Goal: Task Accomplishment & Management: Manage account settings

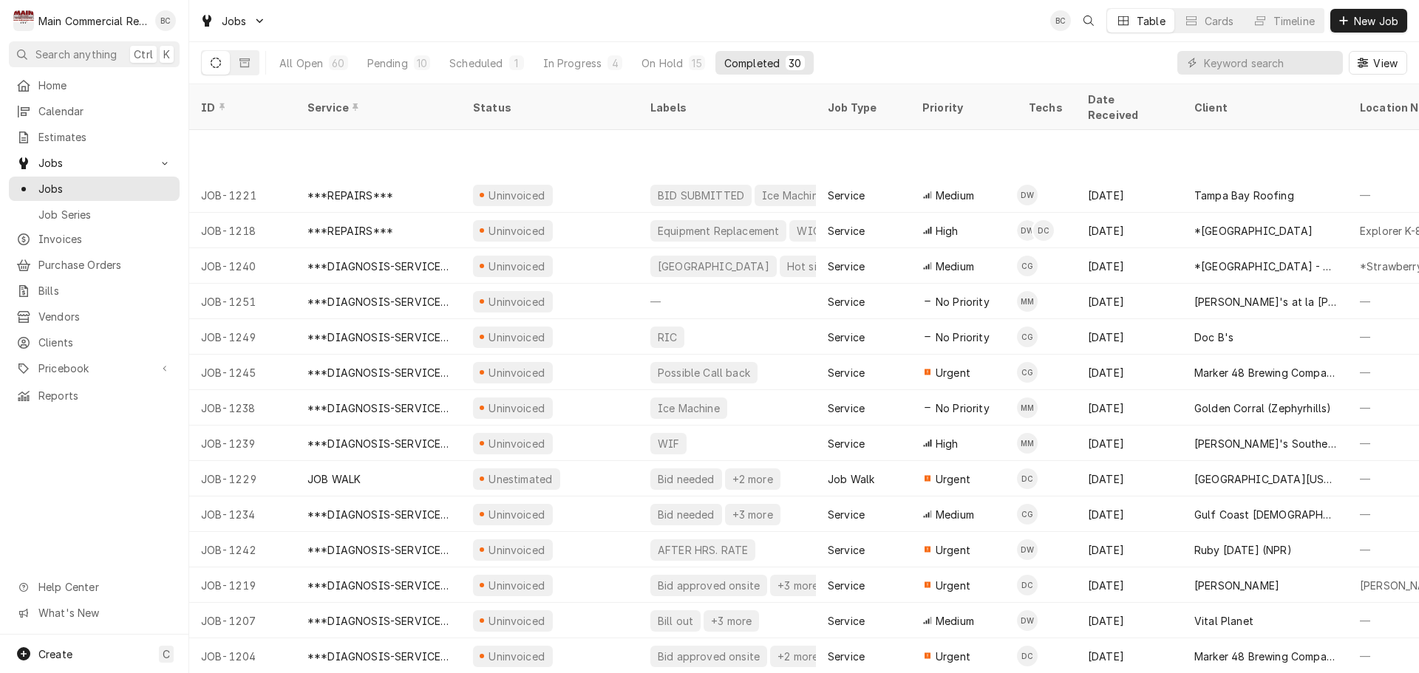
scroll to position [514, 0]
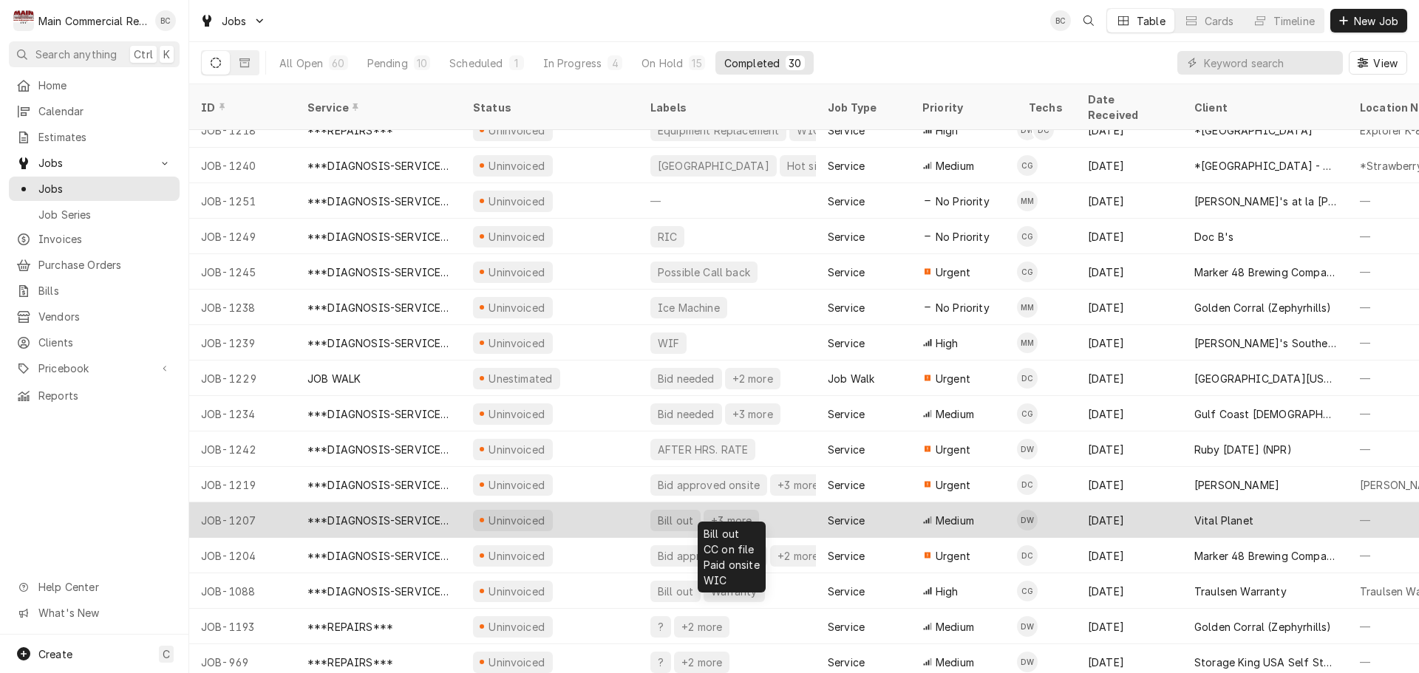
click at [664, 513] on div "Bill out" at bounding box center [675, 521] width 38 height 16
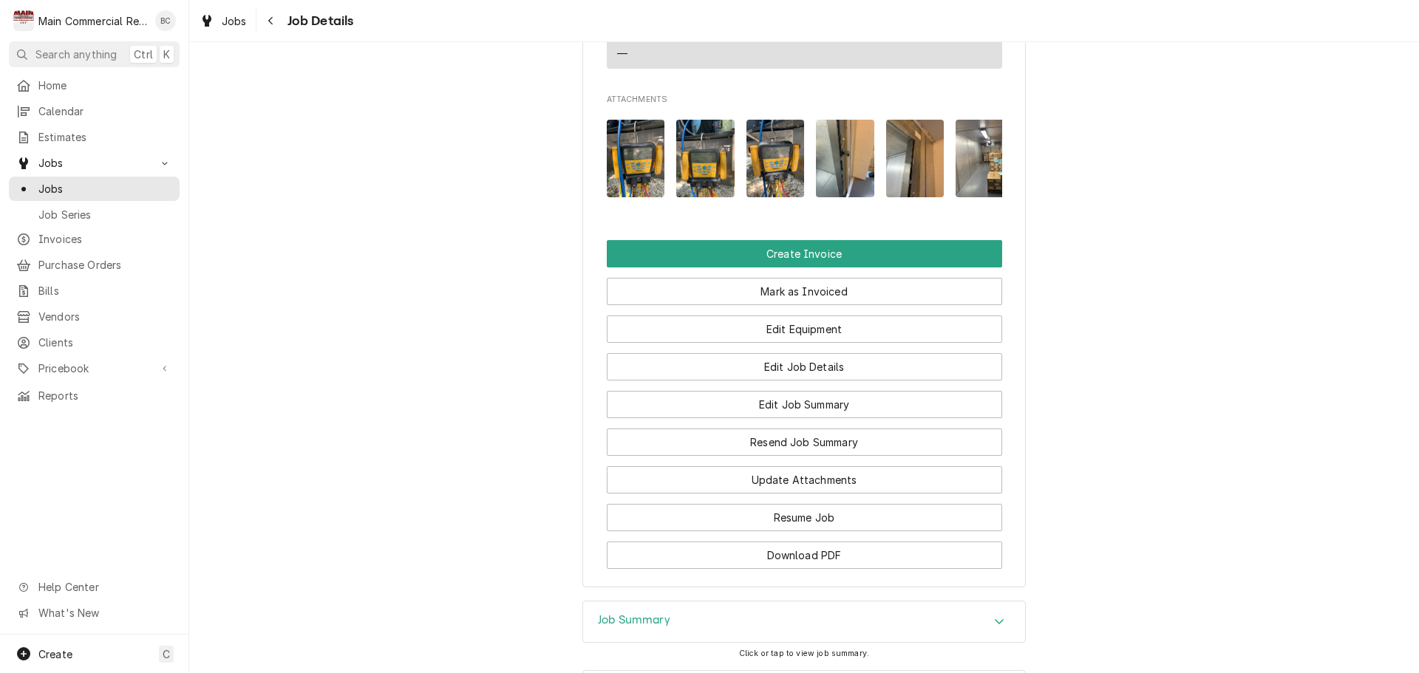
scroll to position [1695, 0]
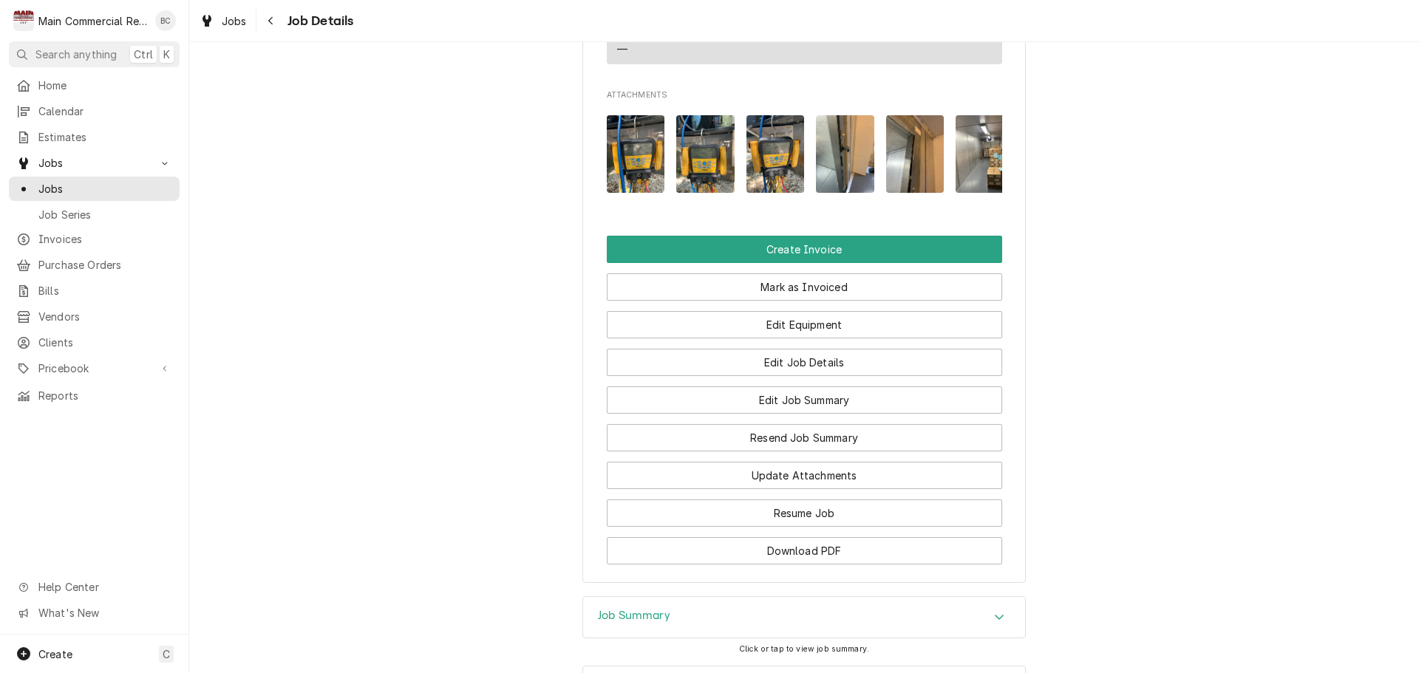
click at [632, 609] on h3 "Job Summary" at bounding box center [634, 616] width 72 height 14
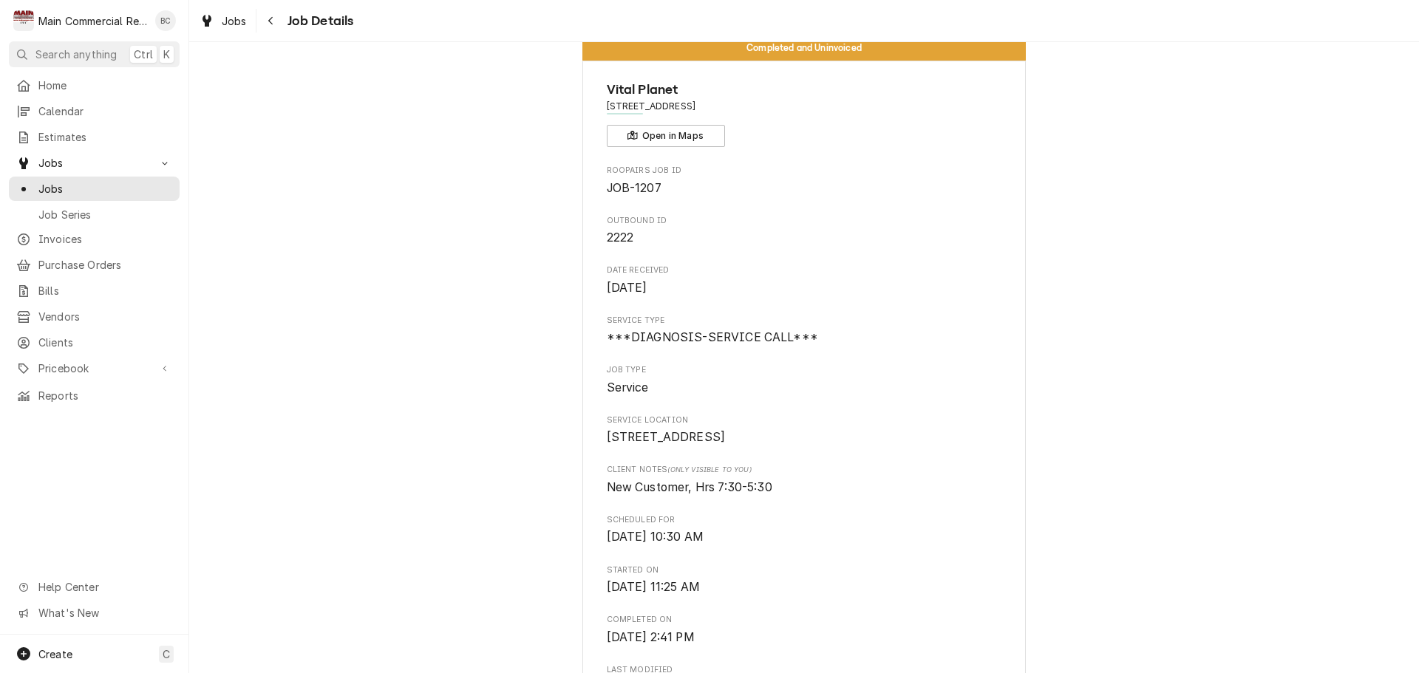
scroll to position [0, 0]
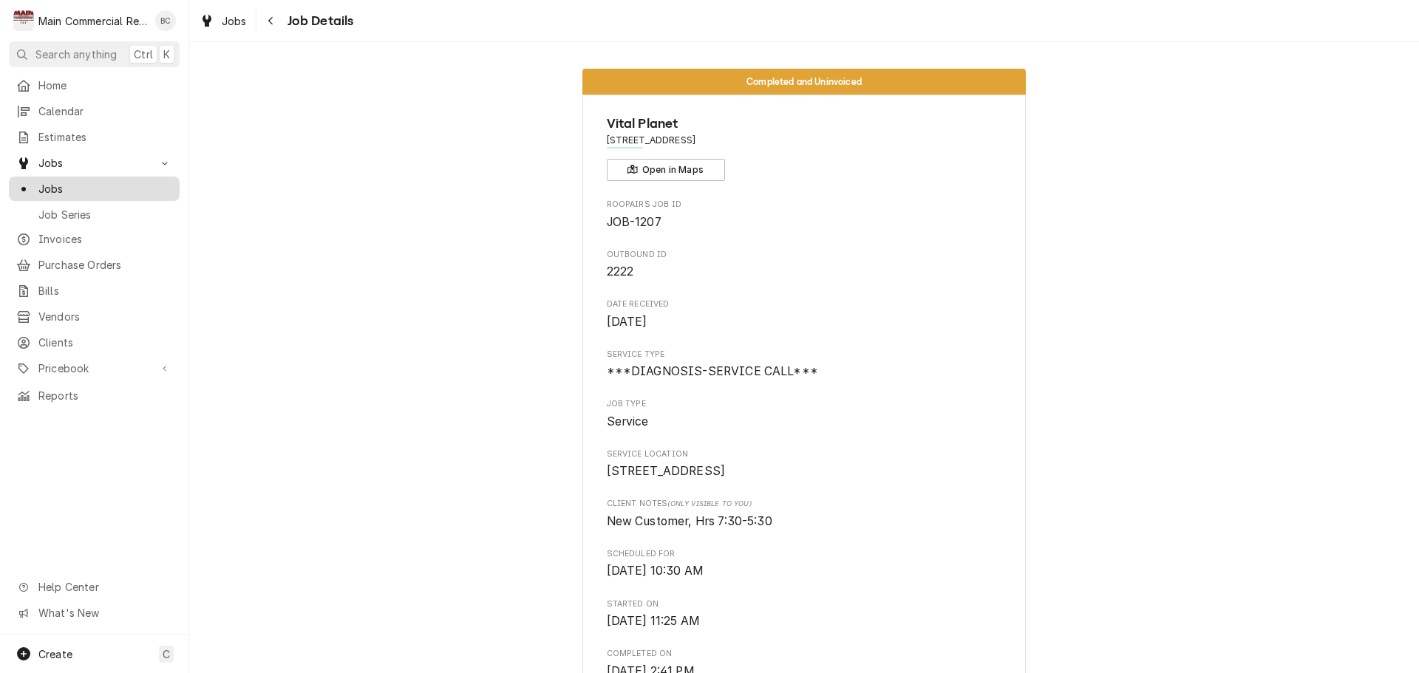
click at [109, 183] on span "Jobs" at bounding box center [105, 189] width 134 height 16
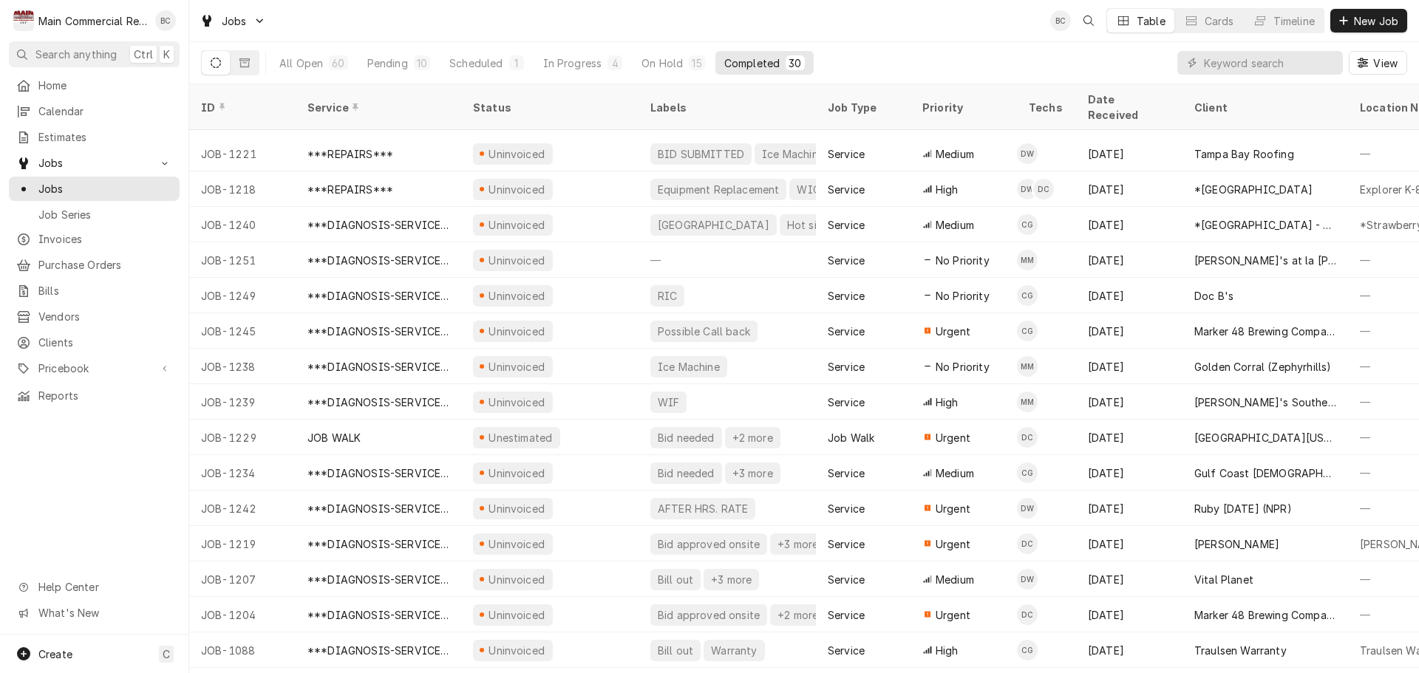
scroll to position [514, 0]
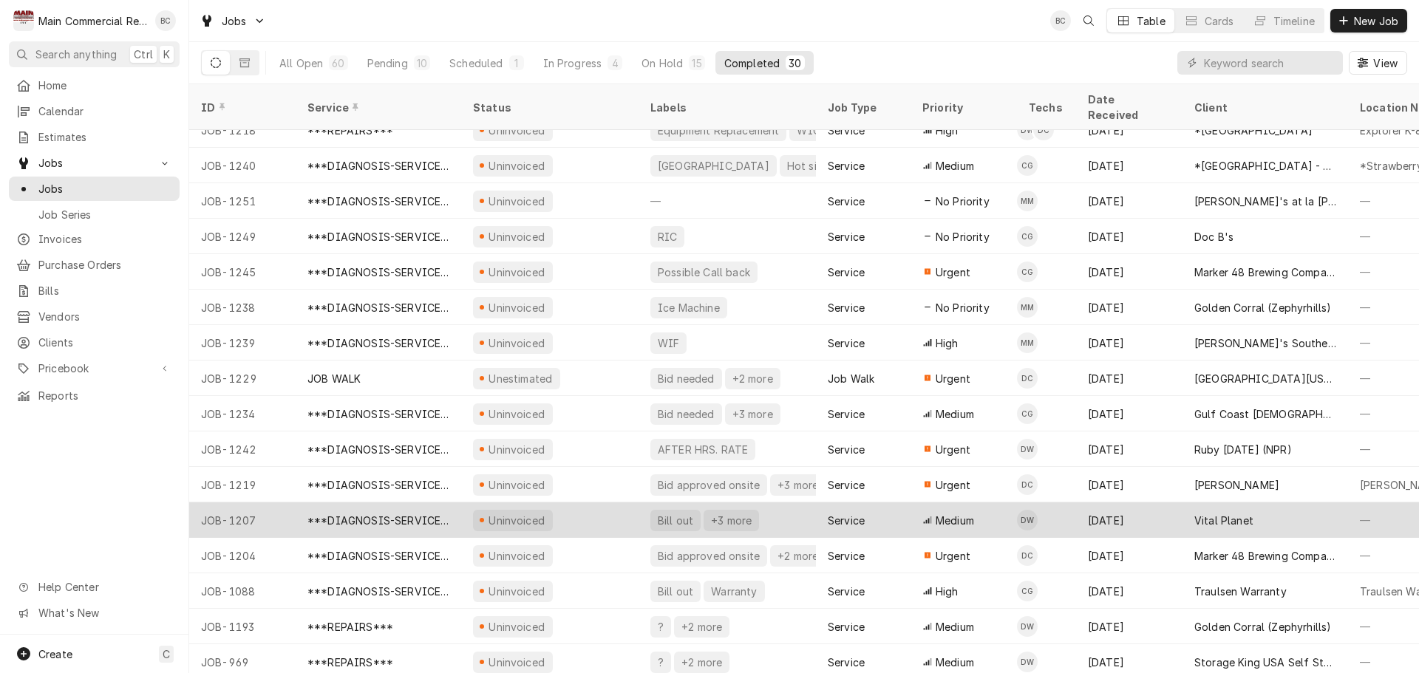
click at [421, 513] on div "***DIAGNOSIS-SERVICE CALL***" at bounding box center [378, 521] width 142 height 16
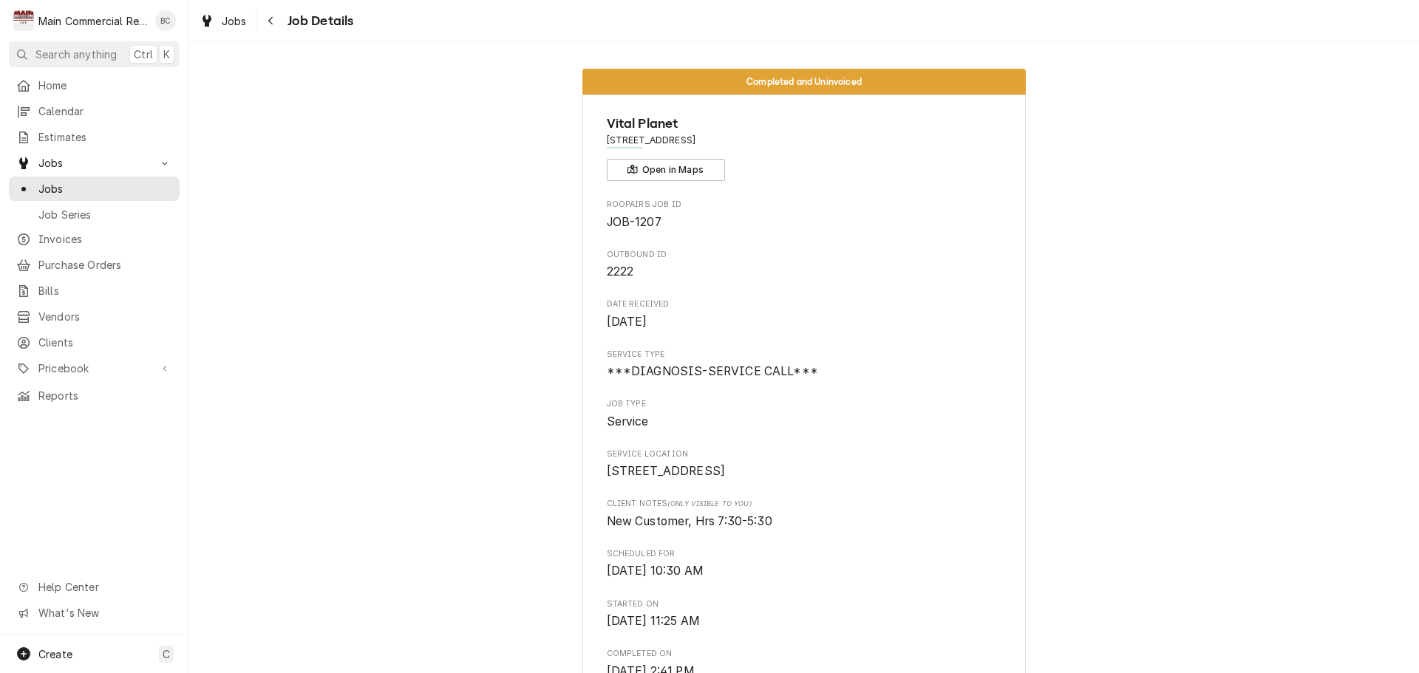
click at [869, 273] on span "2222" at bounding box center [804, 272] width 395 height 18
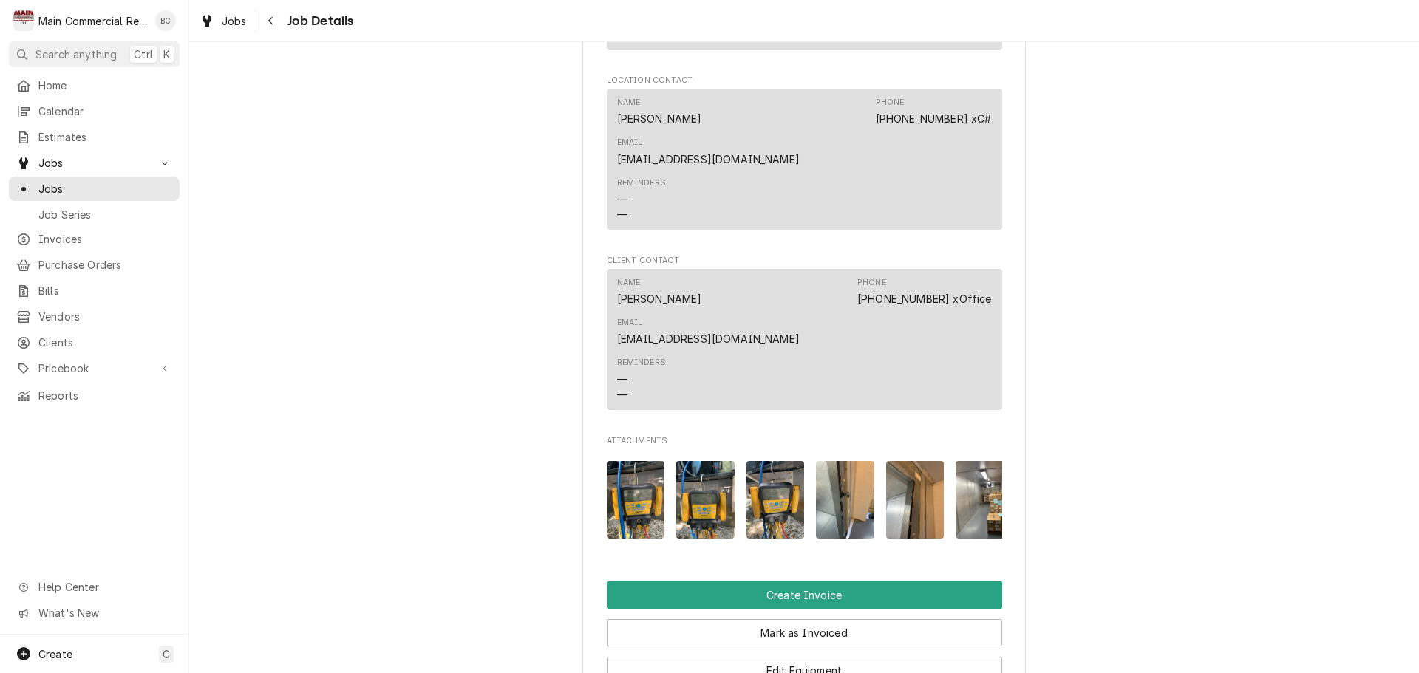
scroll to position [1552, 0]
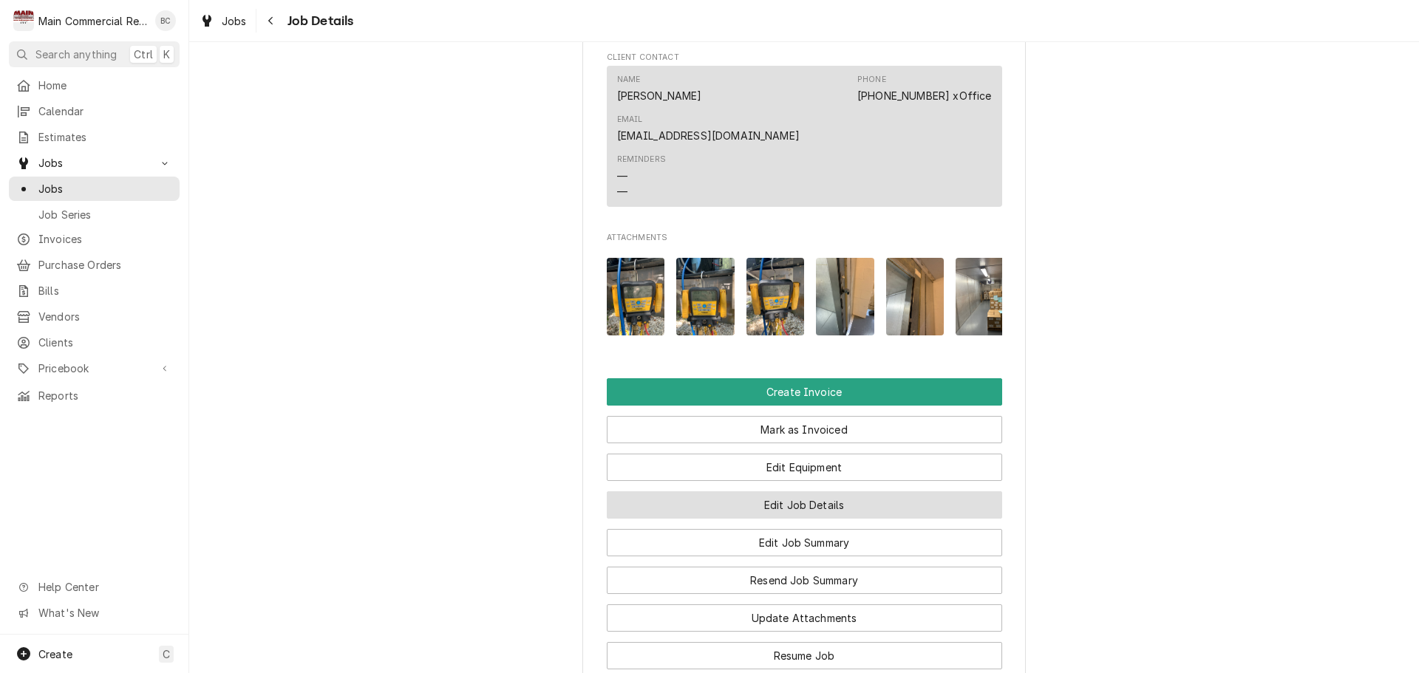
click at [767, 492] on button "Edit Job Details" at bounding box center [804, 505] width 395 height 27
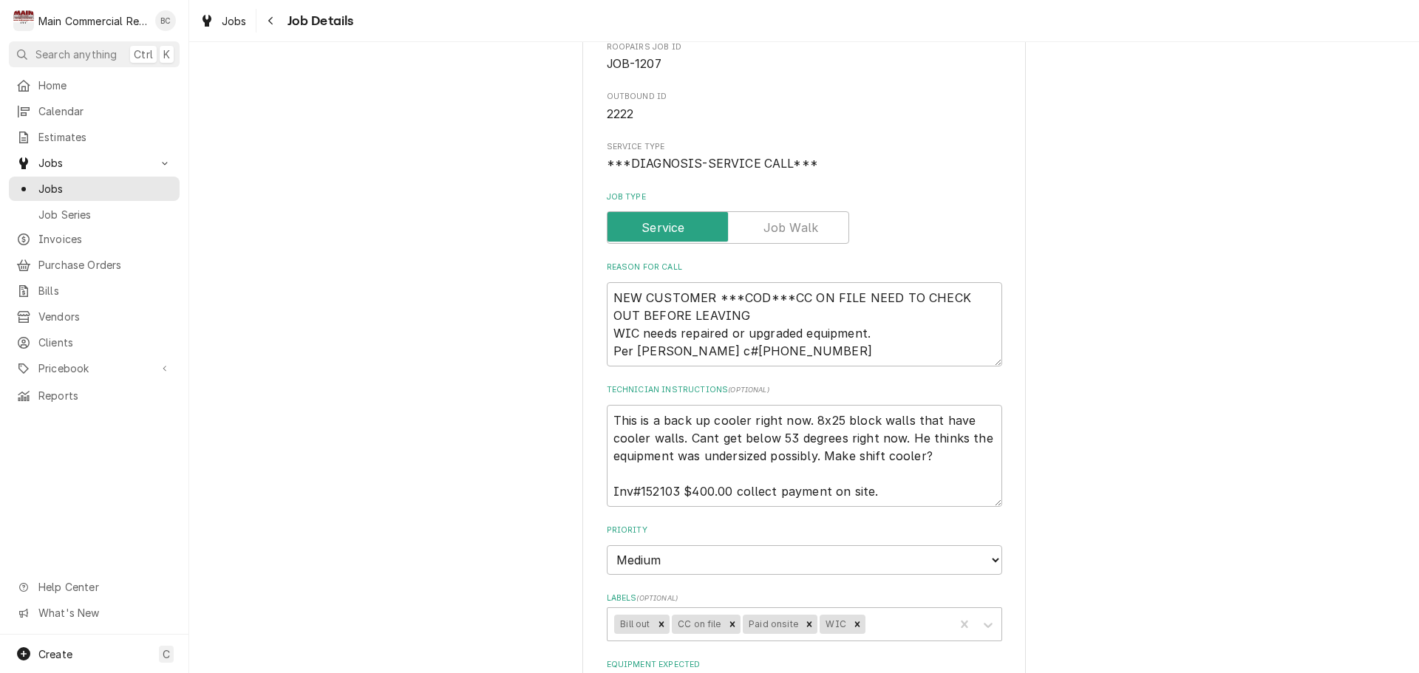
scroll to position [222, 0]
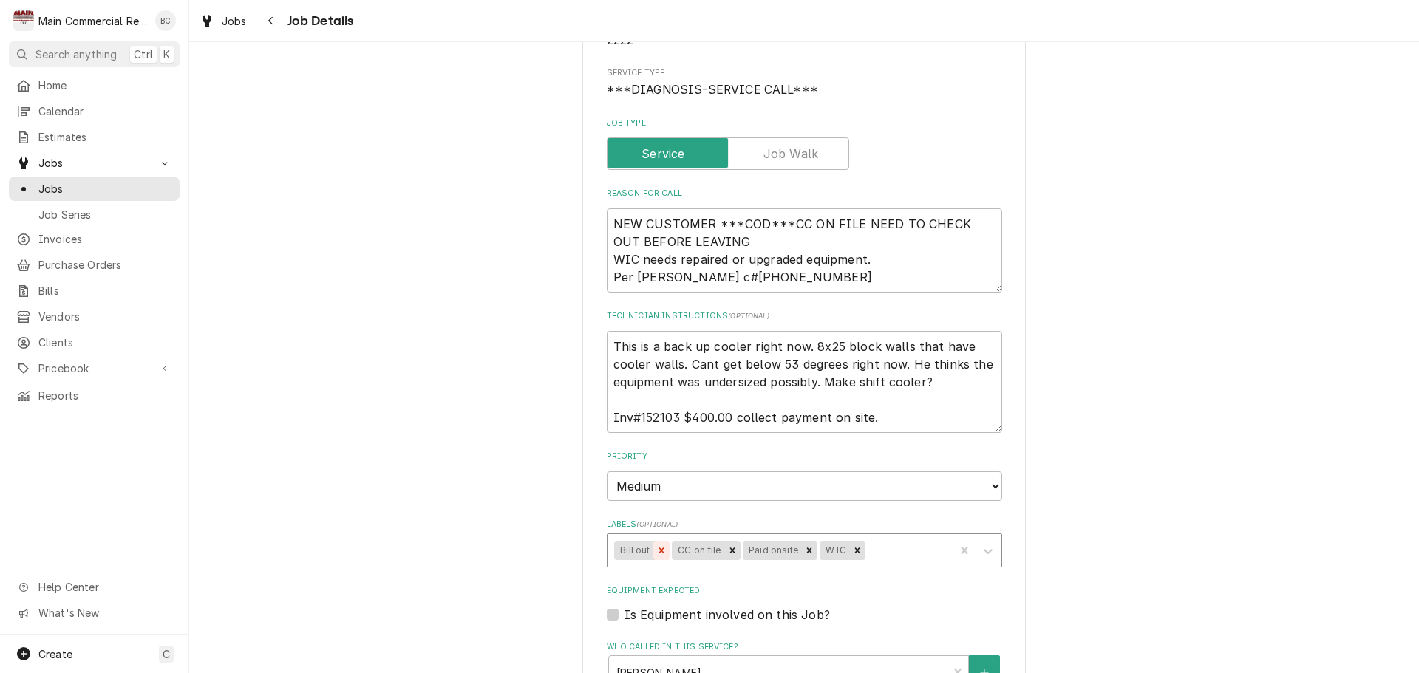
click at [660, 548] on icon "Remove Bill out" at bounding box center [661, 550] width 10 height 10
type textarea "x"
click at [823, 550] on div "Labels" at bounding box center [879, 550] width 137 height 27
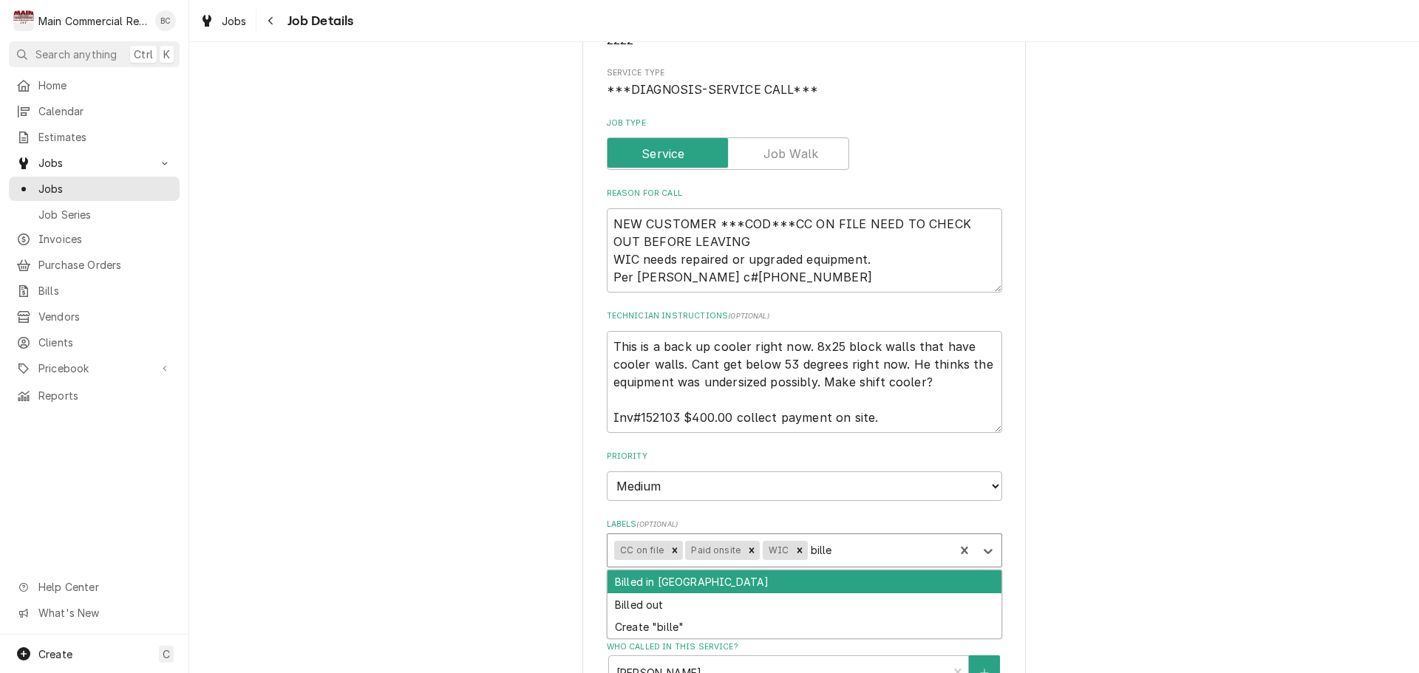
type input "billed"
click at [696, 587] on div "Billed in QBO" at bounding box center [805, 582] width 394 height 23
type textarea "x"
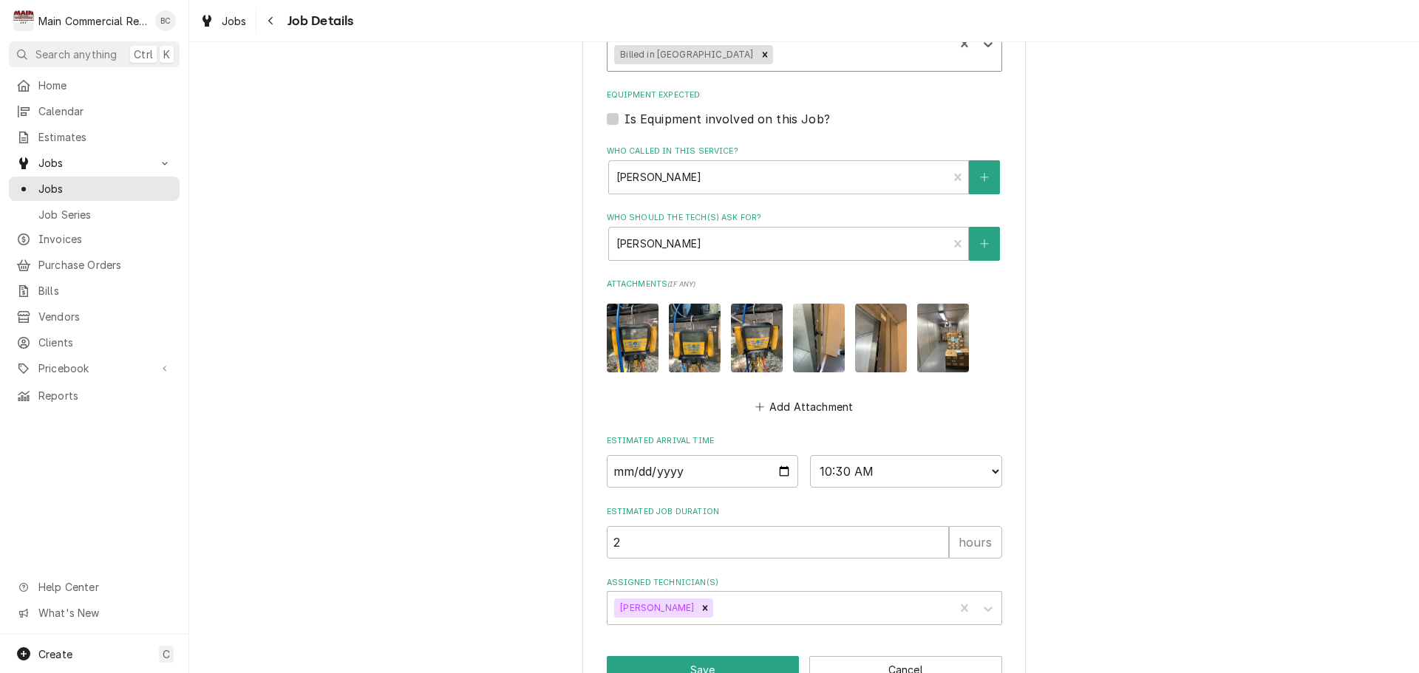
scroll to position [760, 0]
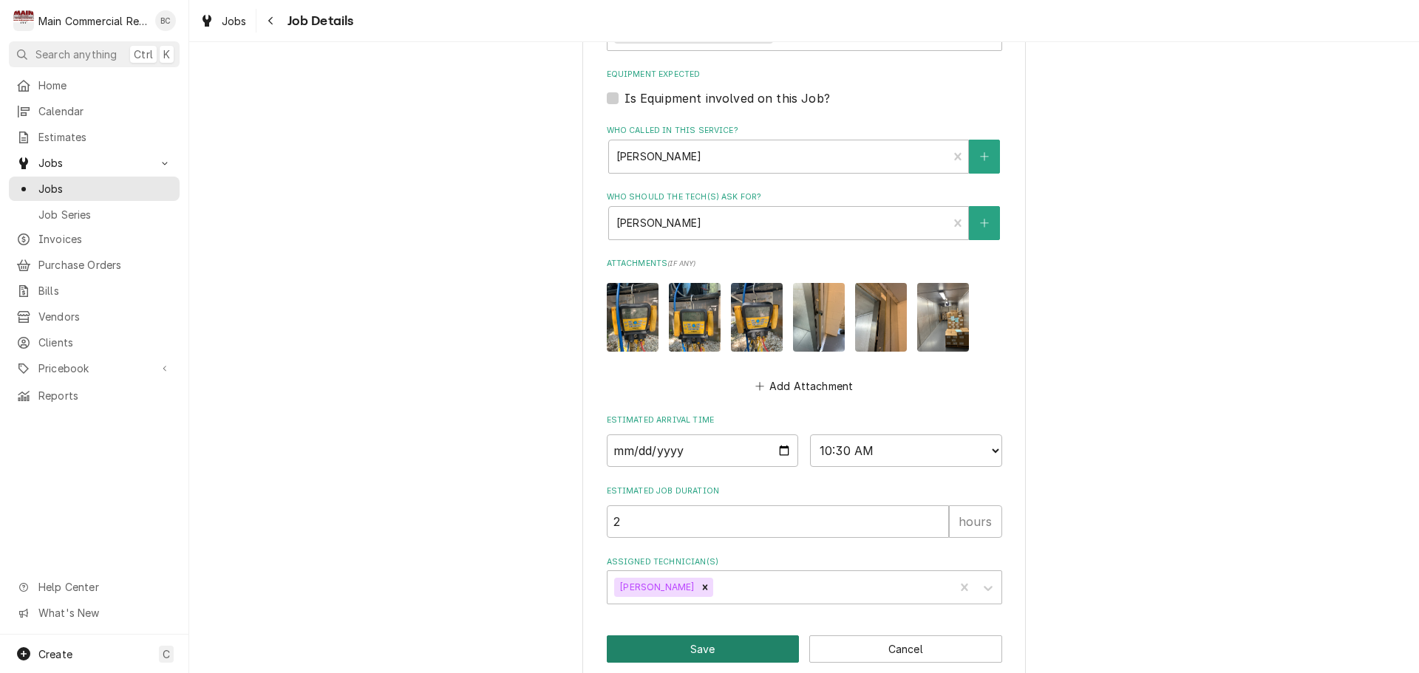
click at [693, 636] on button "Save" at bounding box center [703, 649] width 193 height 27
type textarea "x"
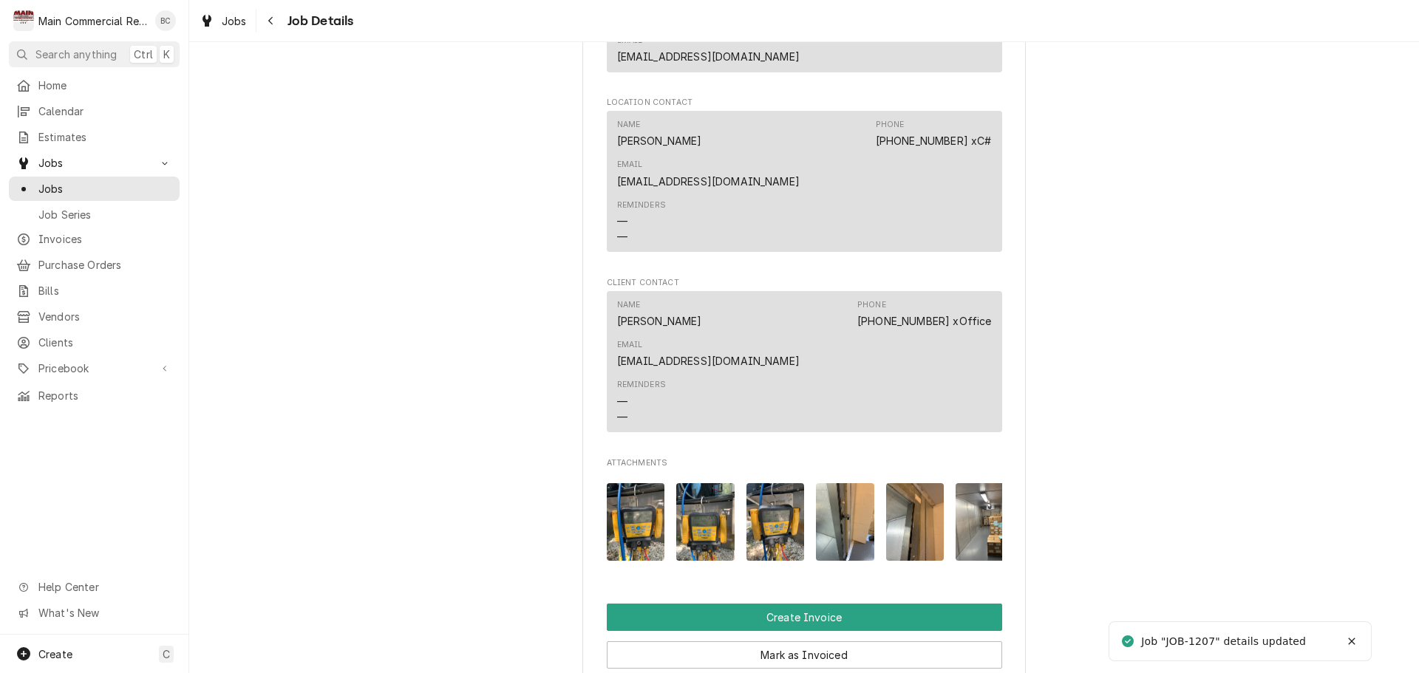
scroll to position [1330, 0]
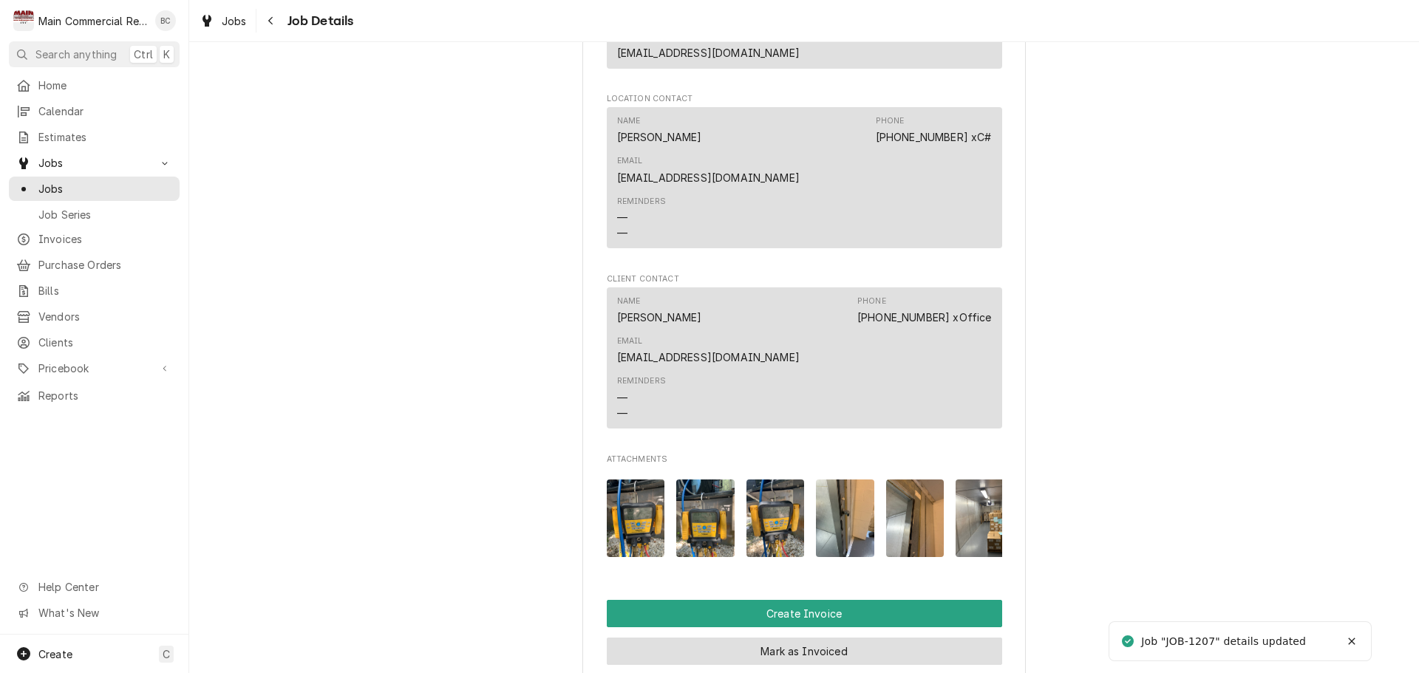
click at [771, 638] on button "Mark as Invoiced" at bounding box center [804, 651] width 395 height 27
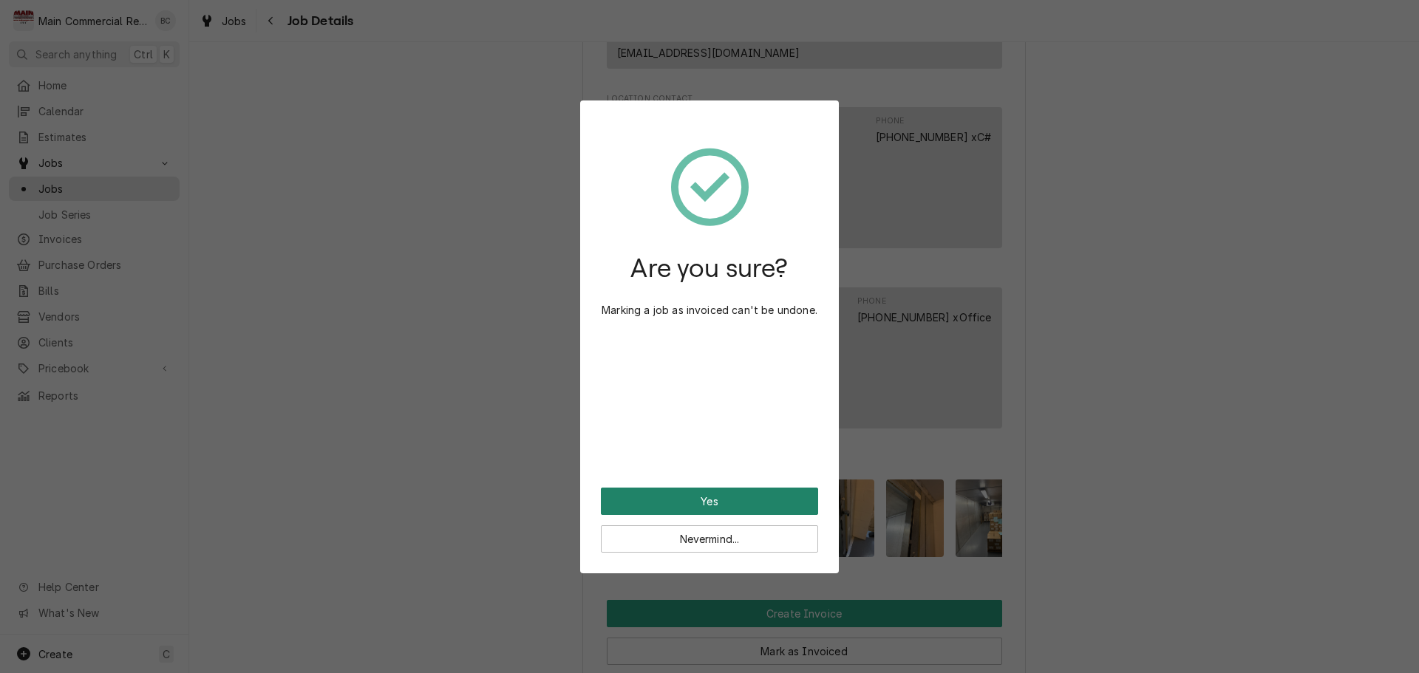
click at [764, 501] on button "Yes" at bounding box center [709, 501] width 217 height 27
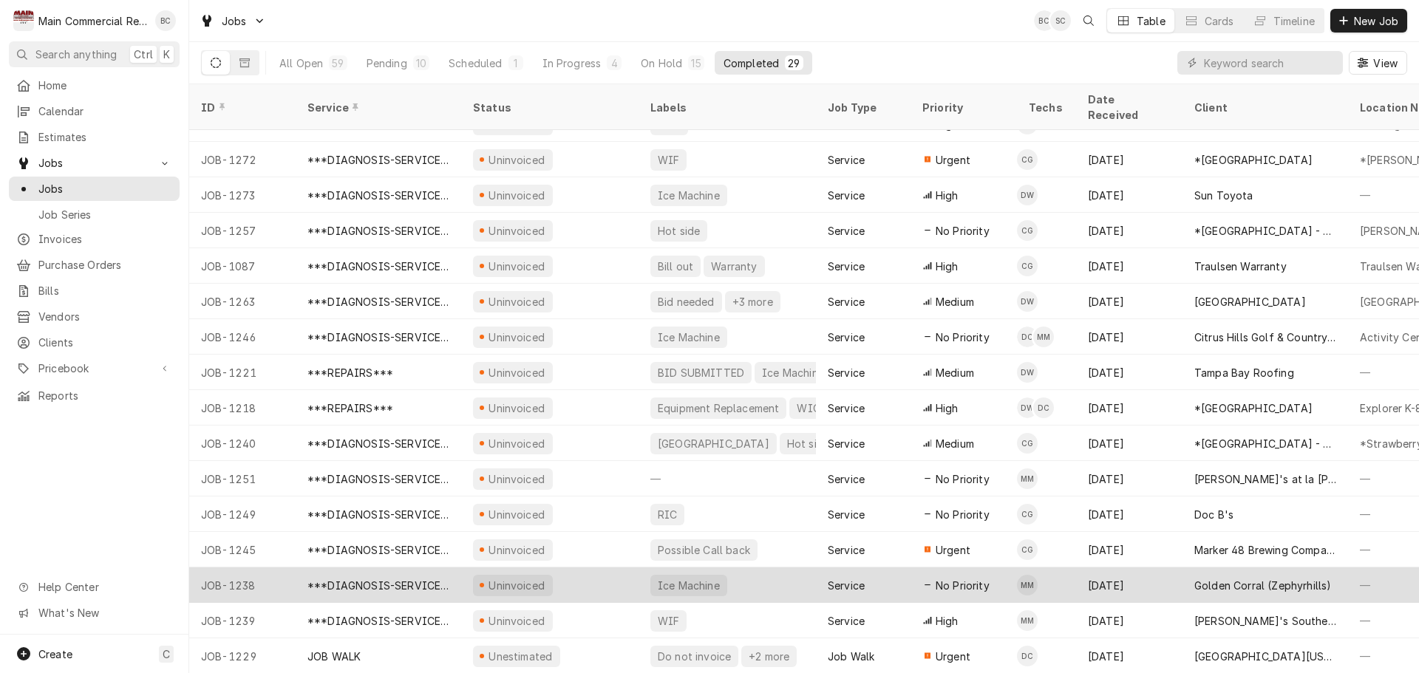
scroll to position [237, 0]
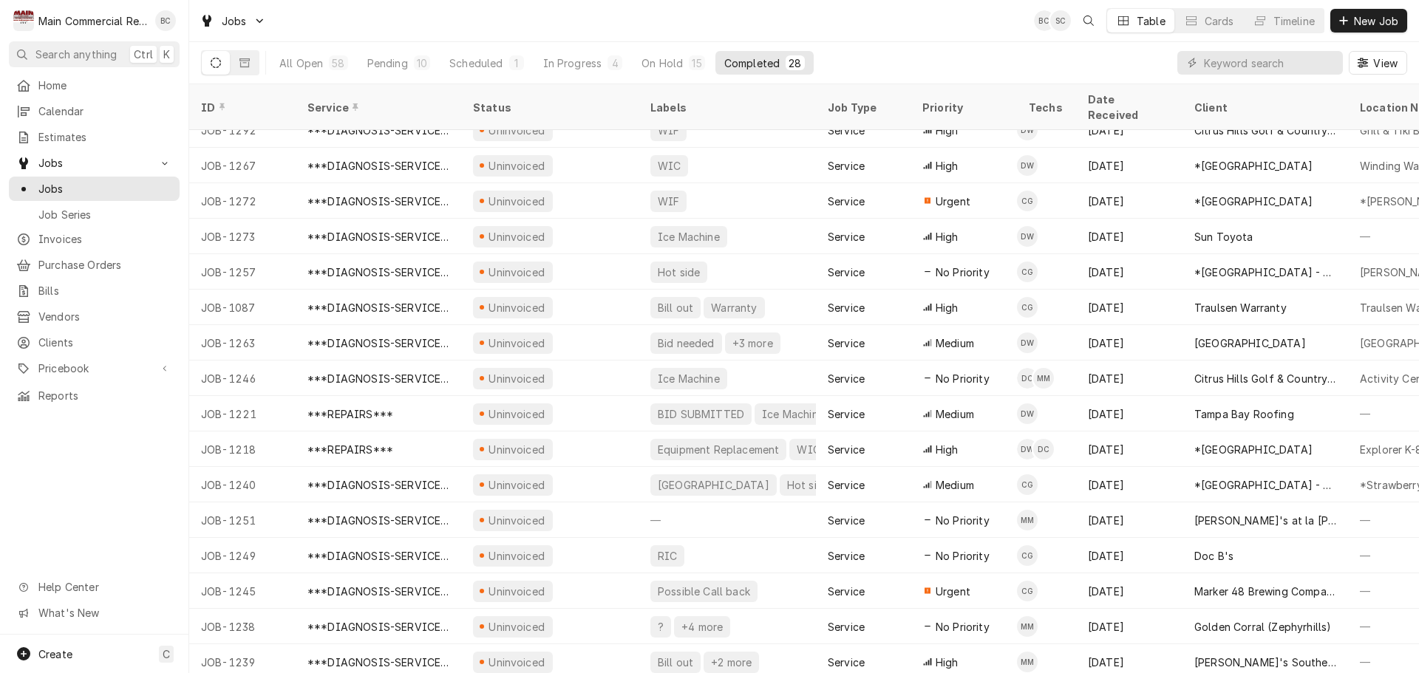
scroll to position [269, 0]
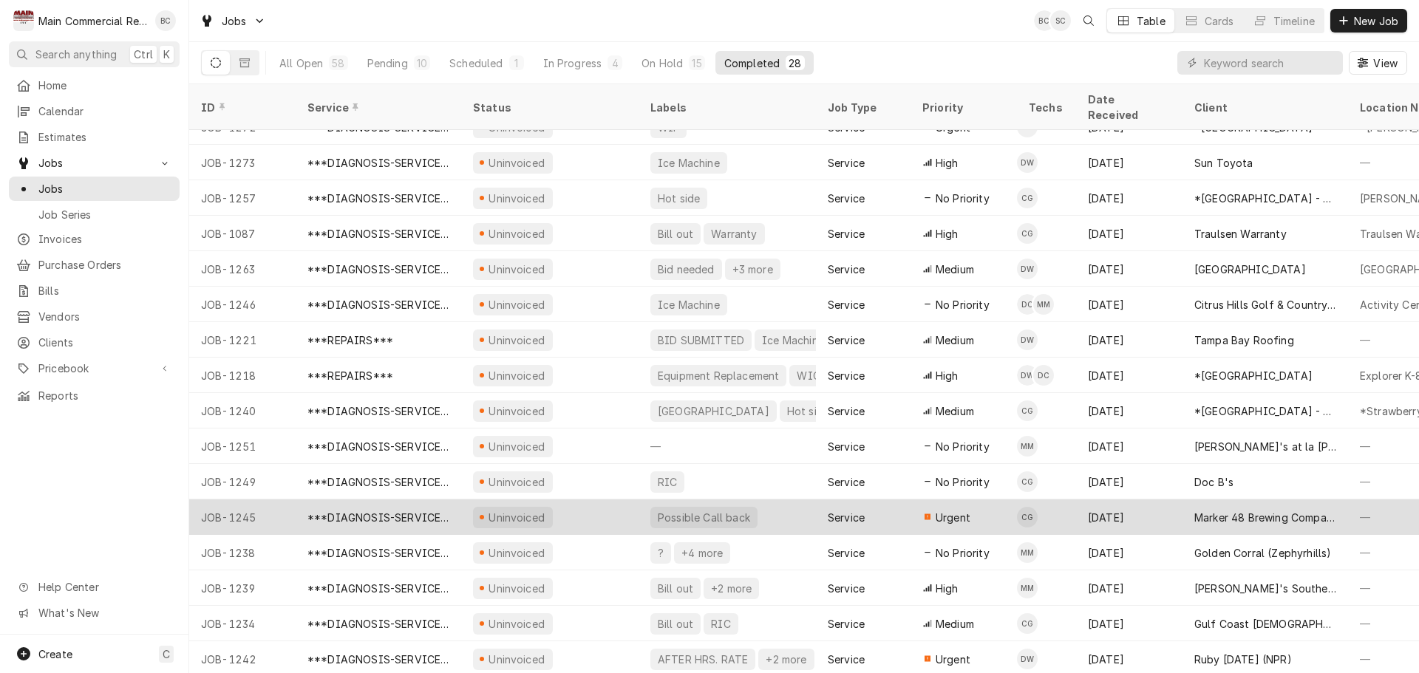
click at [414, 510] on div "***DIAGNOSIS-SERVICE CALL***" at bounding box center [378, 518] width 142 height 16
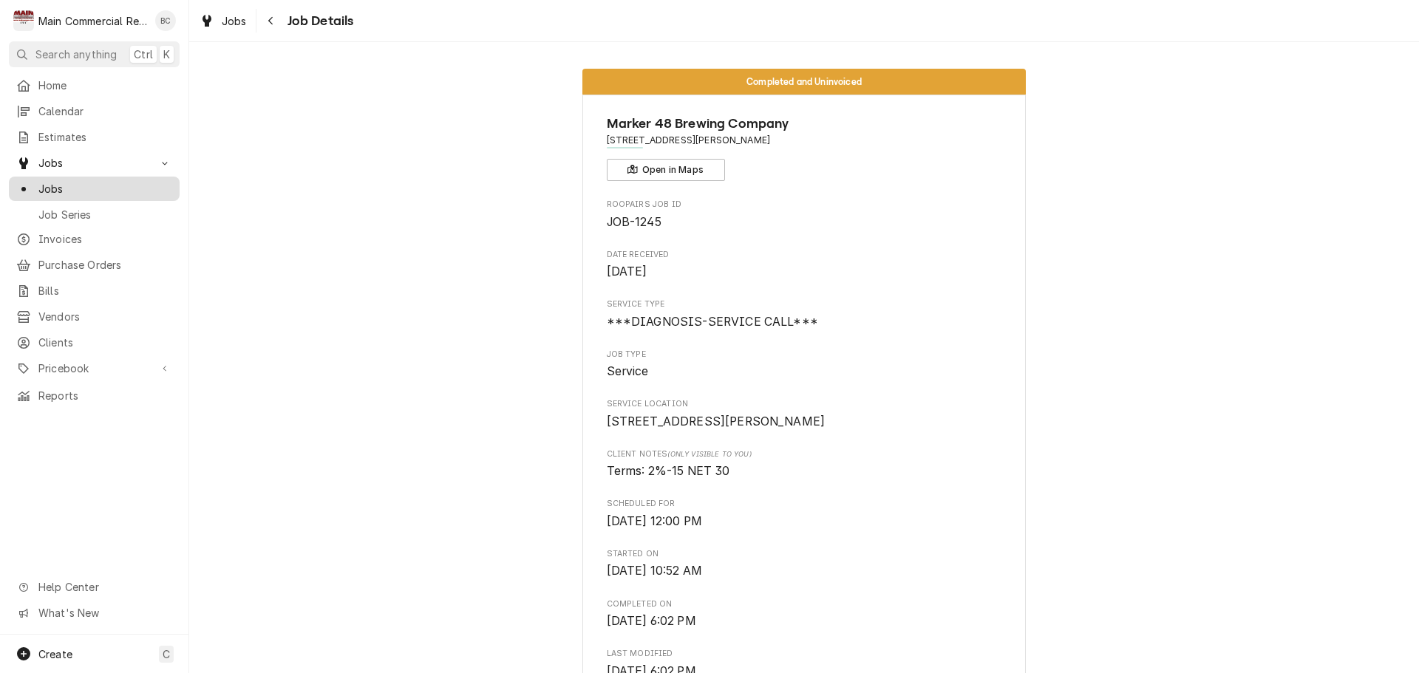
click at [94, 182] on span "Jobs" at bounding box center [105, 189] width 134 height 16
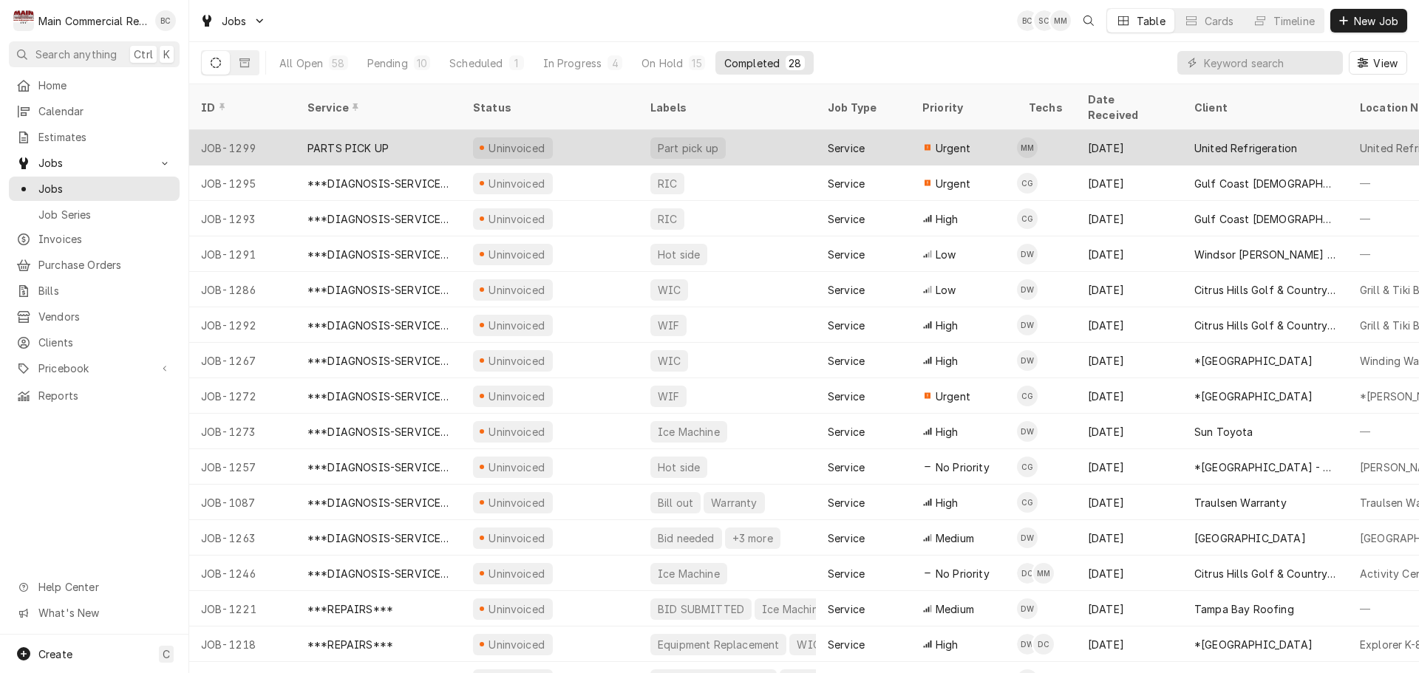
click at [672, 140] on div "Part pick up" at bounding box center [688, 148] width 64 height 16
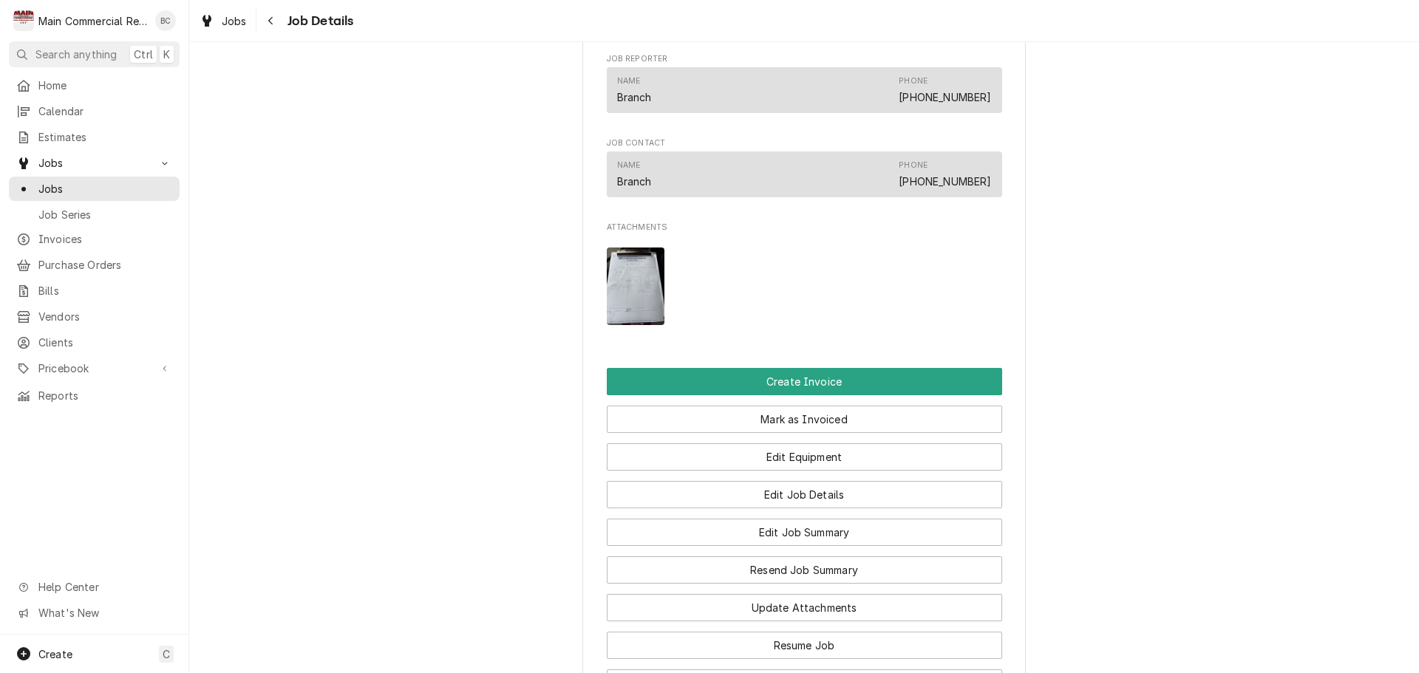
scroll to position [887, 0]
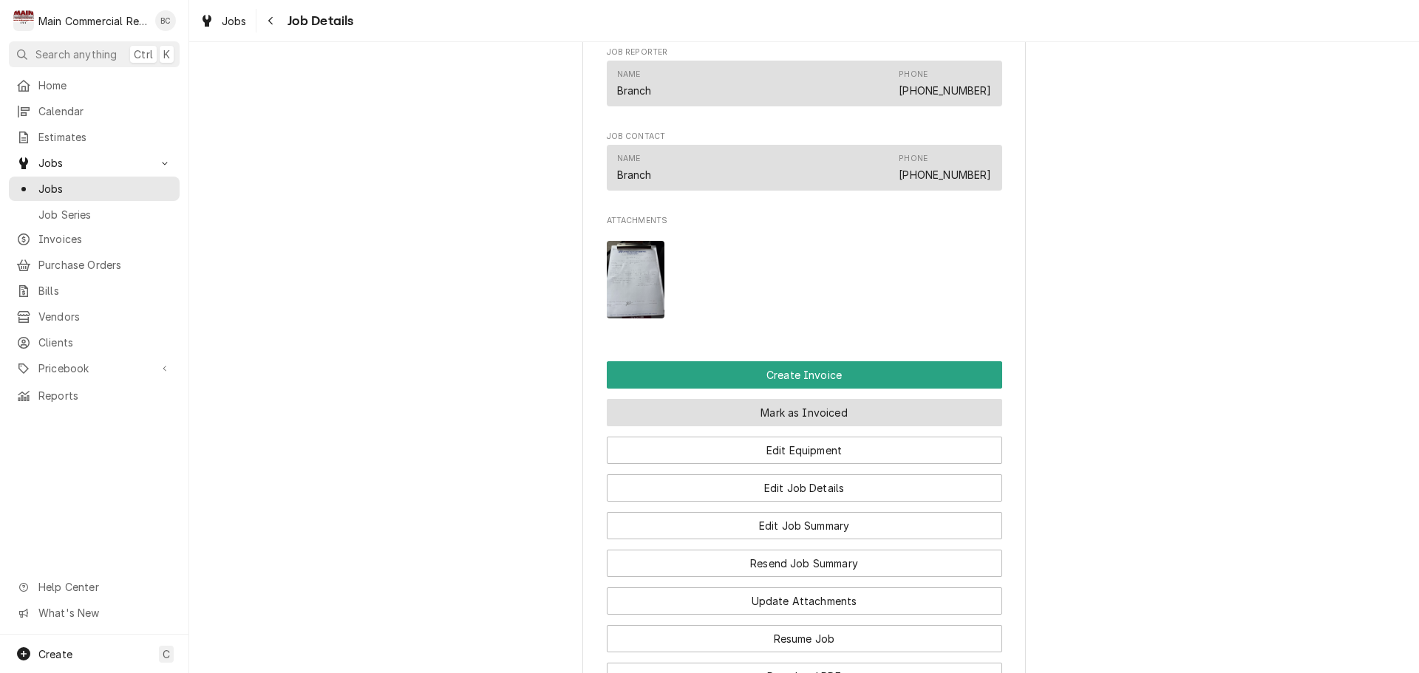
click at [713, 418] on button "Mark as Invoiced" at bounding box center [804, 412] width 395 height 27
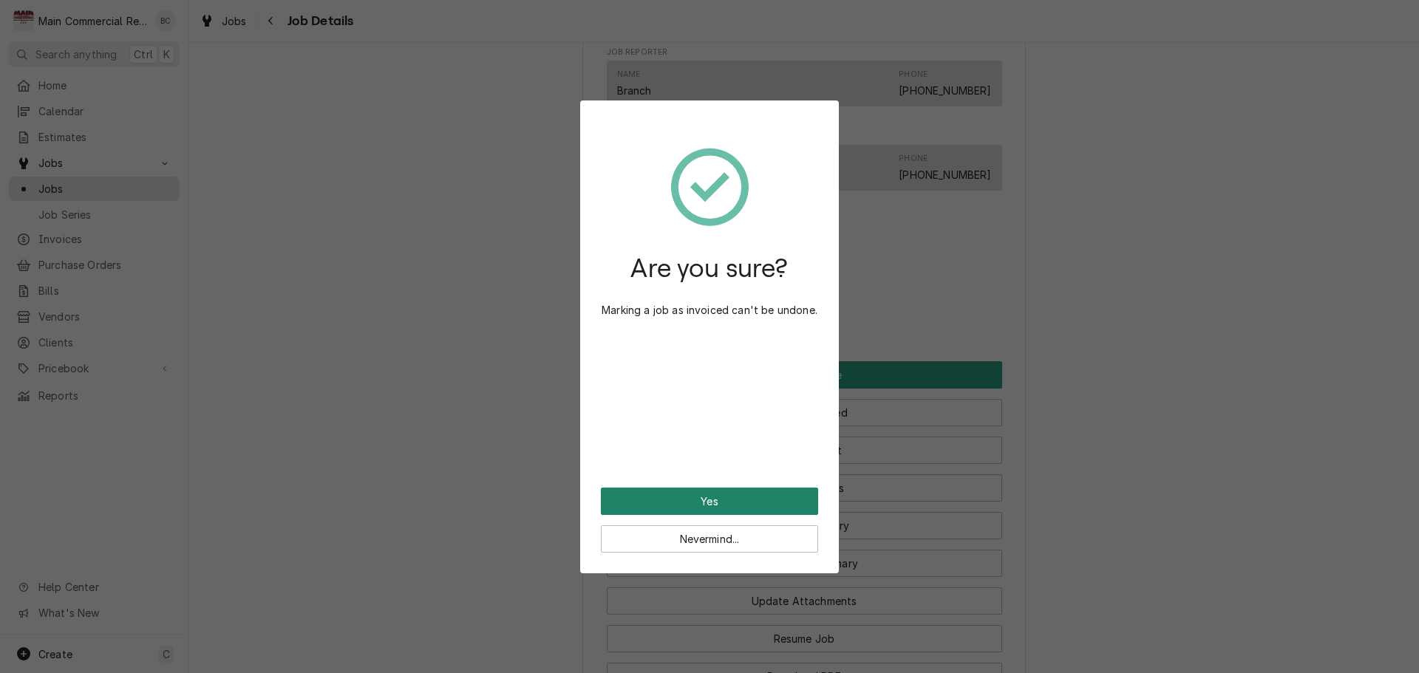
click at [667, 504] on button "Yes" at bounding box center [709, 501] width 217 height 27
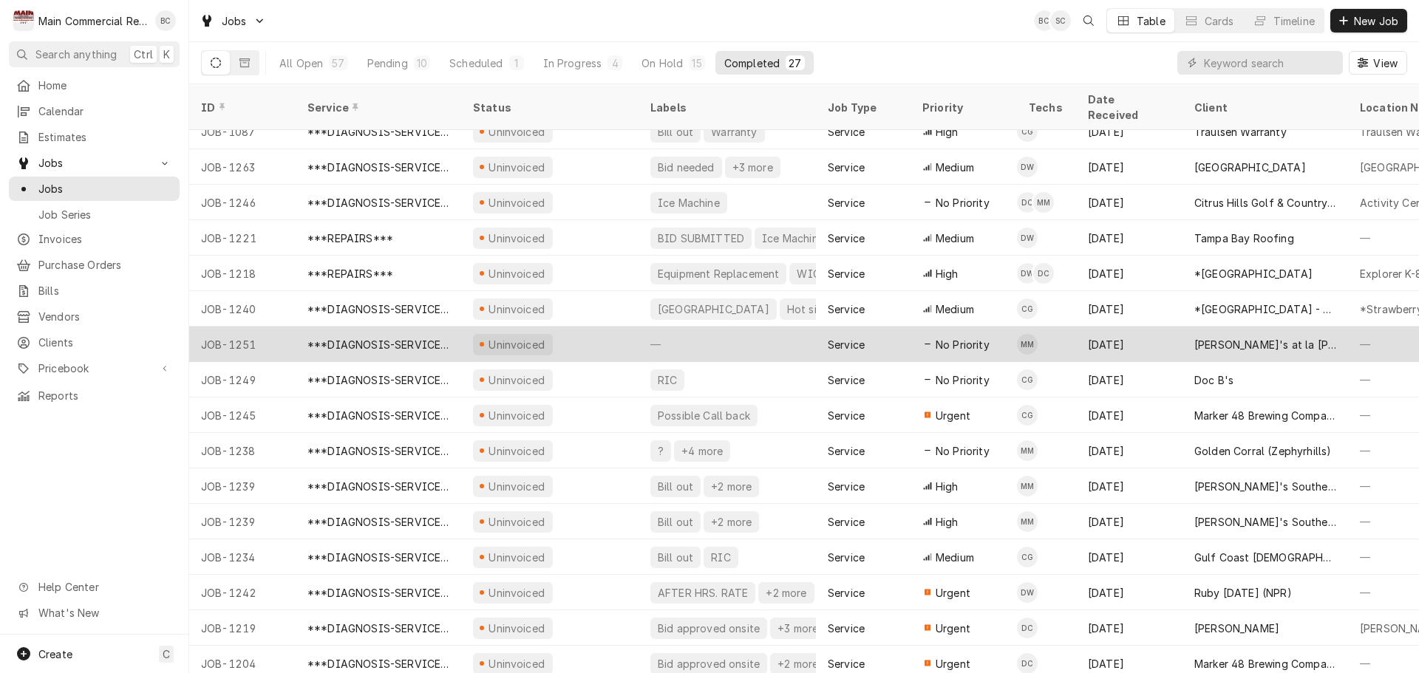
scroll to position [337, 0]
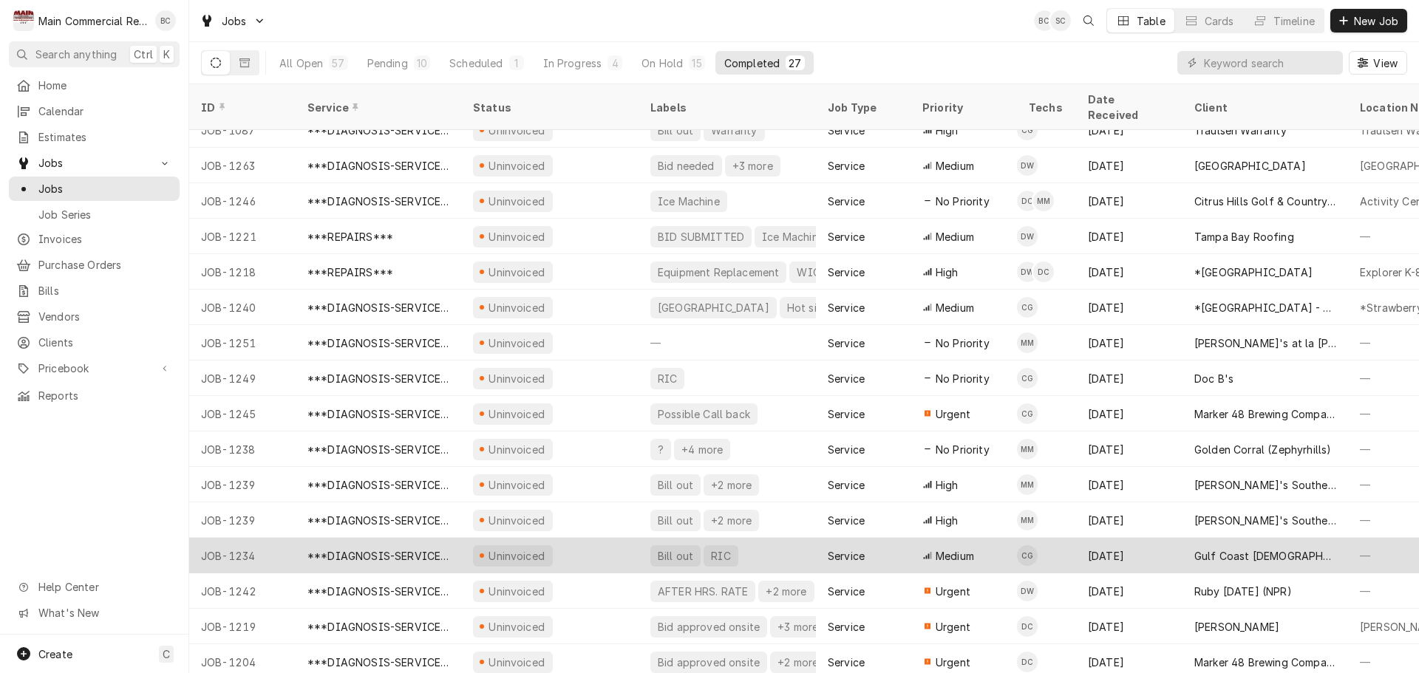
click at [667, 548] on div "Bill out" at bounding box center [675, 556] width 38 height 16
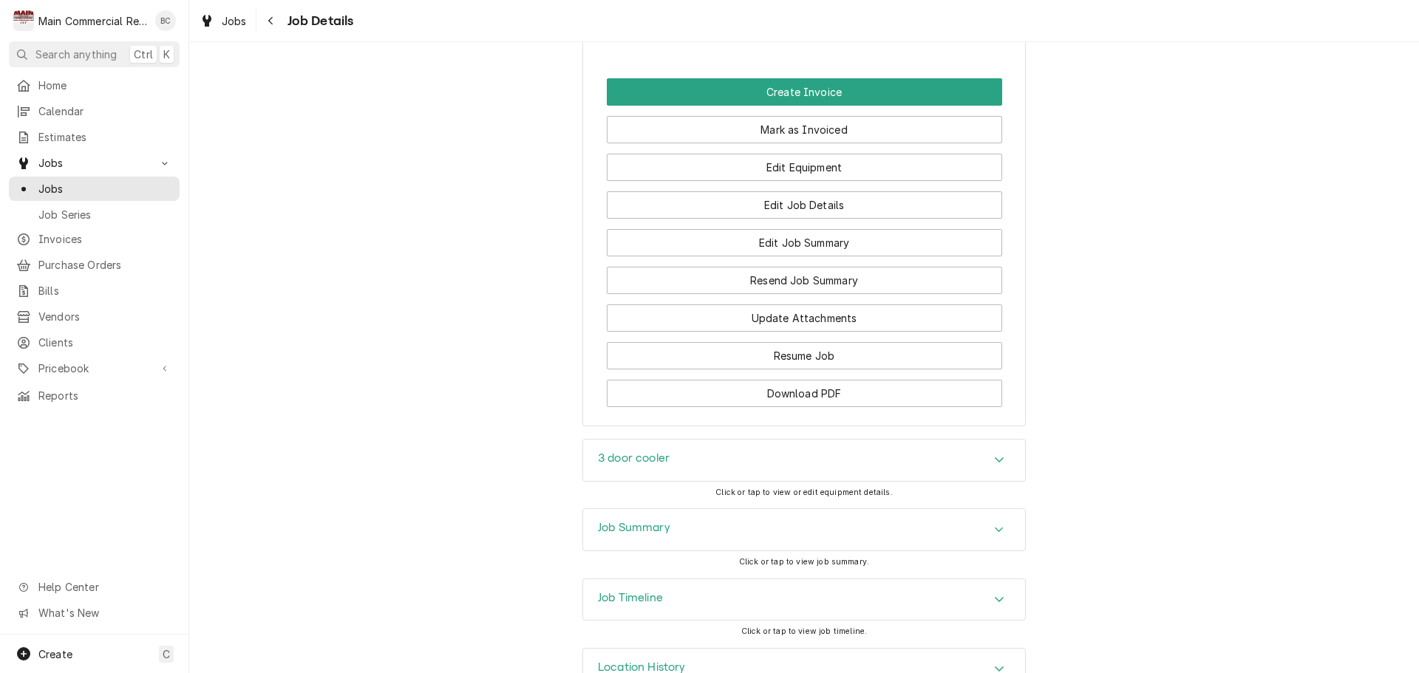
scroll to position [1566, 0]
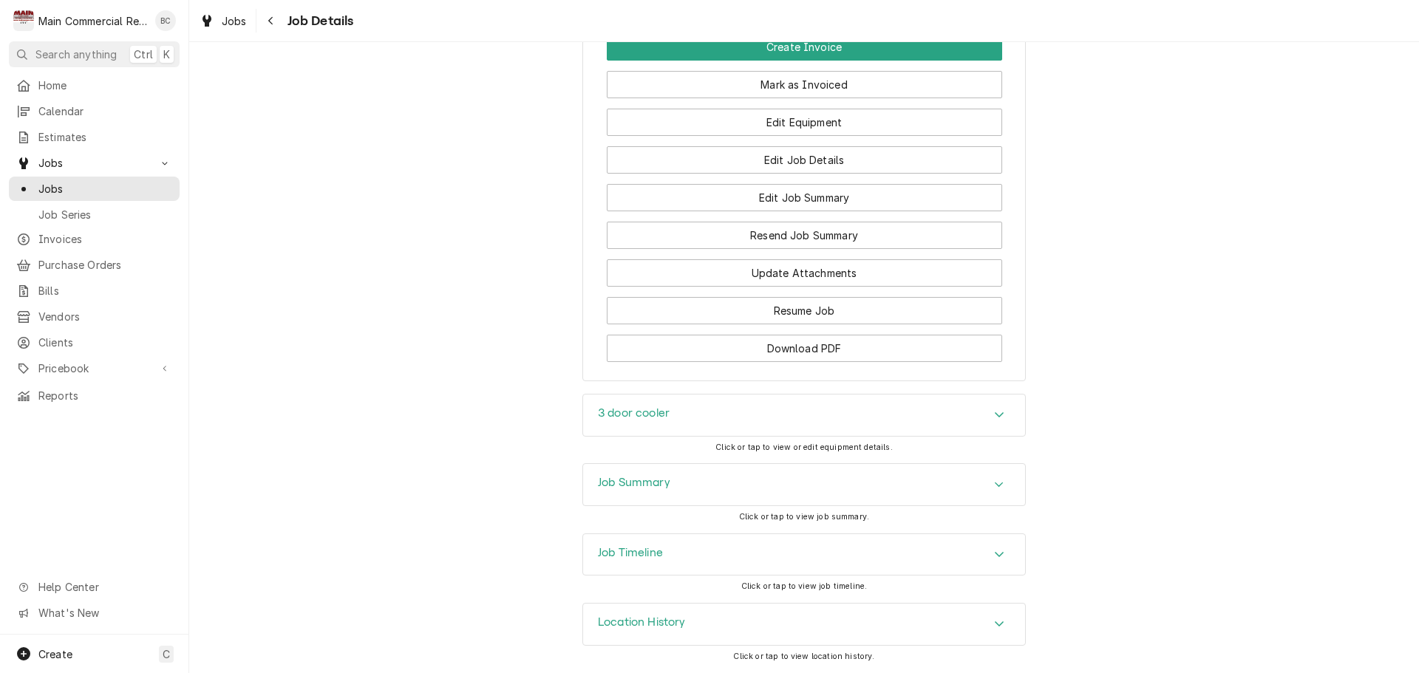
click at [628, 415] on h3 "3 door cooler" at bounding box center [634, 414] width 72 height 14
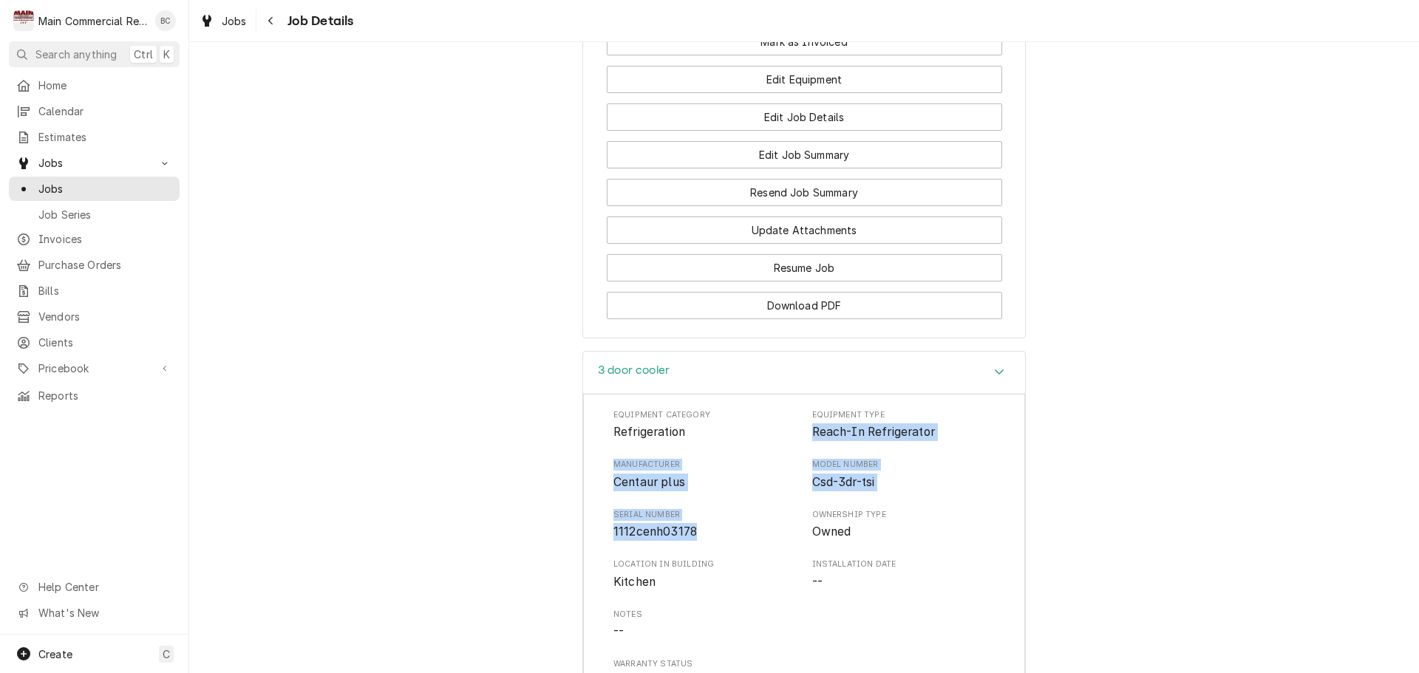
drag, startPoint x: 804, startPoint y: 476, endPoint x: 738, endPoint y: 578, distance: 121.4
click at [738, 578] on div "Equipment Category Refrigeration Equipment Type Reach-In Refrigerator Manufactu…" at bounding box center [803, 550] width 381 height 282
copy div "Reach-In Refrigerator Manufacturer Centaur plus Model Number Csd-3dr-tsi Serial…"
click at [571, 523] on div "3 door cooler Equipment Category Refrigeration Equipment Type Reach-In Refriger…" at bounding box center [804, 616] width 1230 height 530
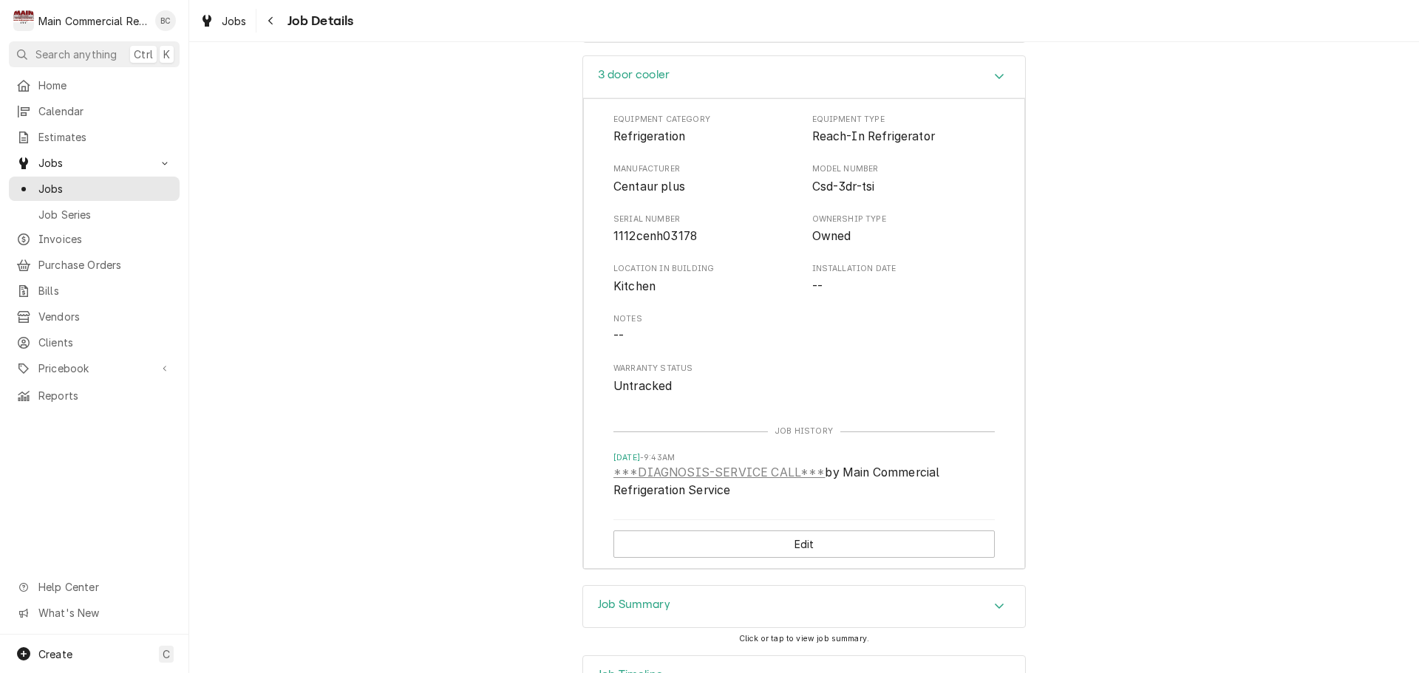
scroll to position [2027, 0]
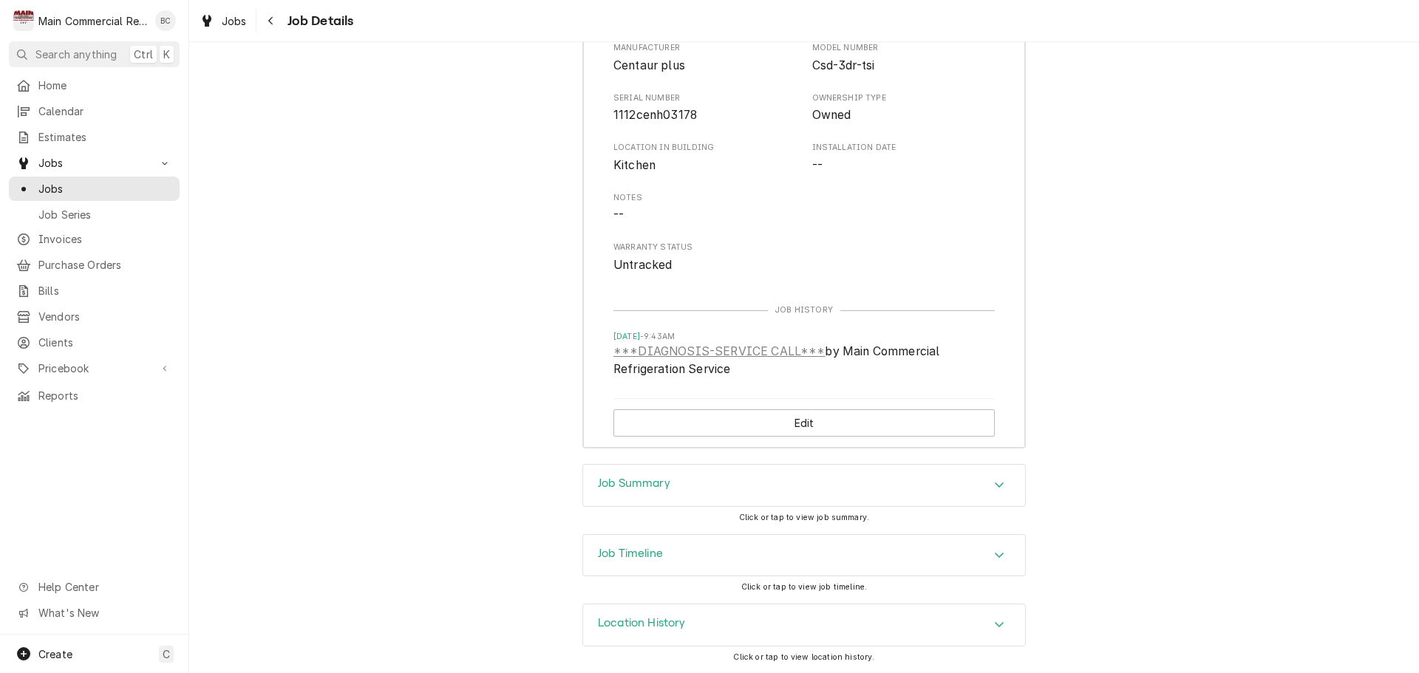
click at [635, 482] on h3 "Job Summary" at bounding box center [634, 484] width 72 height 14
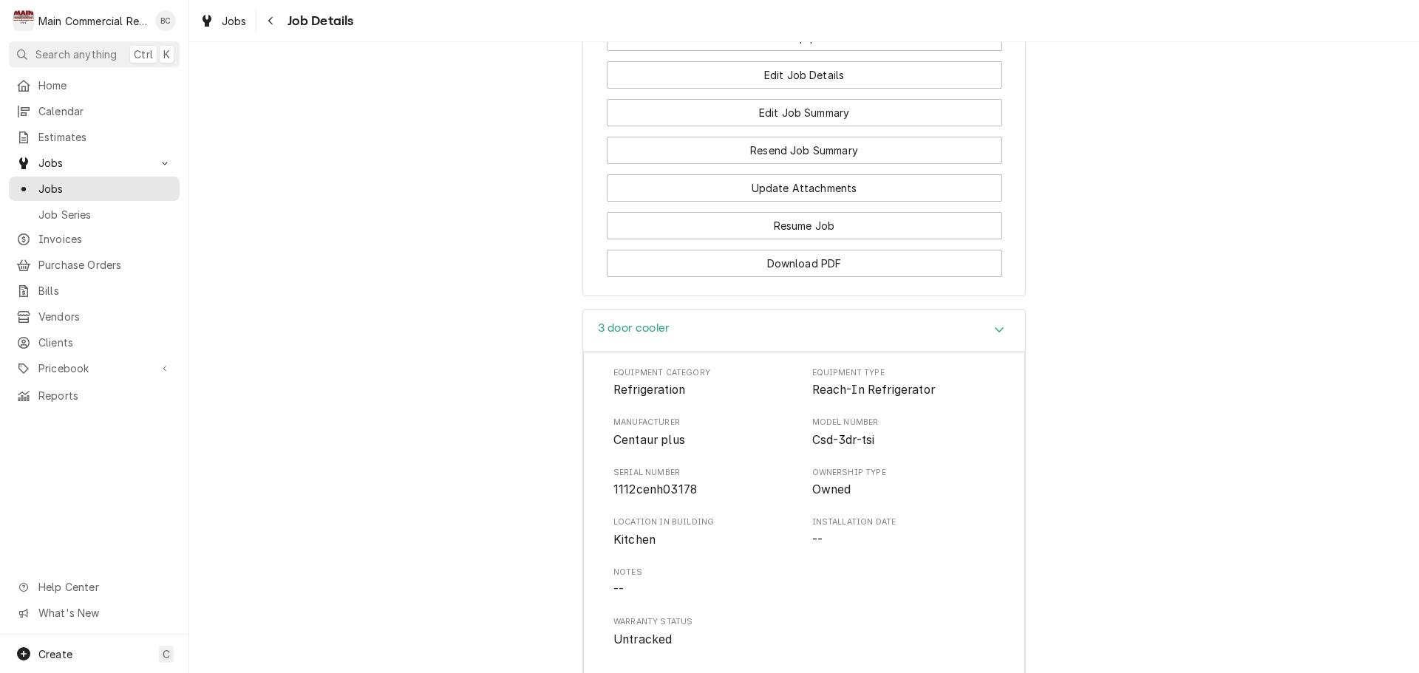
scroll to position [1435, 0]
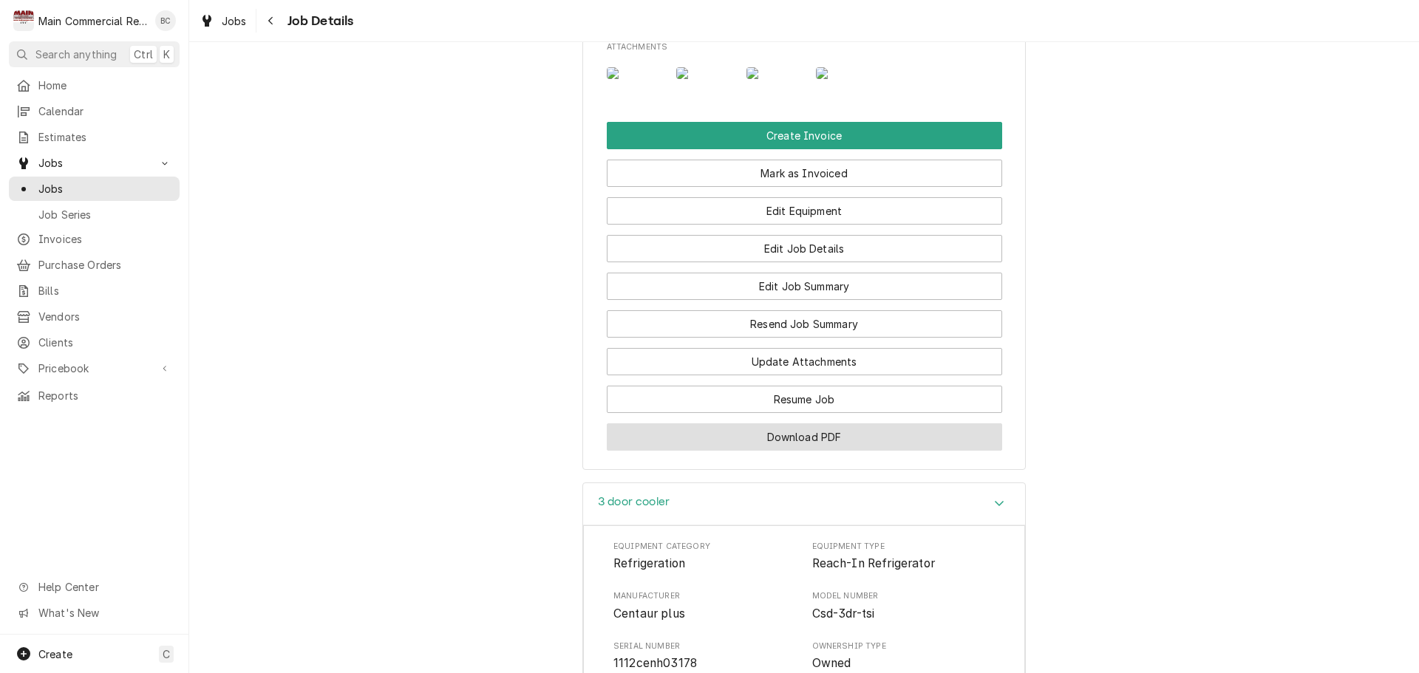
click at [792, 451] on button "Download PDF" at bounding box center [804, 437] width 395 height 27
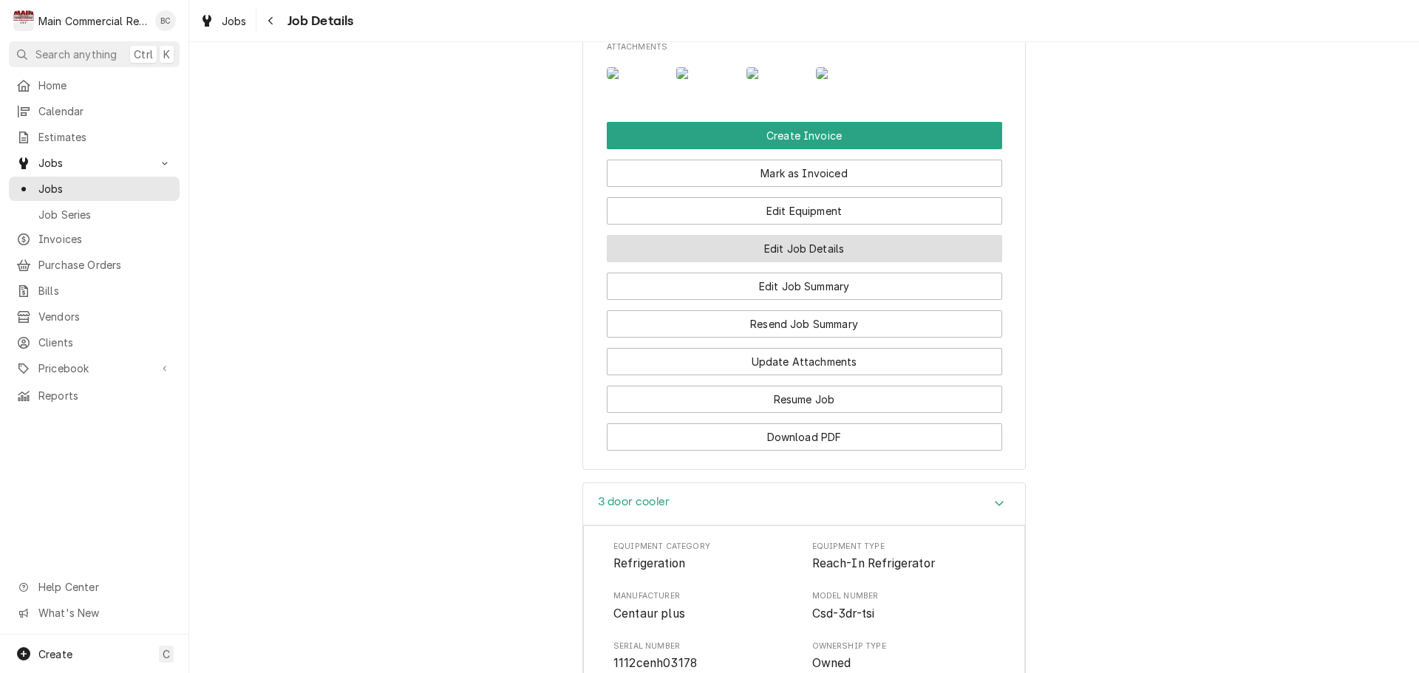
click at [795, 262] on button "Edit Job Details" at bounding box center [804, 248] width 395 height 27
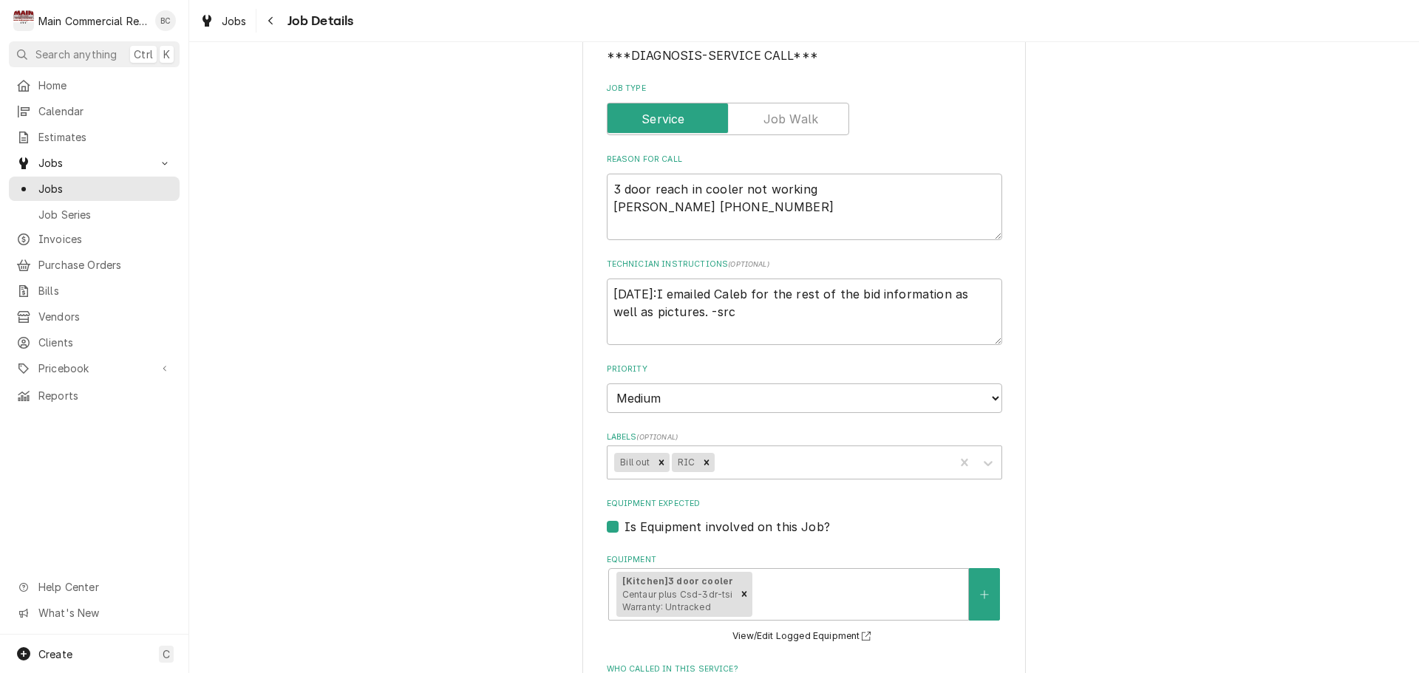
scroll to position [222, 0]
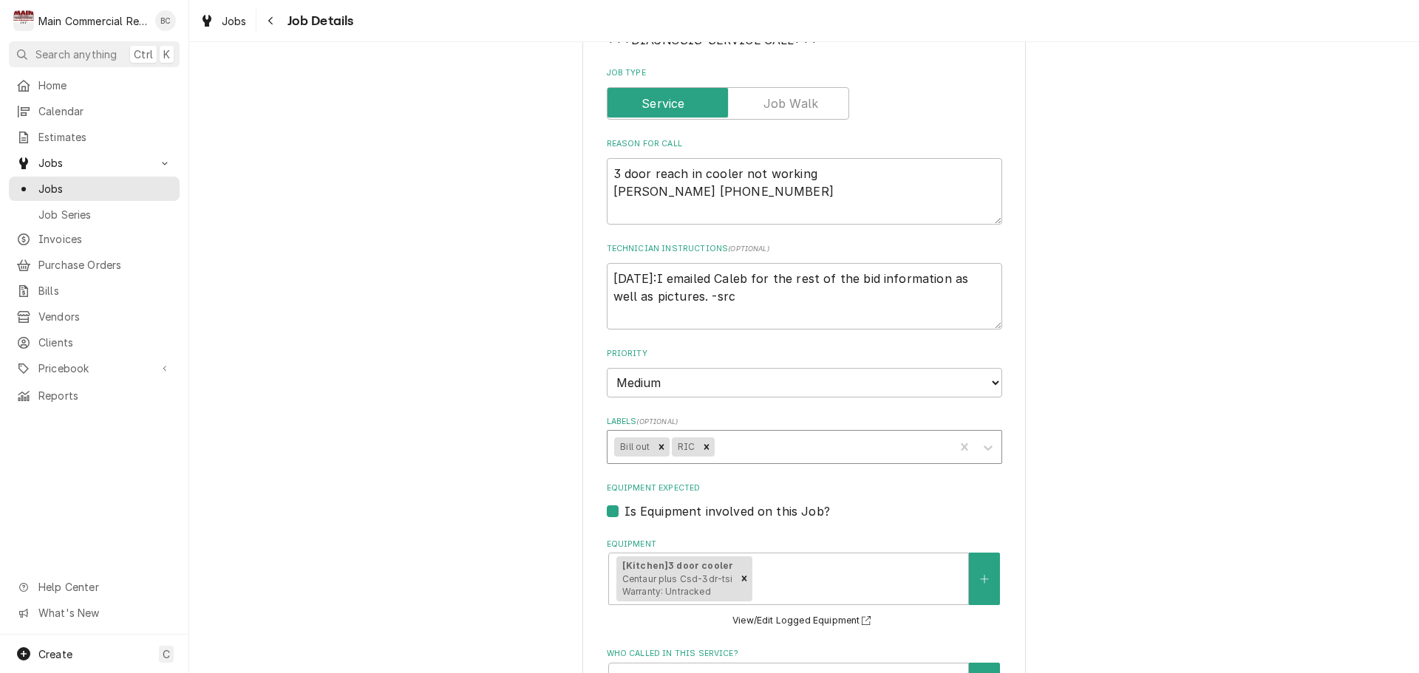
type textarea "x"
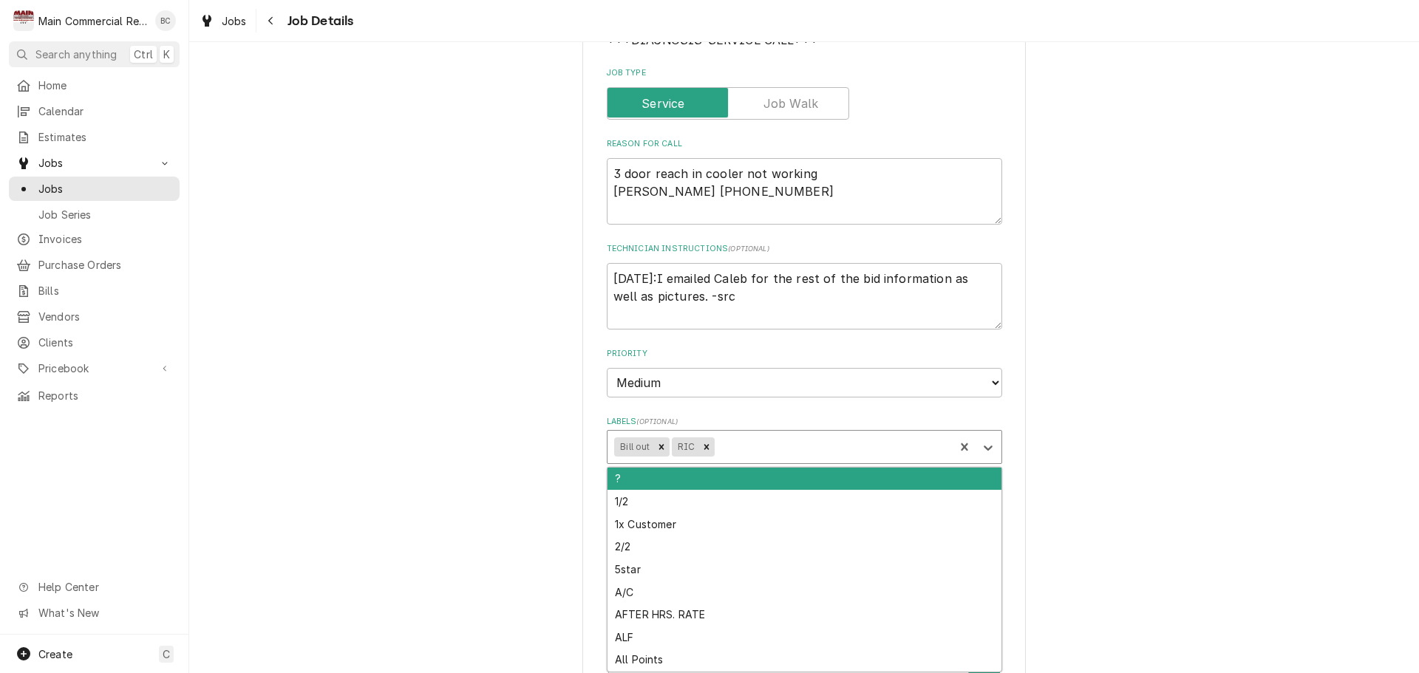
click at [727, 446] on div "Labels" at bounding box center [832, 447] width 230 height 27
type input "Inv"
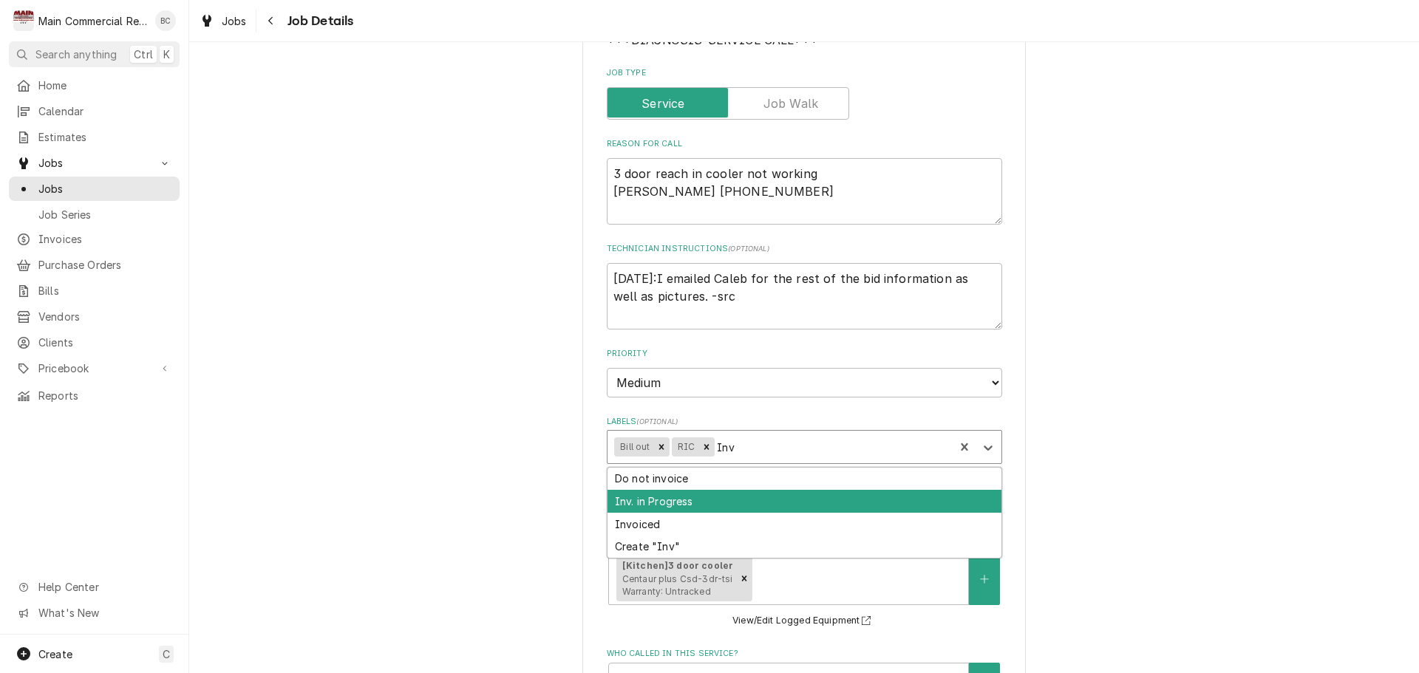
click at [698, 497] on div "Inv. in Progress" at bounding box center [805, 501] width 394 height 23
type textarea "x"
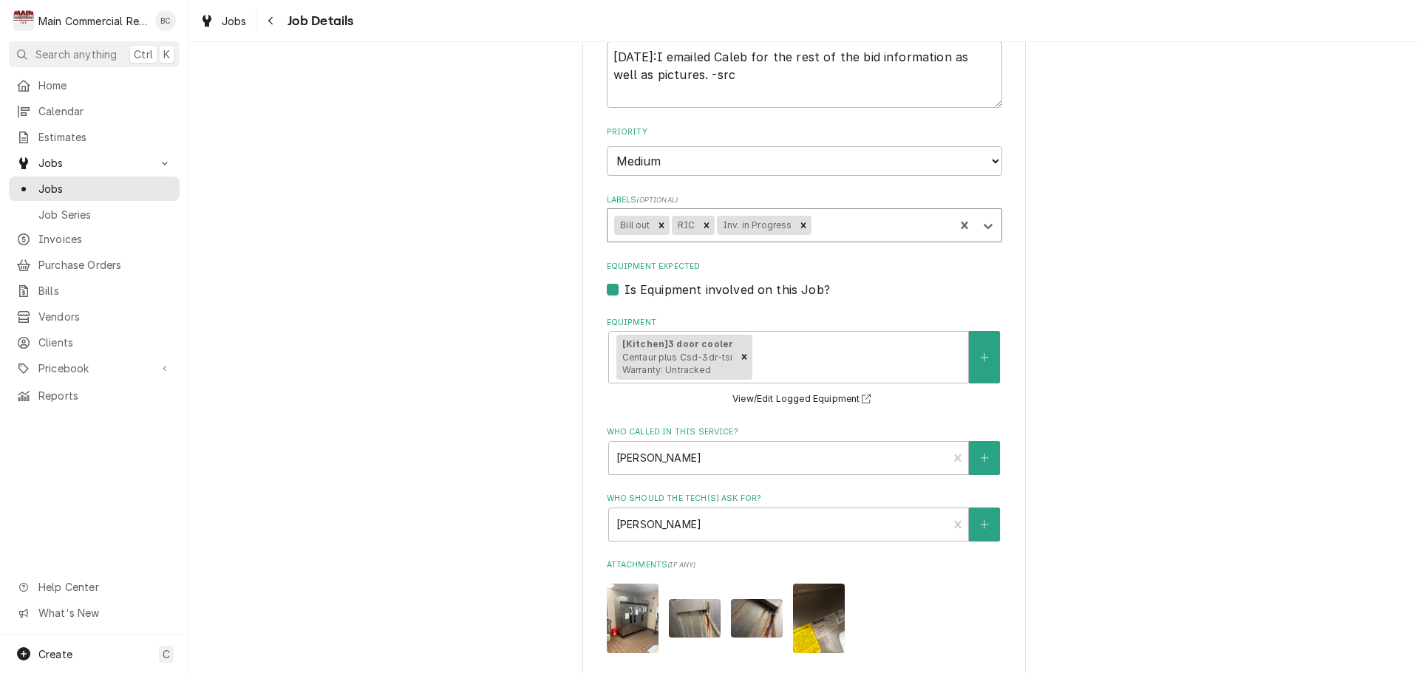
scroll to position [148, 0]
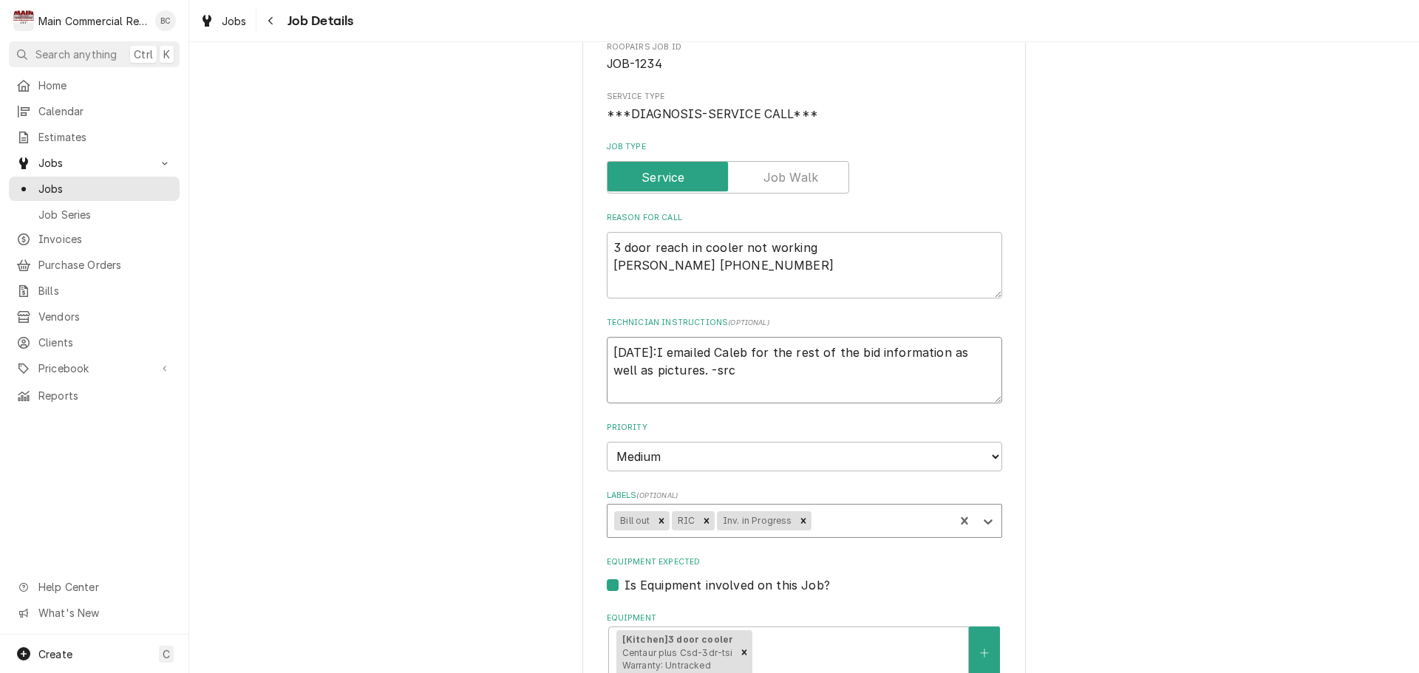
click at [609, 356] on textarea "8/19/25:I emailed Caleb for the rest of the bid information as well as pictures…" at bounding box center [804, 370] width 395 height 67
type textarea "x"
type textarea "8/19/25:I emailed Caleb for the rest of the bid information as well as pictures…"
type textarea "x"
type textarea "I 8/19/25:I emailed Caleb for the rest of the bid information as well as pictur…"
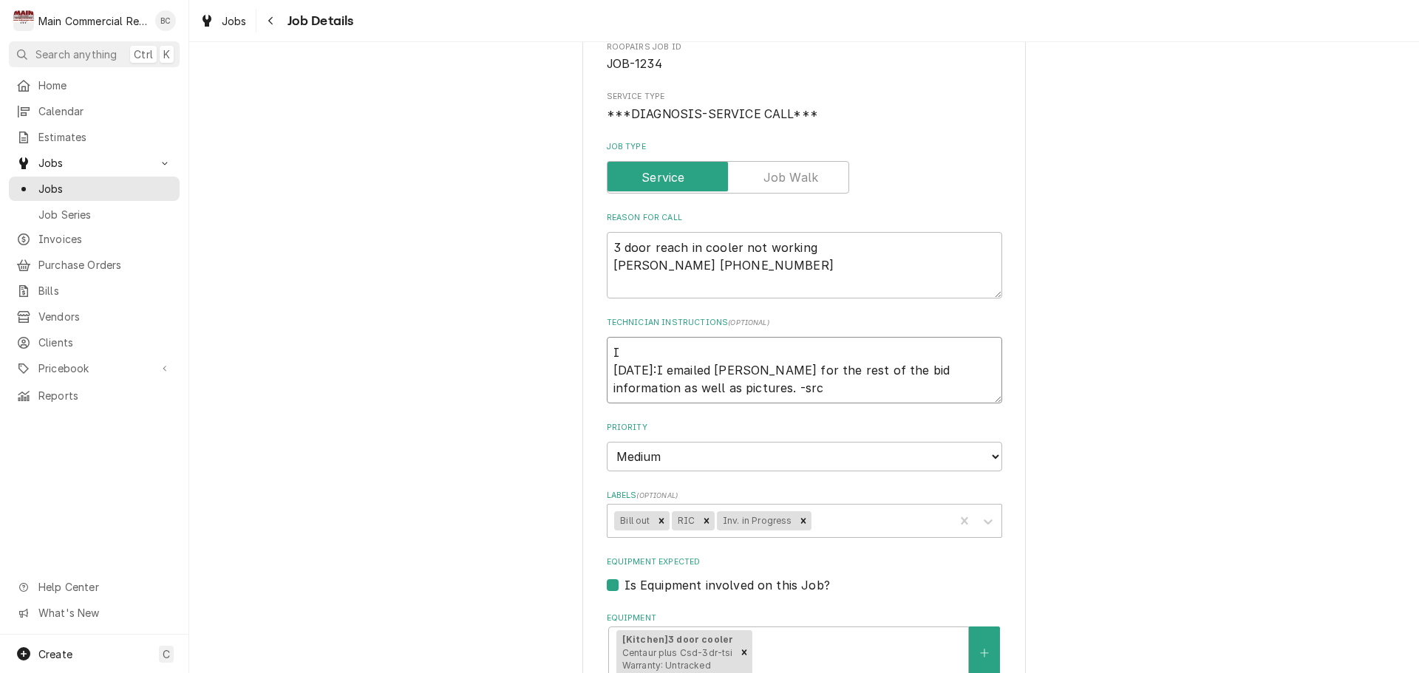
type textarea "x"
type textarea "IN 8/19/25:I emailed Caleb for the rest of the bid information as well as pictu…"
type textarea "x"
type textarea "INV 8/19/25:I emailed Caleb for the rest of the bid information as well as pict…"
type textarea "x"
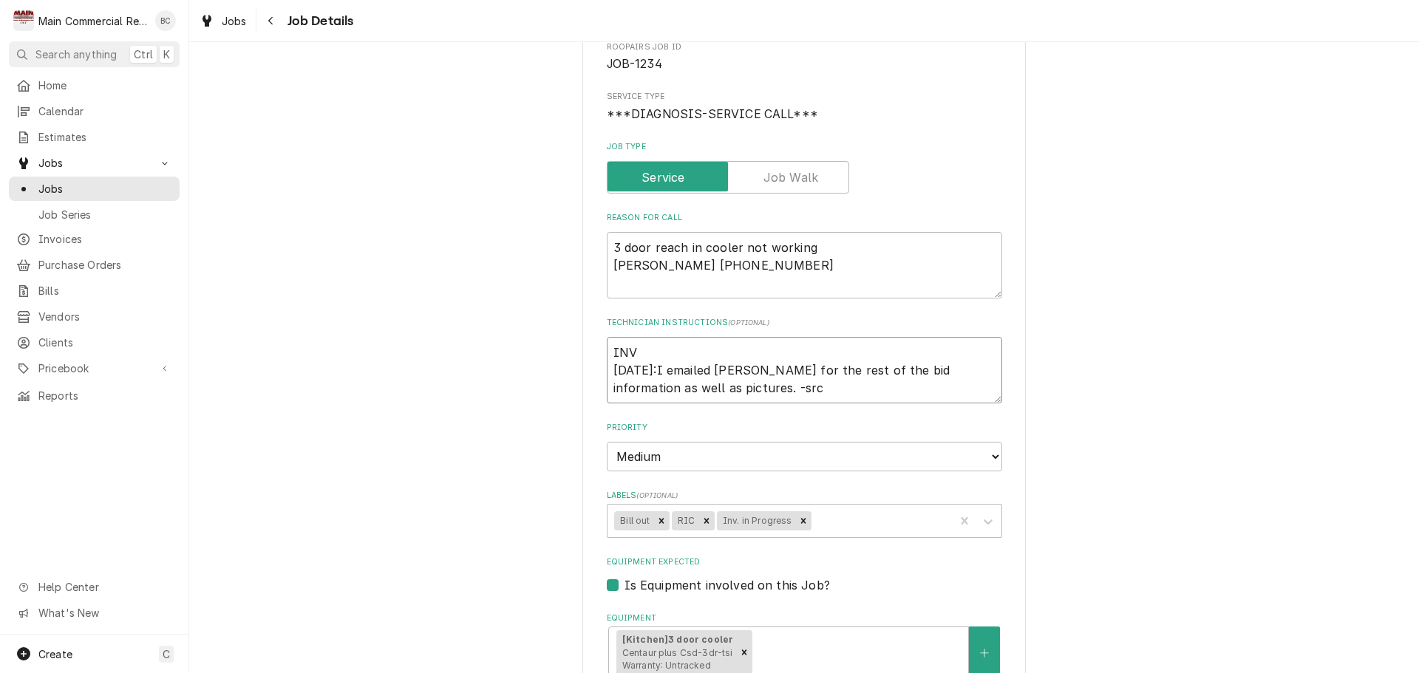
type textarea "INV# 8/19/25:I emailed Caleb for the rest of the bid information as well as pic…"
type textarea "x"
type textarea "INV#1 8/19/25:I emailed Caleb for the rest of the bid information as well as pi…"
type textarea "x"
type textarea "INV#15 8/19/25:I emailed Caleb for the rest of the bid information as well as p…"
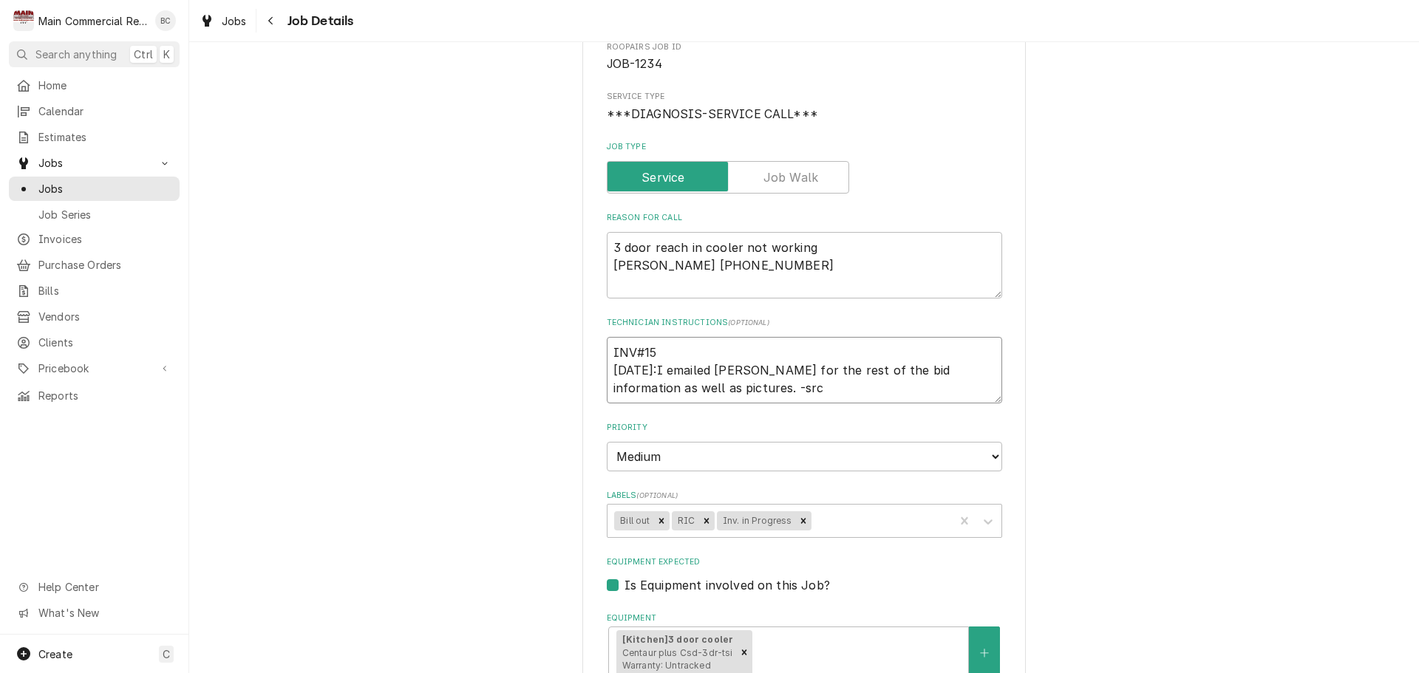
type textarea "x"
type textarea "INV#152 8/19/25:I emailed Caleb for the rest of the bid information as well as …"
type textarea "x"
type textarea "INV#1521 8/19/25:I emailed Caleb for the rest of the bid information as well as…"
type textarea "x"
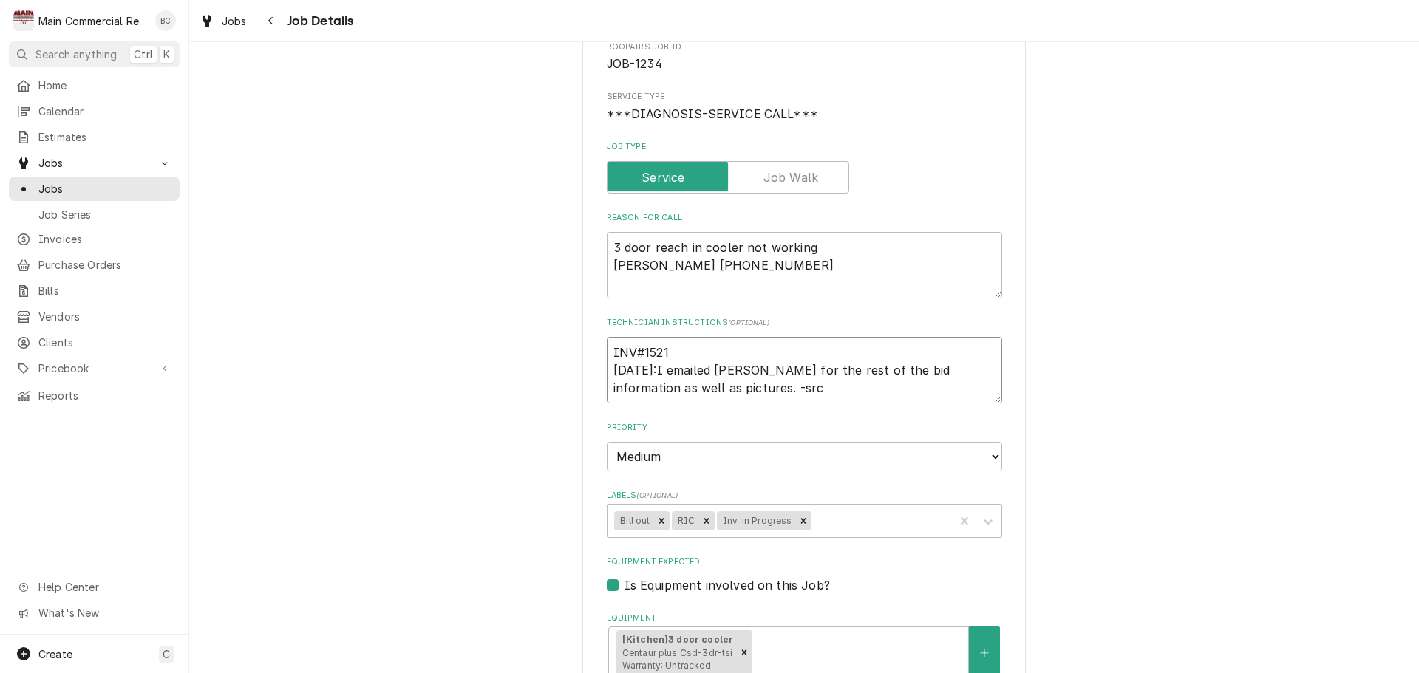
type textarea "INV#15217 8/19/25:I emailed Caleb for the rest of the bid information as well a…"
type textarea "x"
type textarea "INV#152178 8/19/25:I emailed Caleb for the rest of the bid information as well …"
type textarea "x"
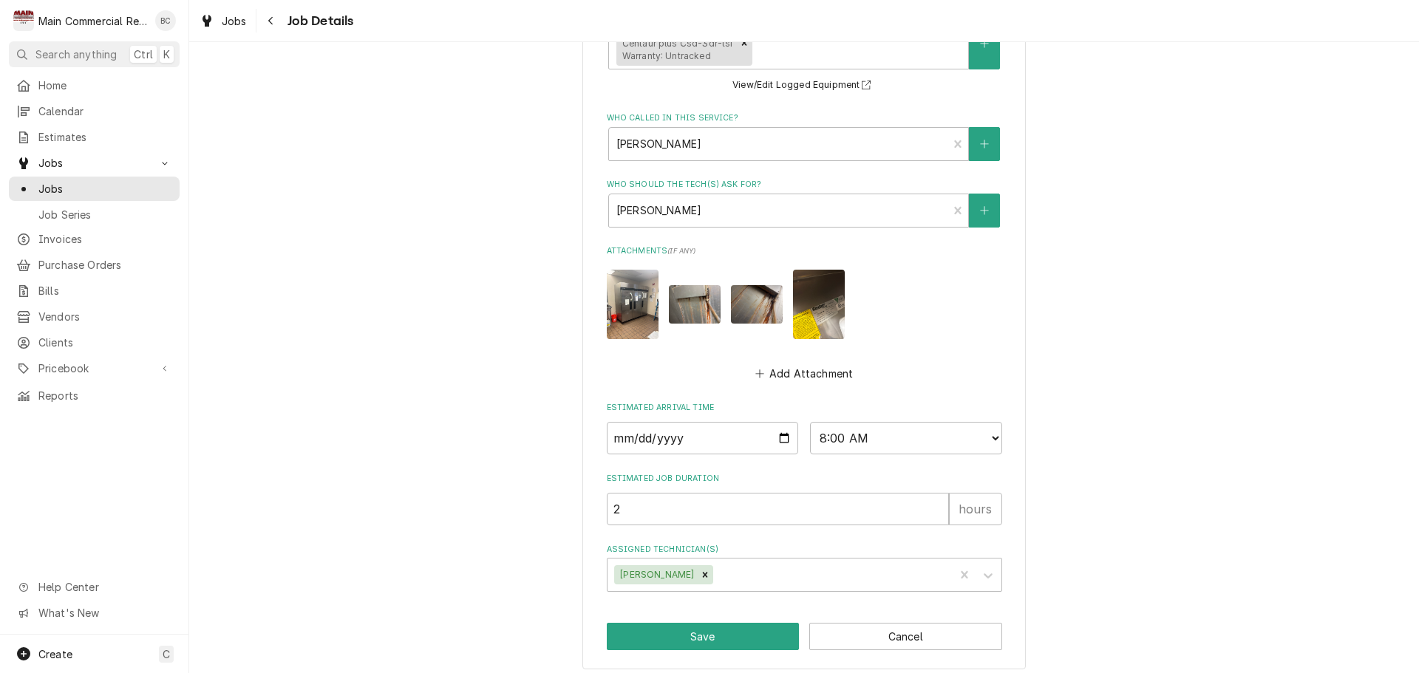
scroll to position [766, 0]
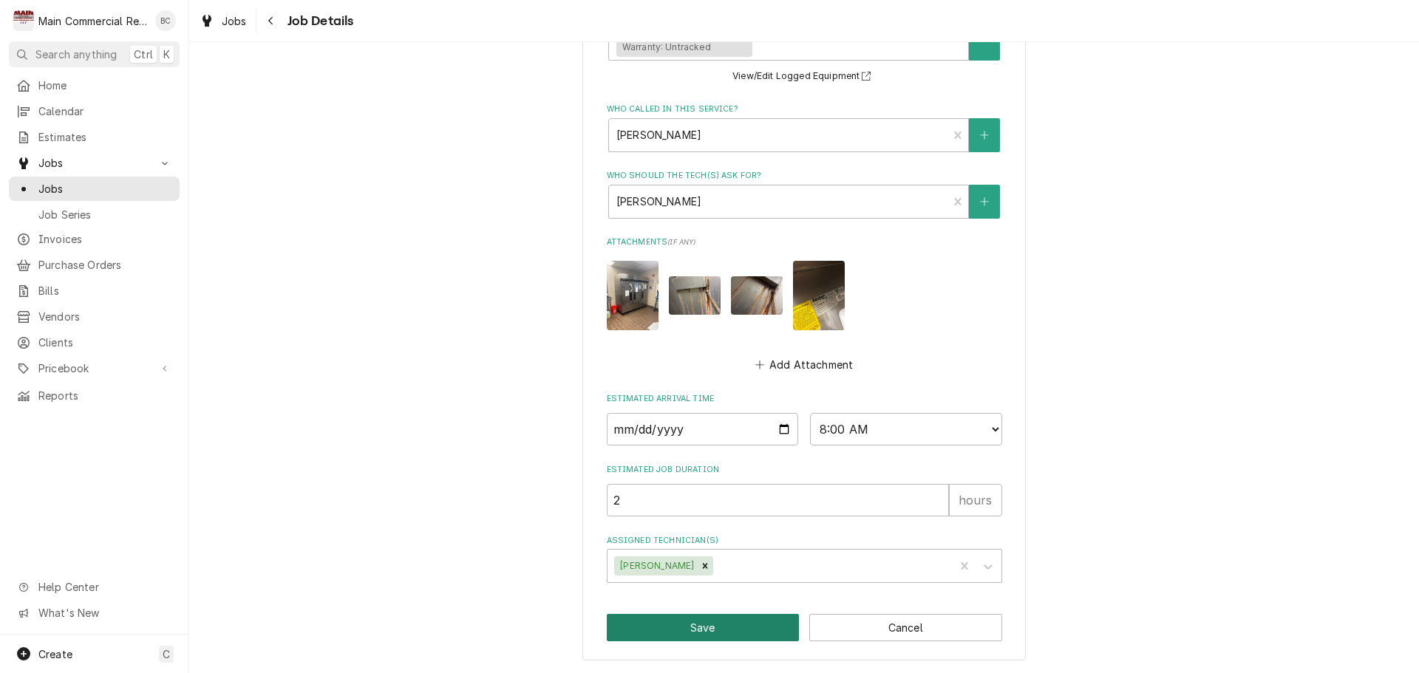
type textarea "INV#152178 8/19/25:I emailed Caleb for the rest of the bid information as well …"
click at [687, 629] on button "Save" at bounding box center [703, 627] width 193 height 27
type textarea "x"
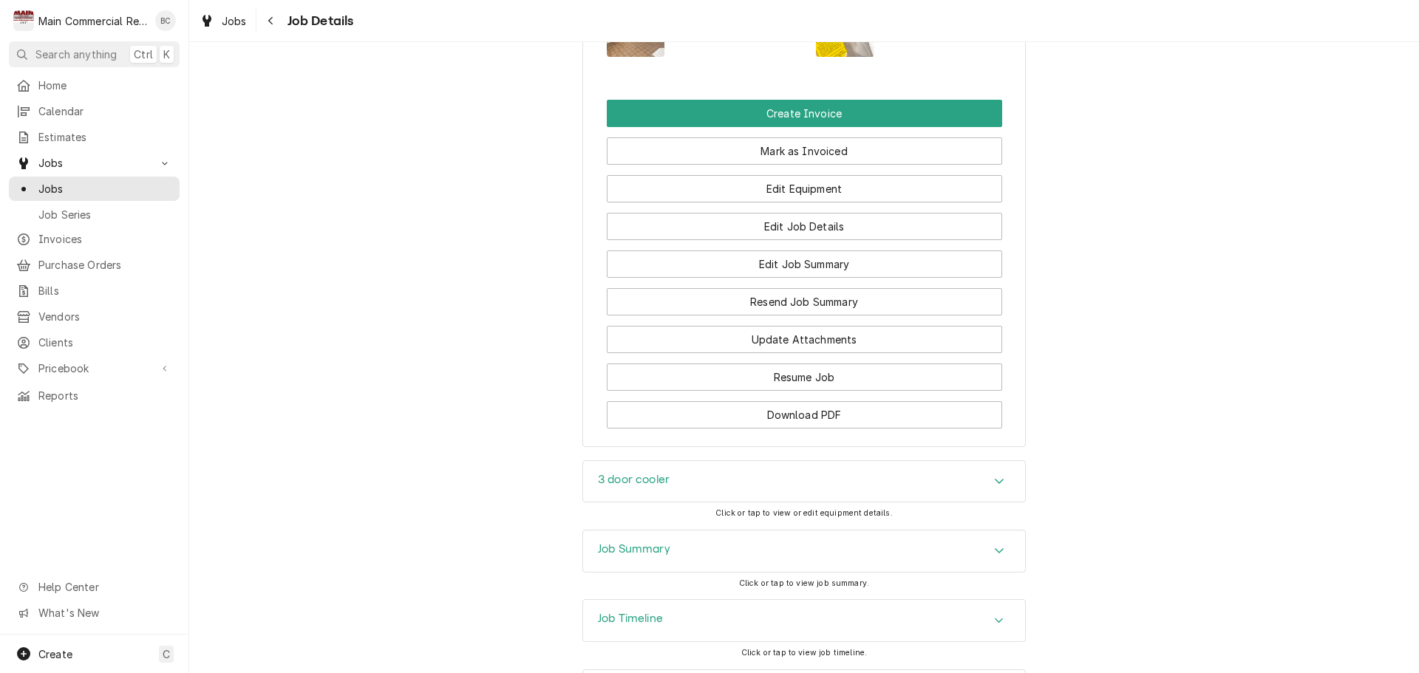
scroll to position [1552, 0]
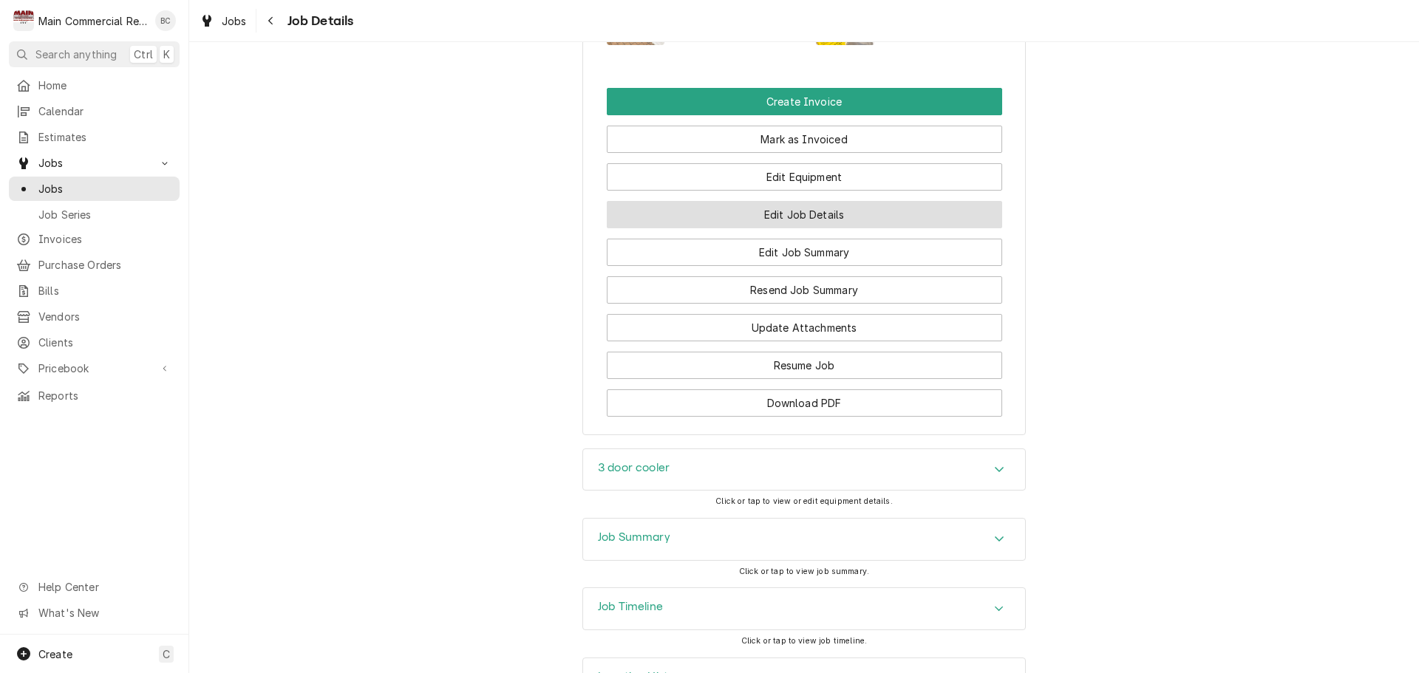
click at [824, 201] on button "Edit Job Details" at bounding box center [804, 214] width 395 height 27
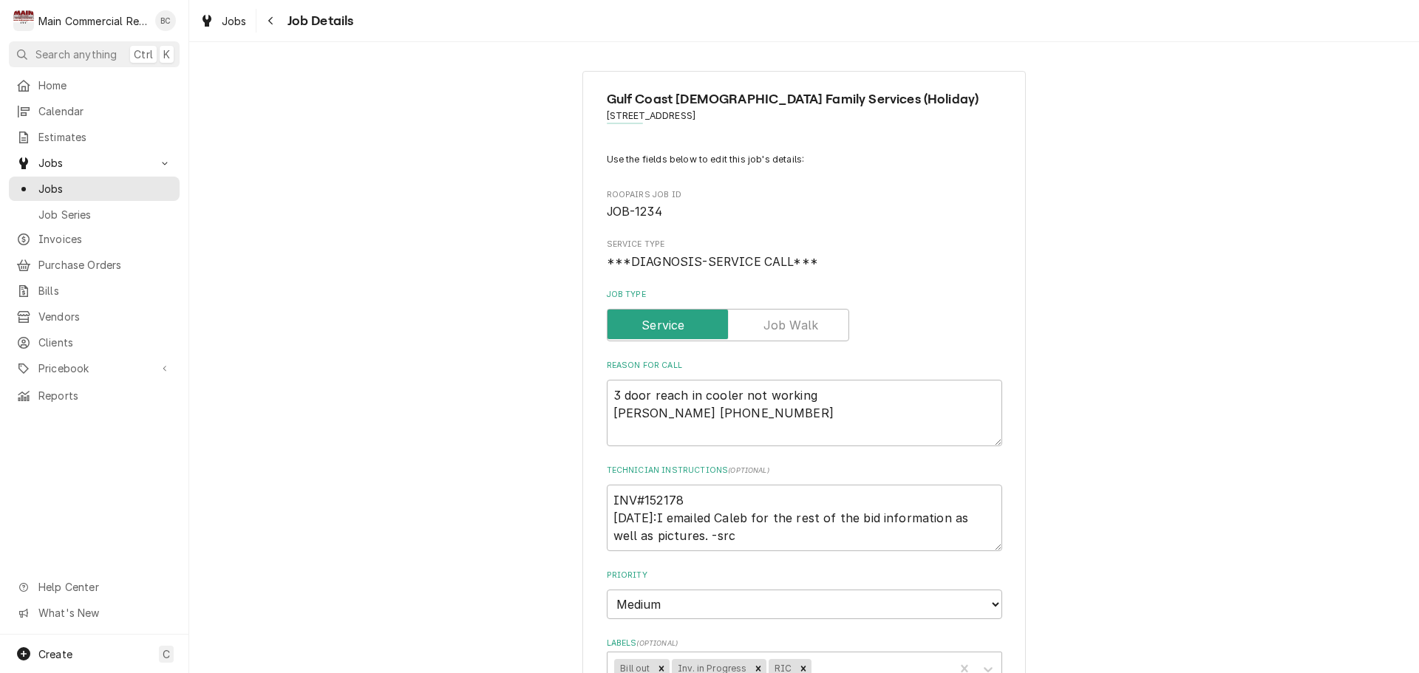
type textarea "x"
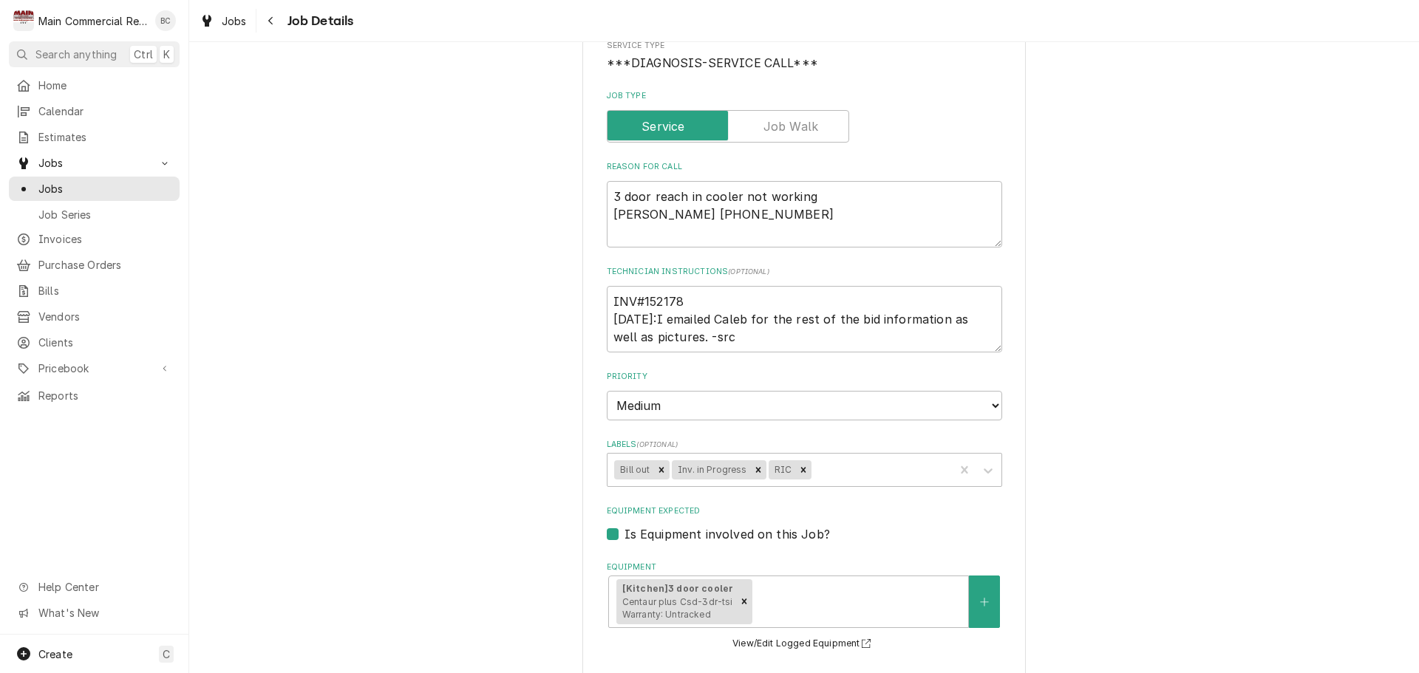
scroll to position [222, 0]
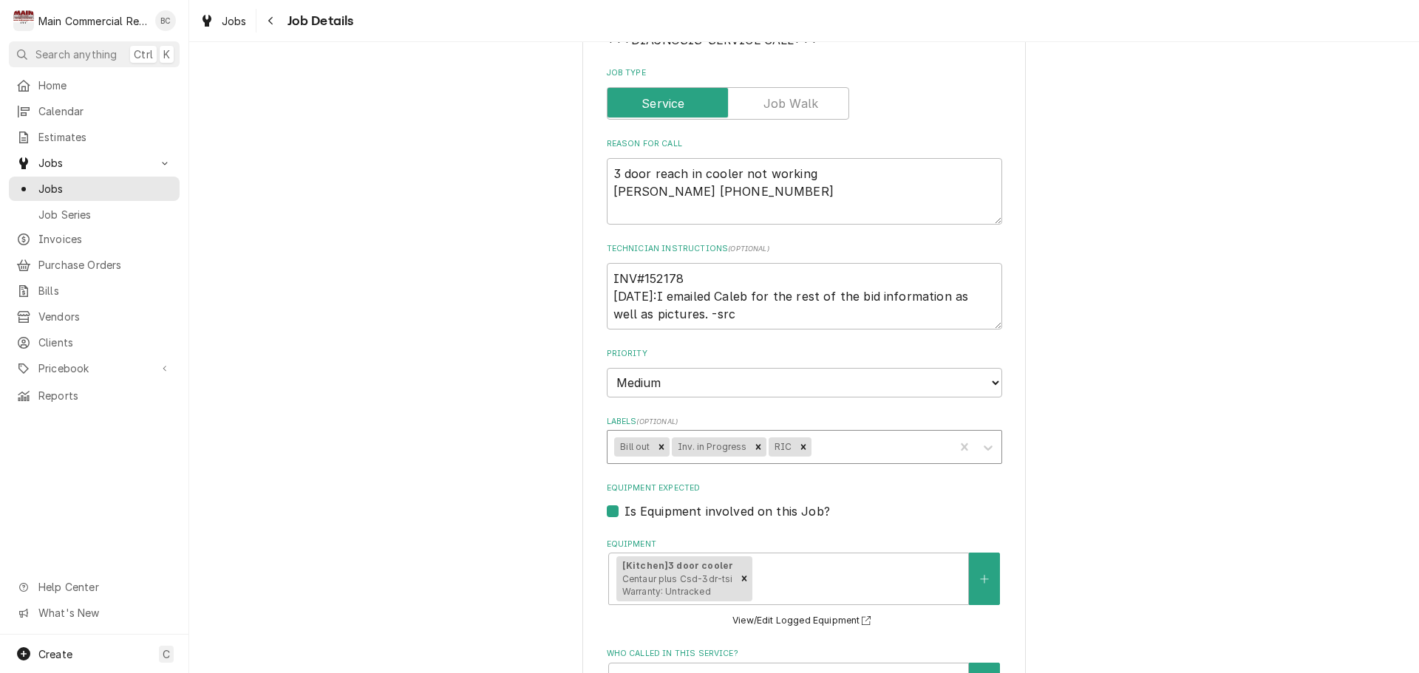
click at [829, 450] on div "Labels" at bounding box center [880, 447] width 133 height 27
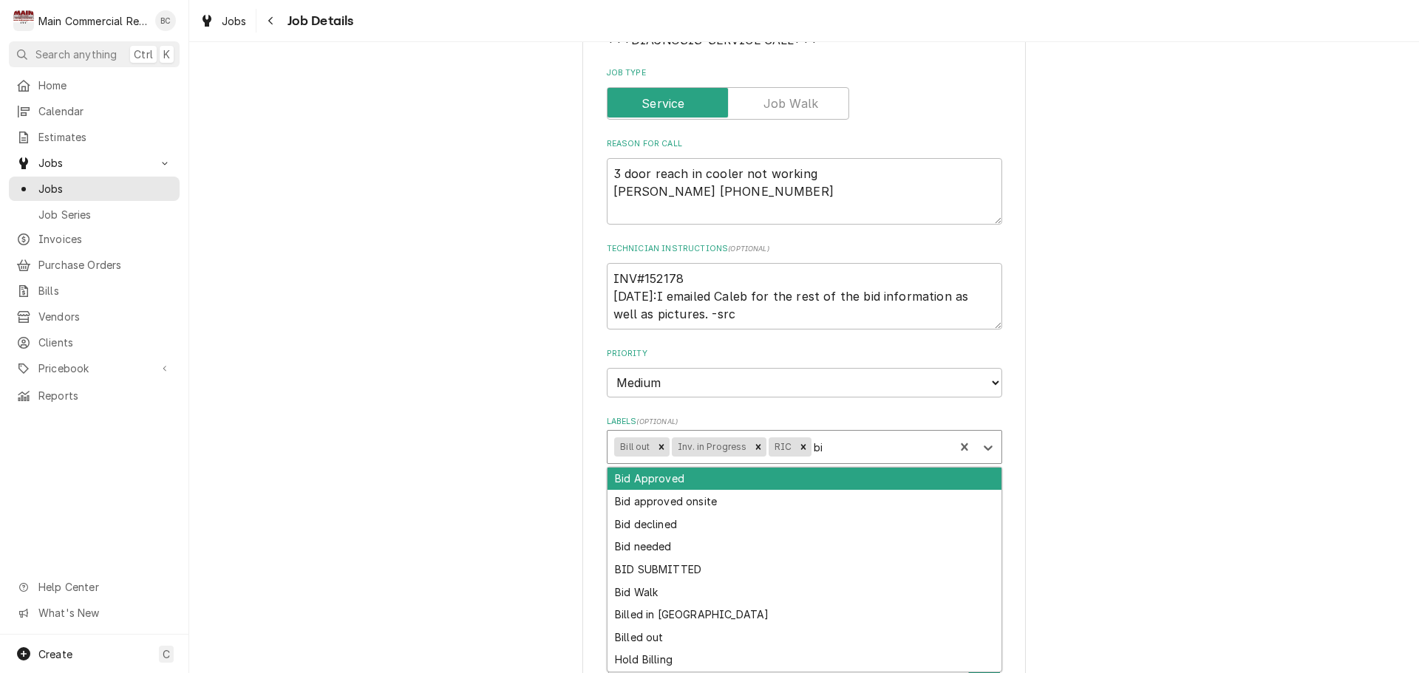
type input "bid"
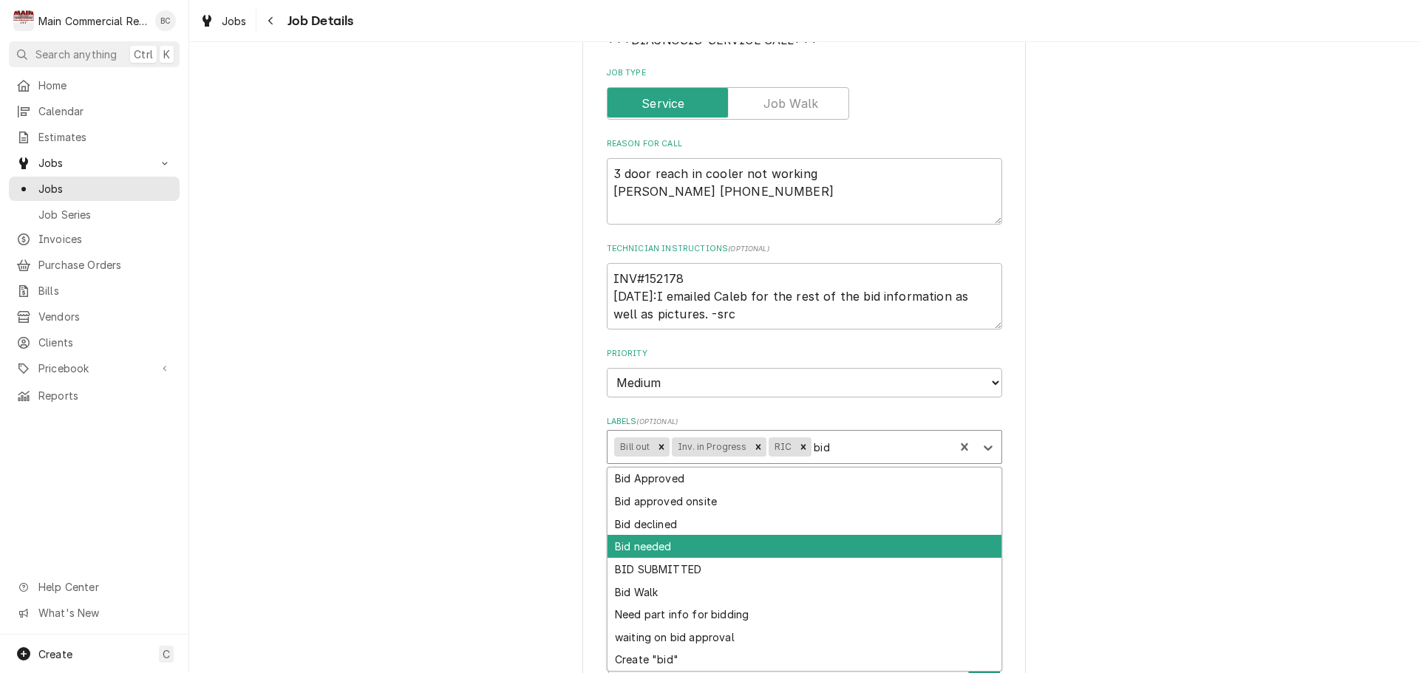
click at [651, 551] on div "Bid needed" at bounding box center [805, 546] width 394 height 23
type textarea "x"
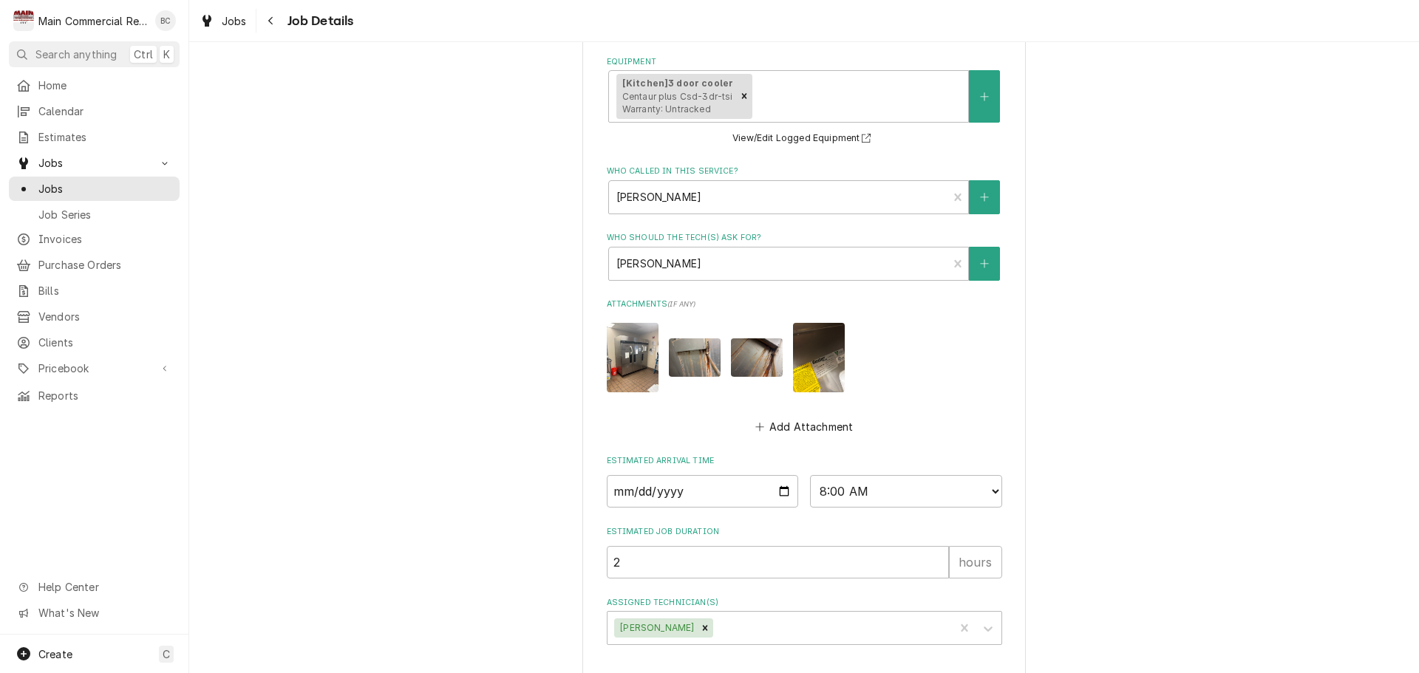
scroll to position [766, 0]
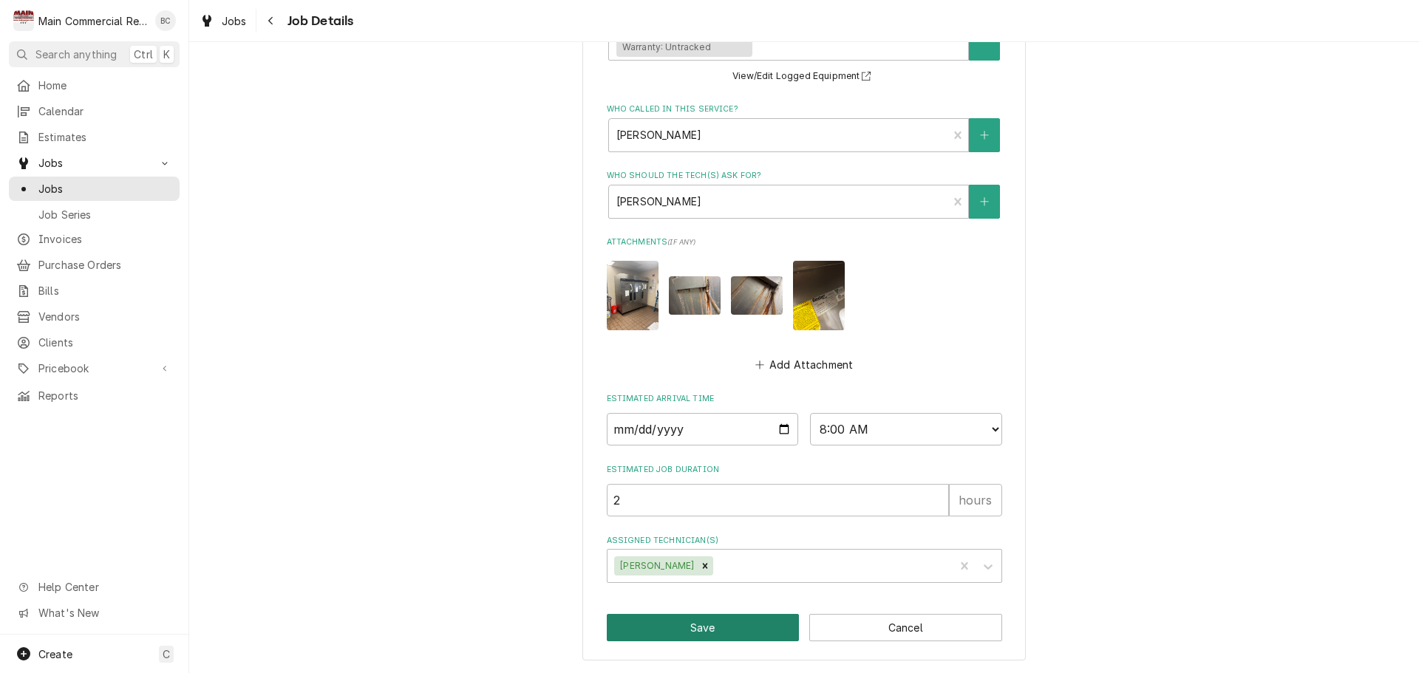
click at [696, 631] on button "Save" at bounding box center [703, 627] width 193 height 27
type textarea "x"
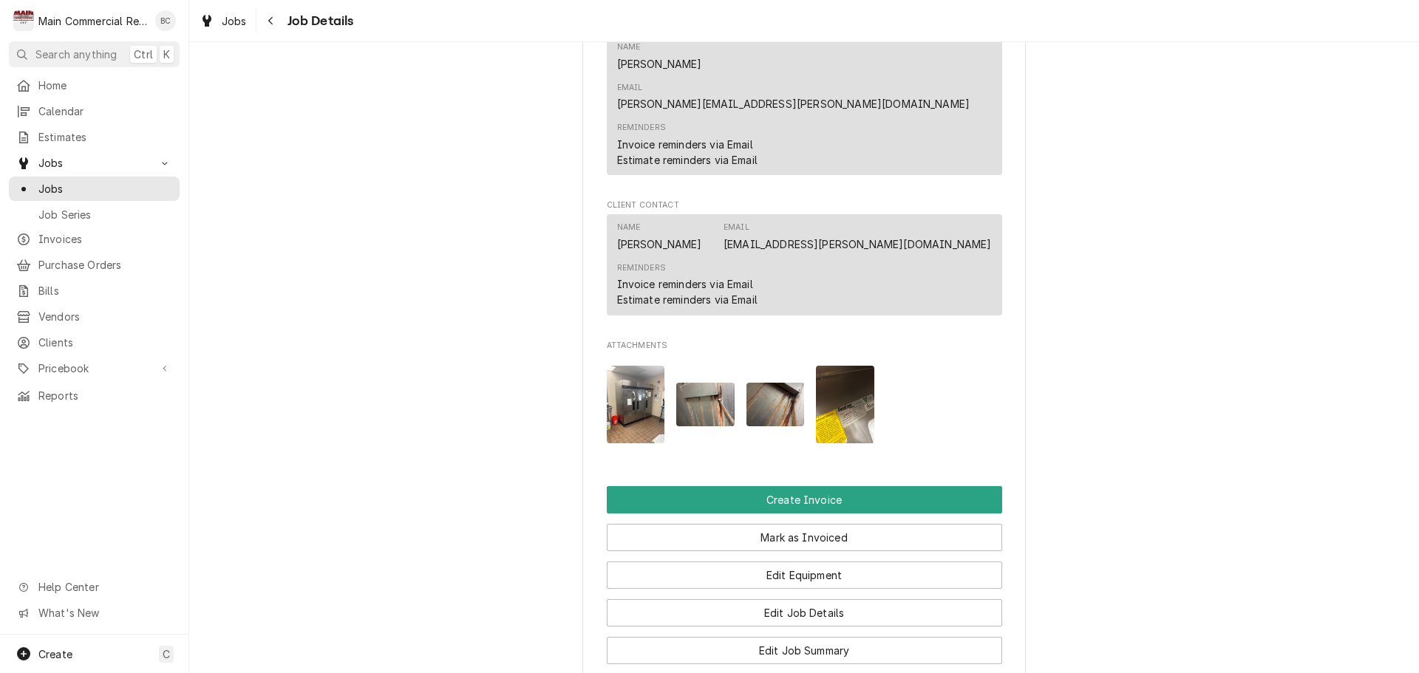
scroll to position [1256, 0]
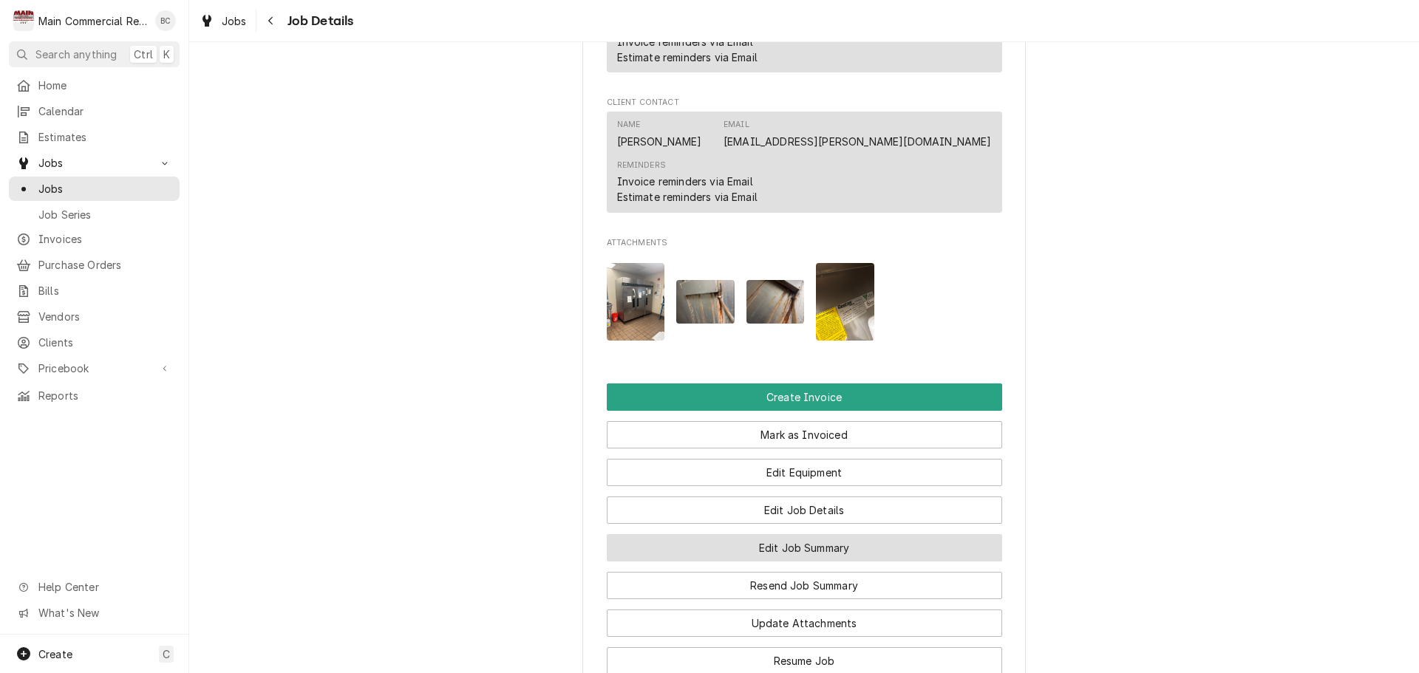
click at [796, 534] on button "Edit Job Summary" at bounding box center [804, 547] width 395 height 27
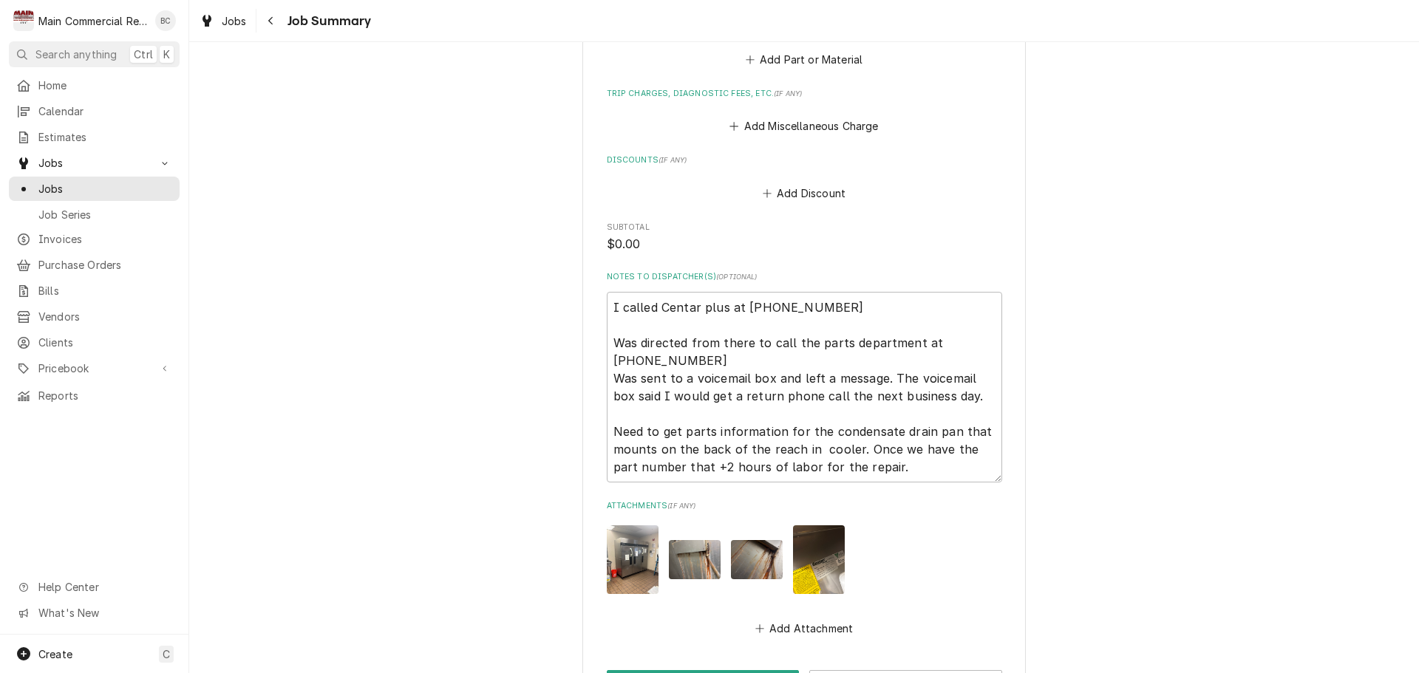
scroll to position [1986, 0]
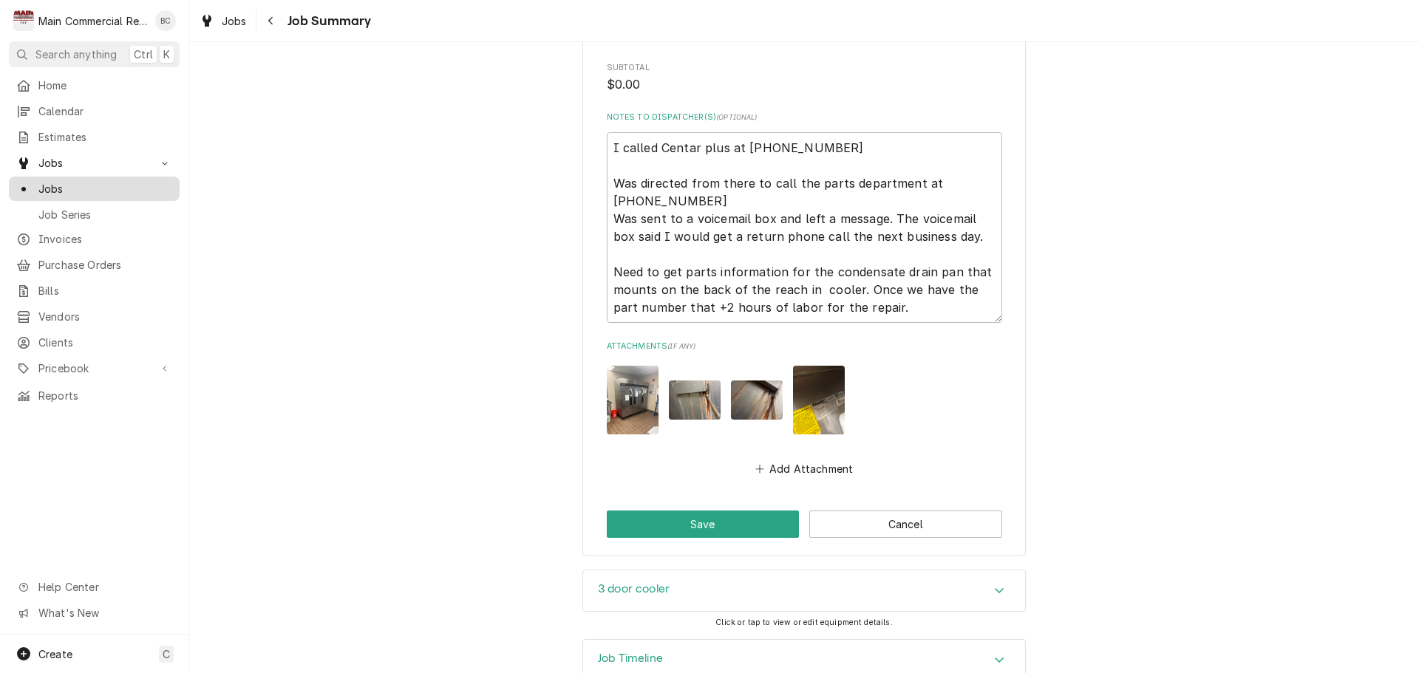
click at [73, 186] on span "Jobs" at bounding box center [105, 189] width 134 height 16
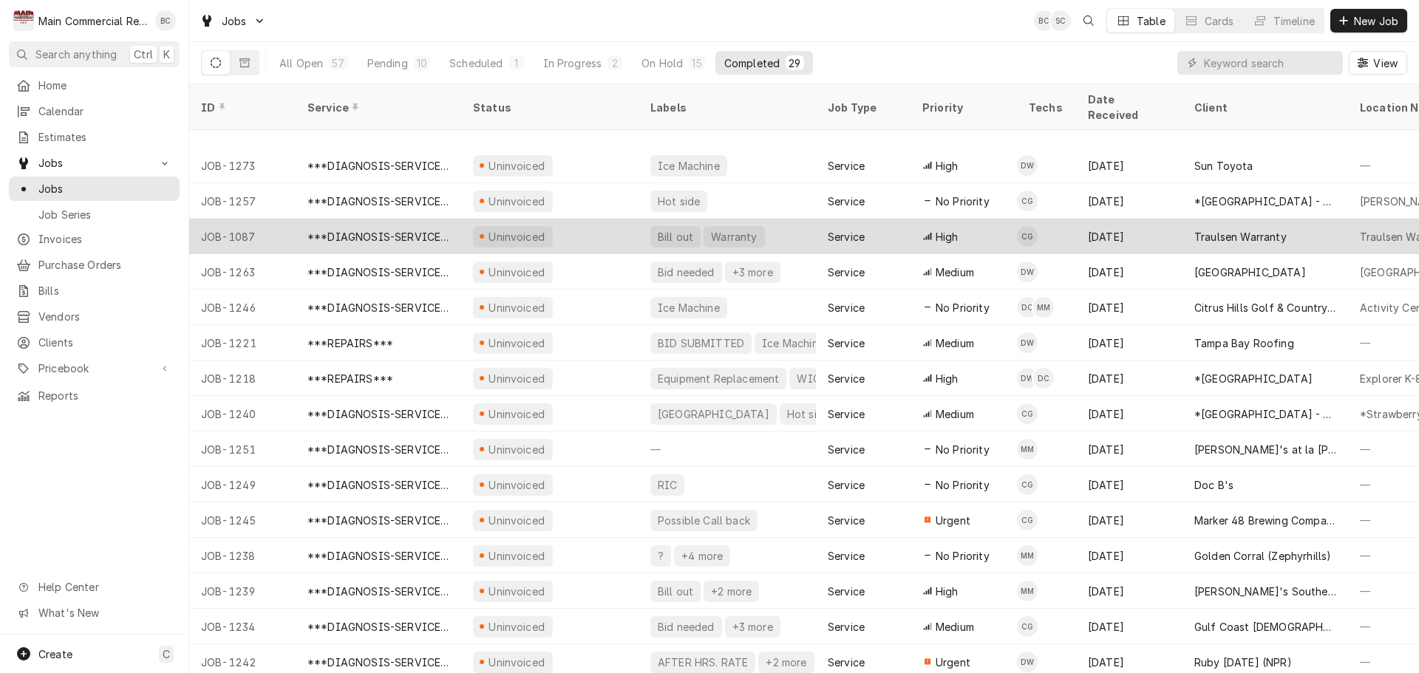
scroll to position [408, 0]
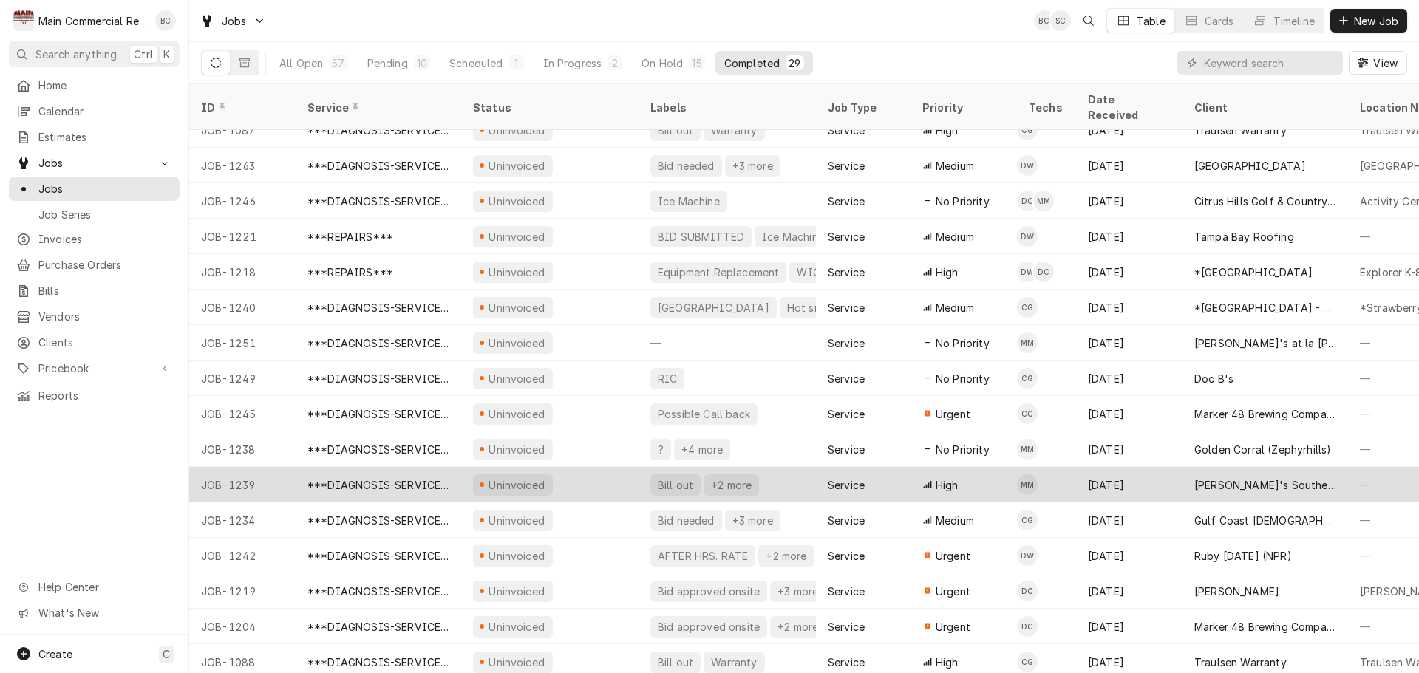
click at [670, 477] on div "Bill out" at bounding box center [675, 485] width 38 height 16
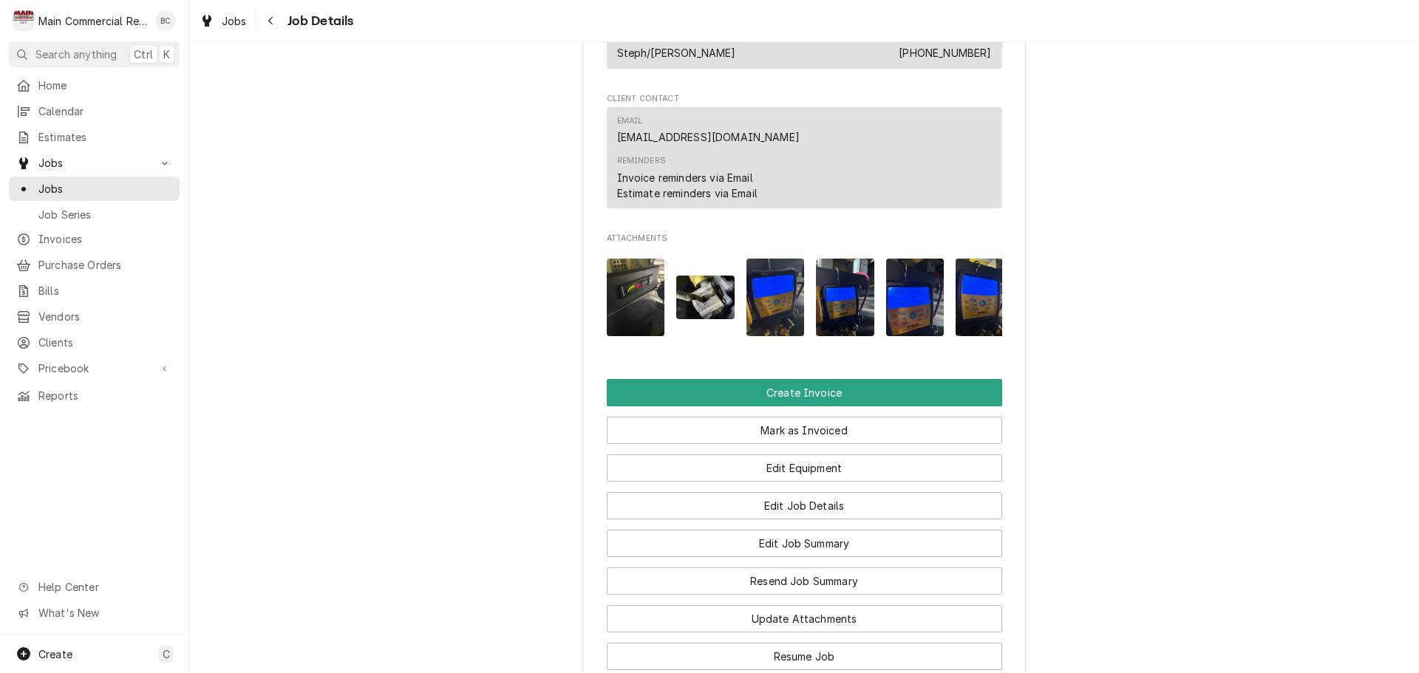
scroll to position [1256, 0]
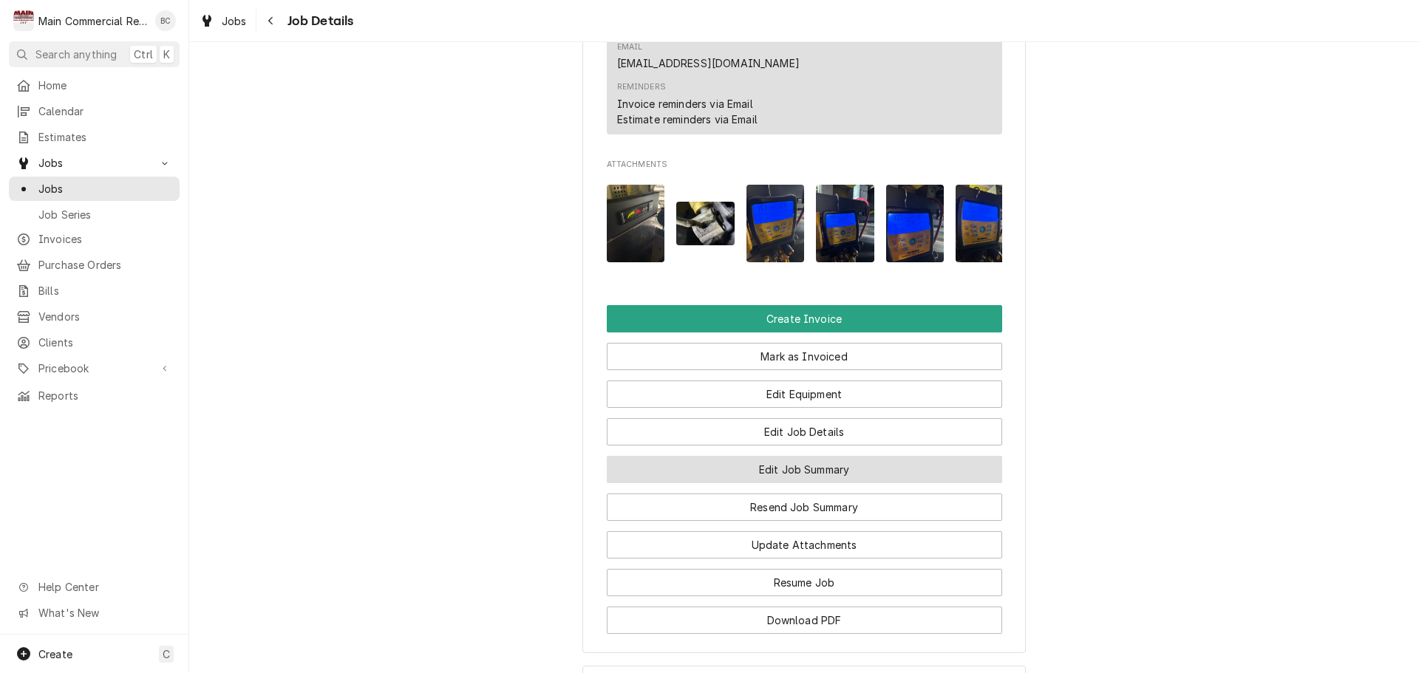
click at [719, 483] on button "Edit Job Summary" at bounding box center [804, 469] width 395 height 27
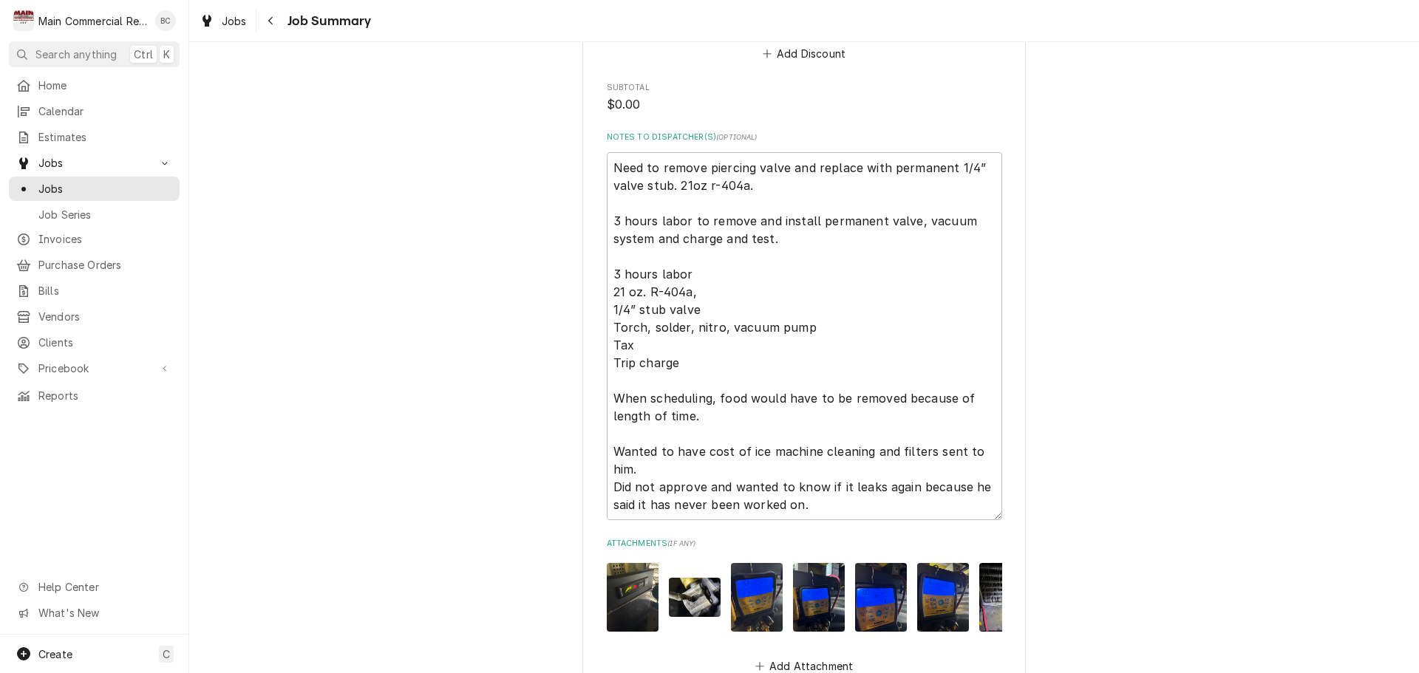
scroll to position [2263, 0]
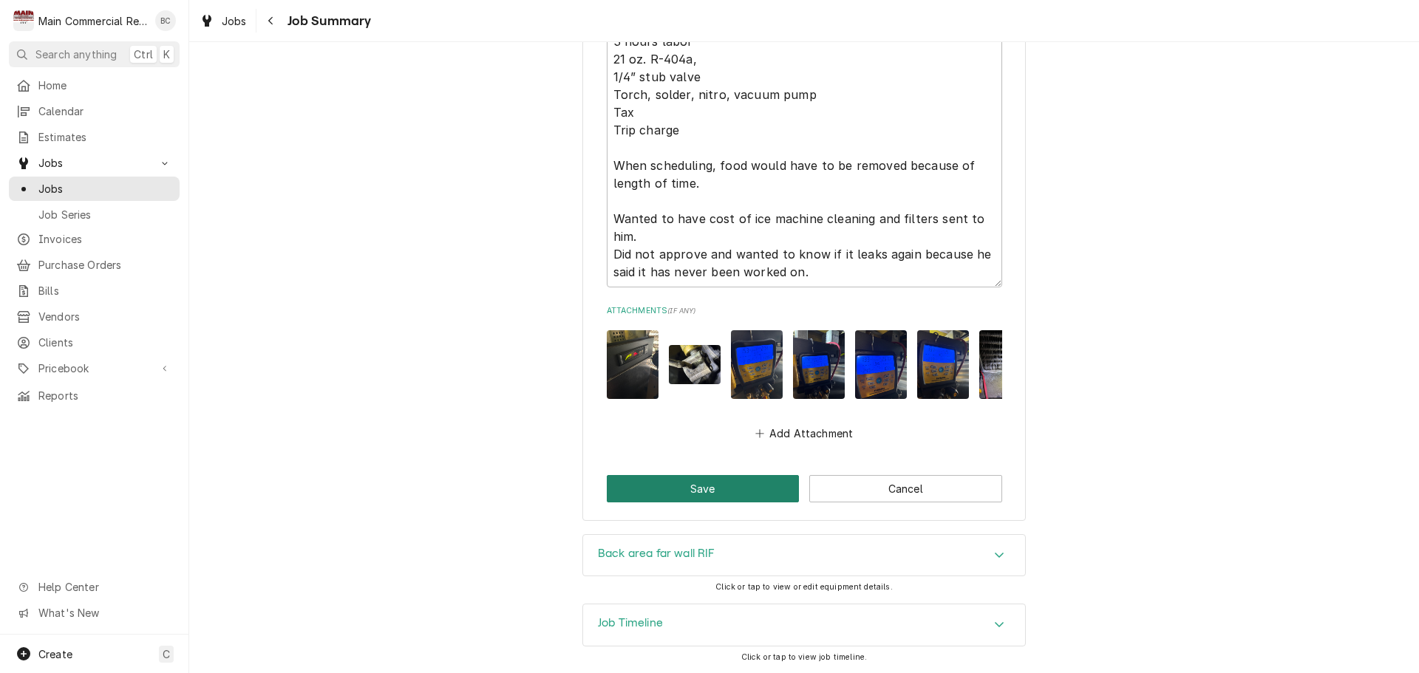
click at [641, 500] on button "Save" at bounding box center [703, 488] width 193 height 27
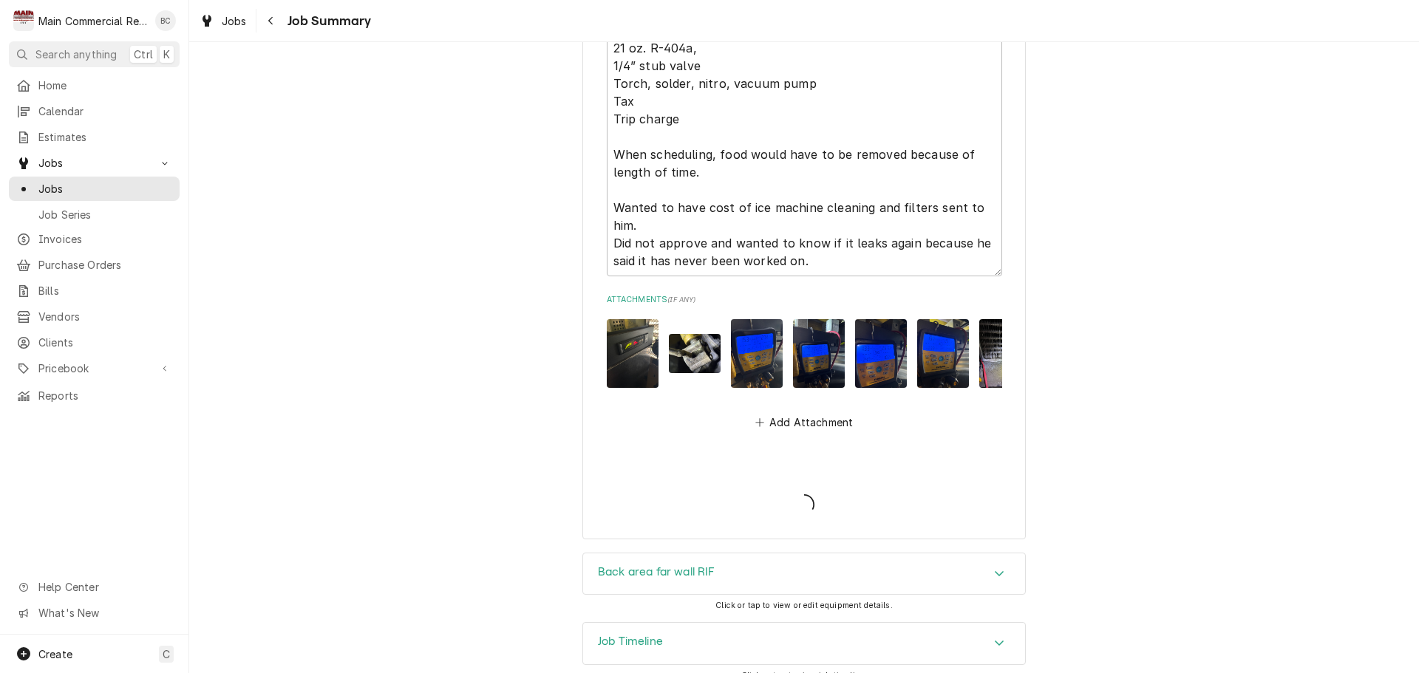
type textarea "x"
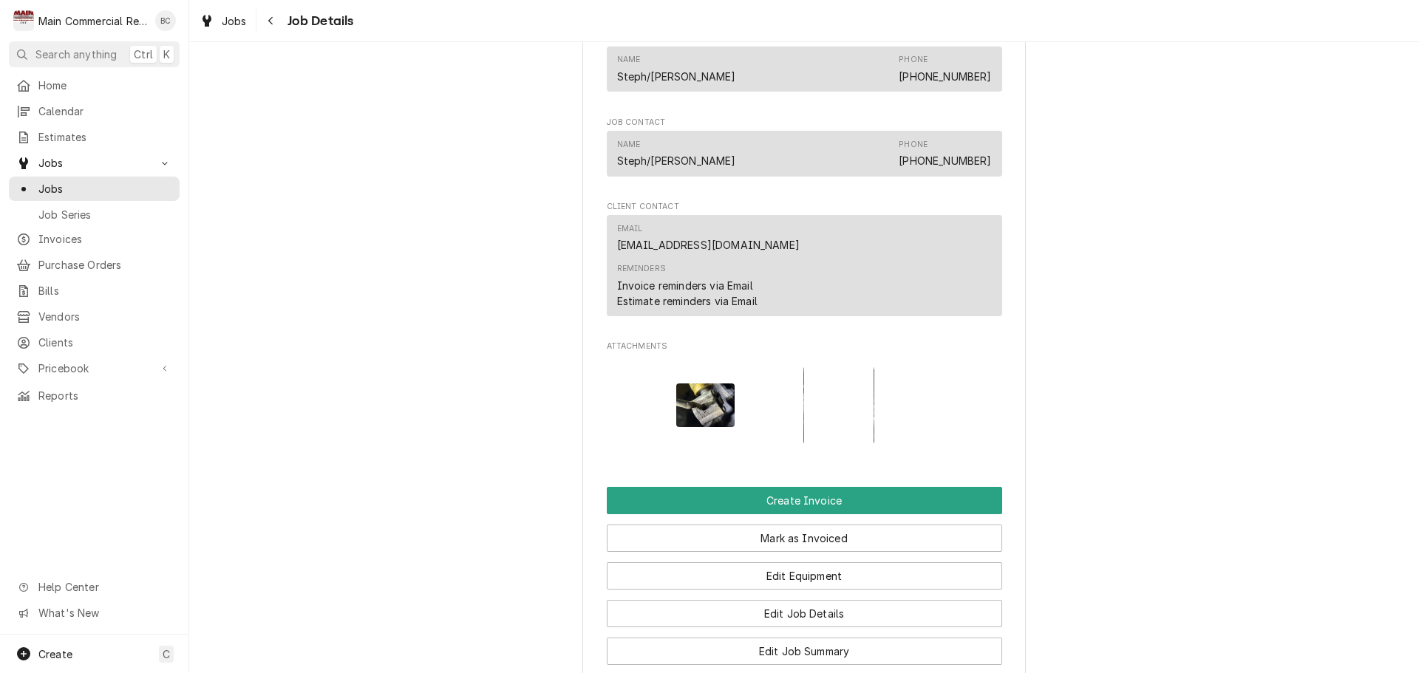
scroll to position [1183, 0]
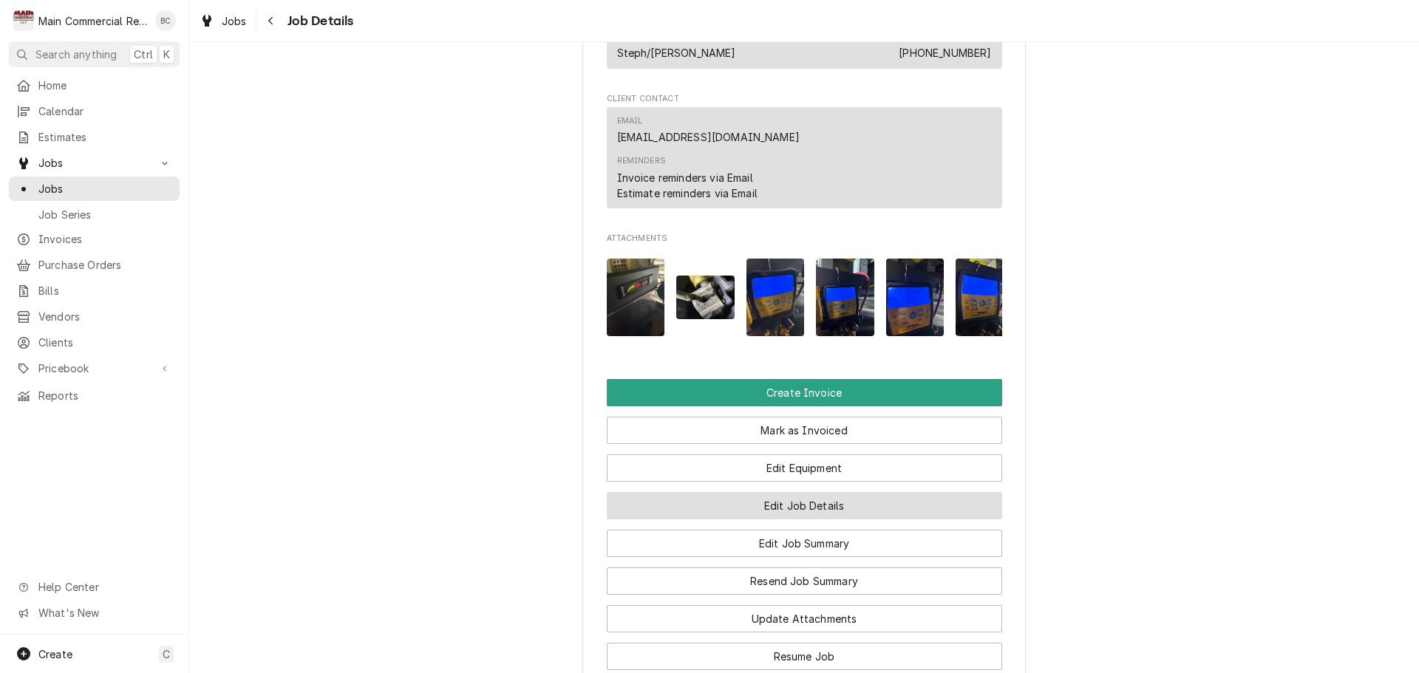
click at [773, 520] on button "Edit Job Details" at bounding box center [804, 505] width 395 height 27
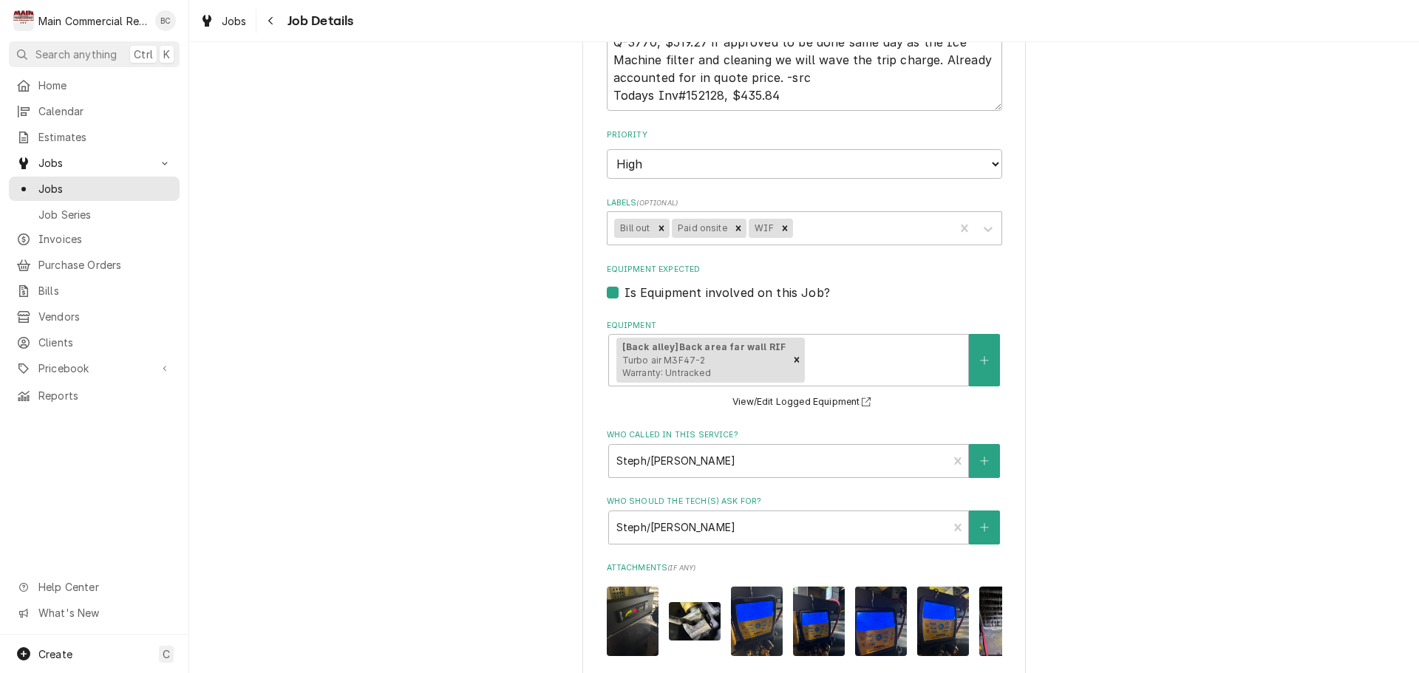
scroll to position [426, 0]
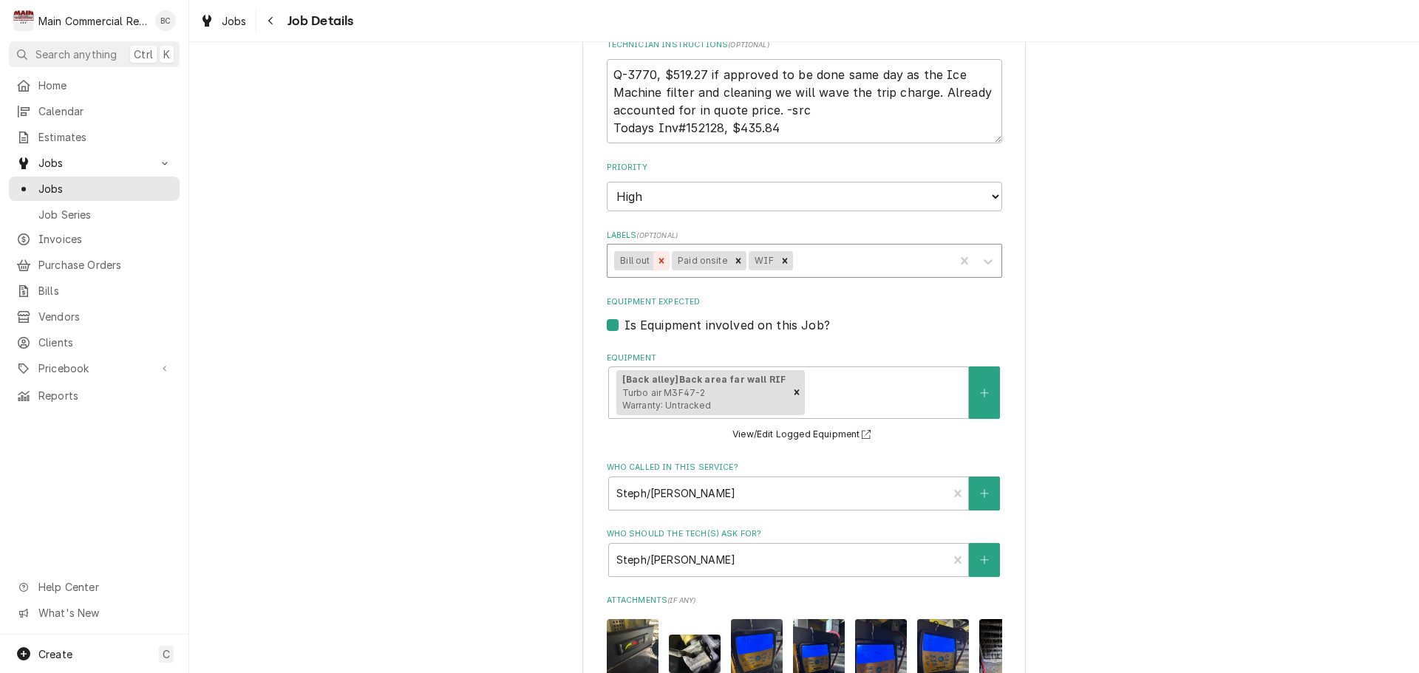
click at [656, 265] on icon "Remove Bill out" at bounding box center [661, 261] width 10 height 10
type textarea "x"
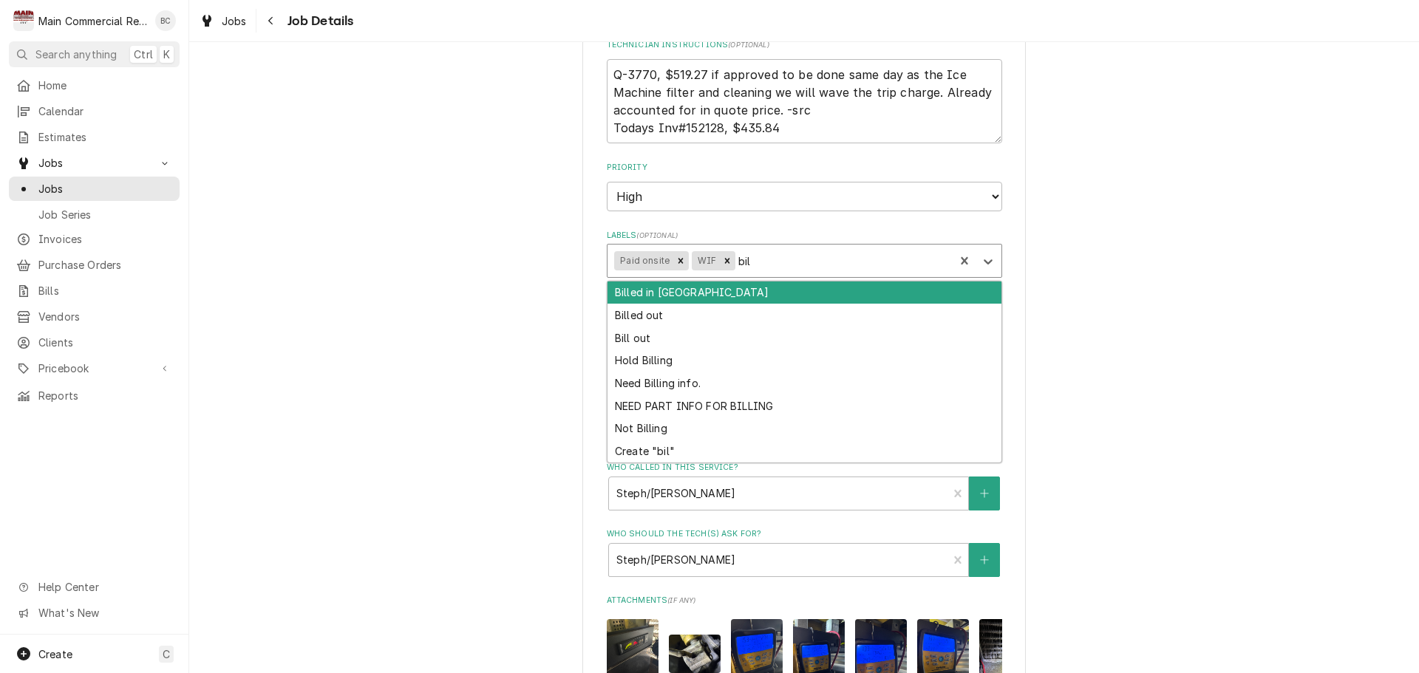
type input "bill"
click at [677, 298] on div "Billed in [GEOGRAPHIC_DATA]" at bounding box center [805, 293] width 394 height 23
type textarea "x"
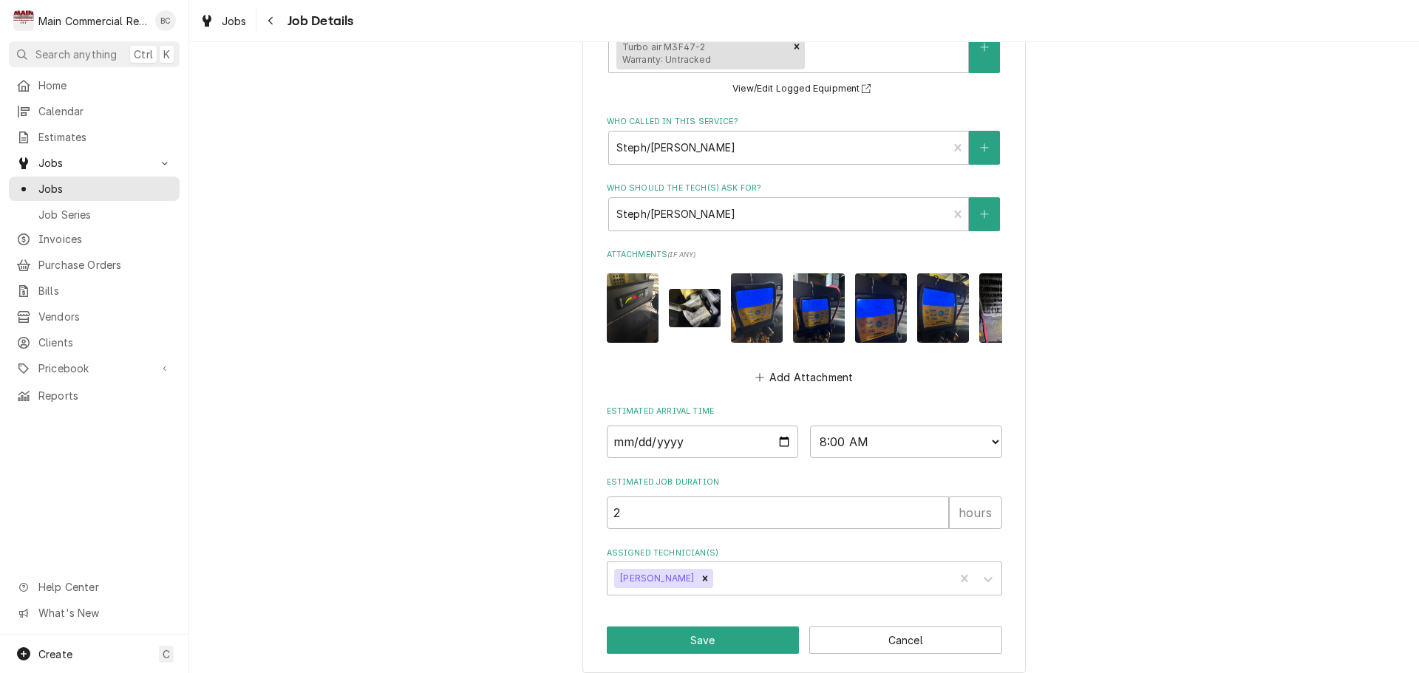
scroll to position [795, 0]
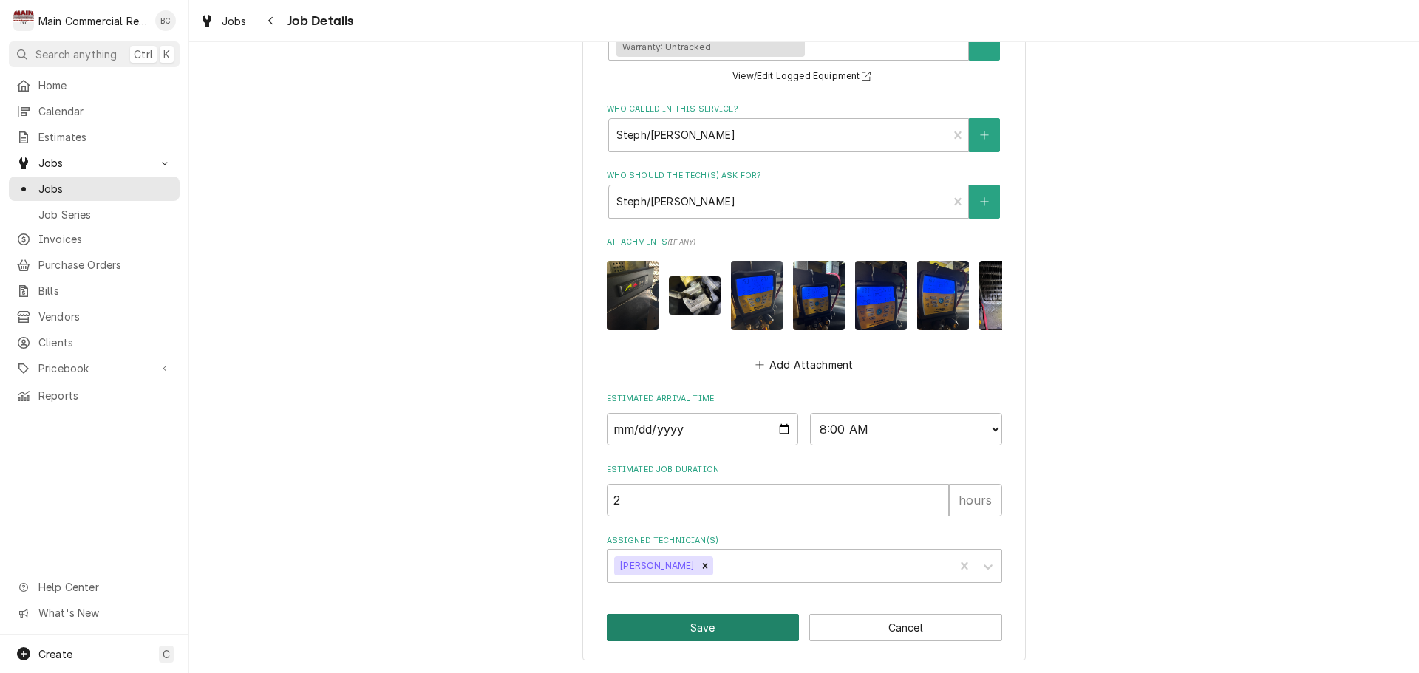
click at [747, 633] on button "Save" at bounding box center [703, 627] width 193 height 27
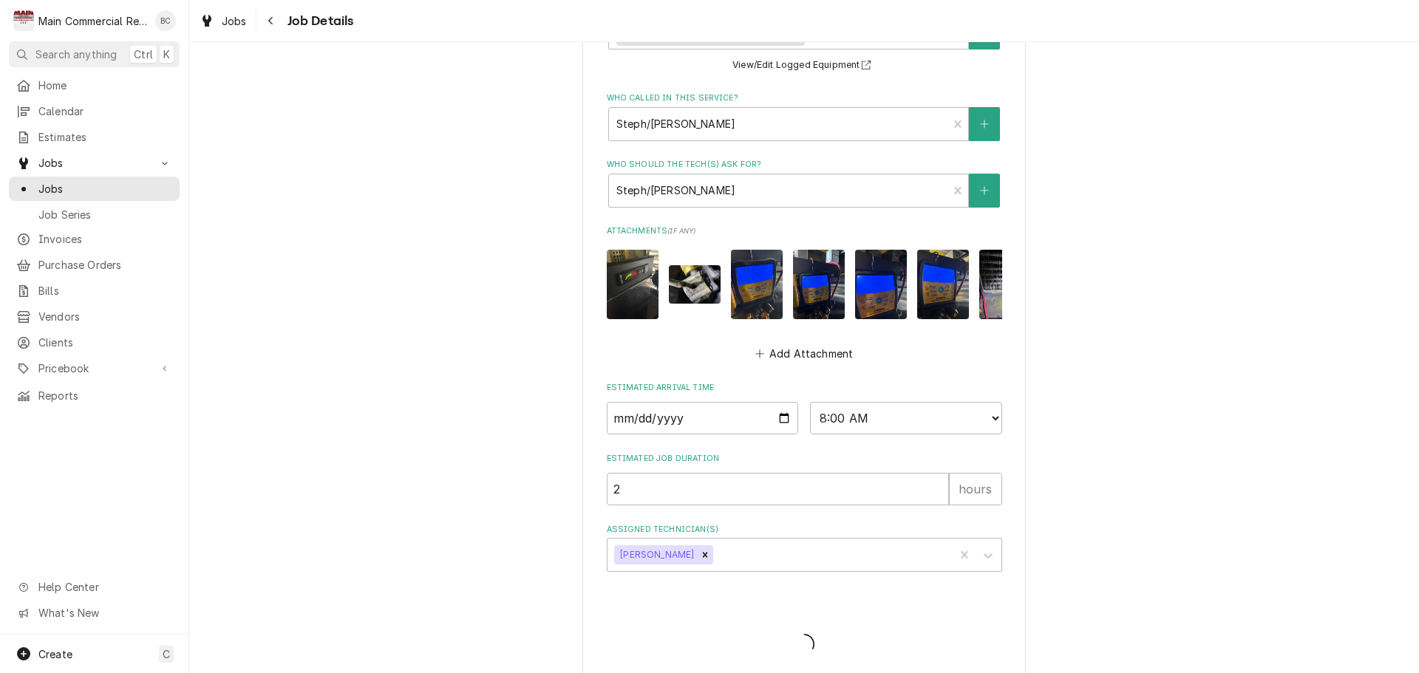
type textarea "x"
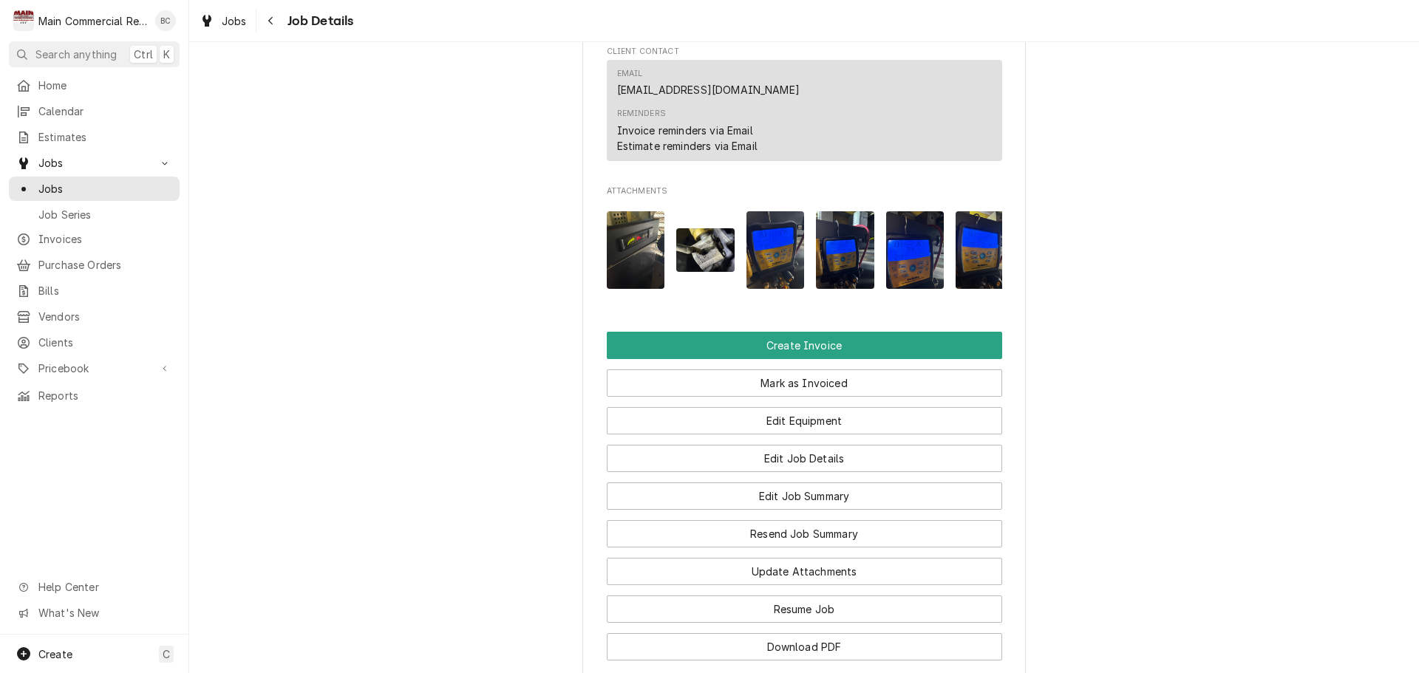
scroll to position [1256, 0]
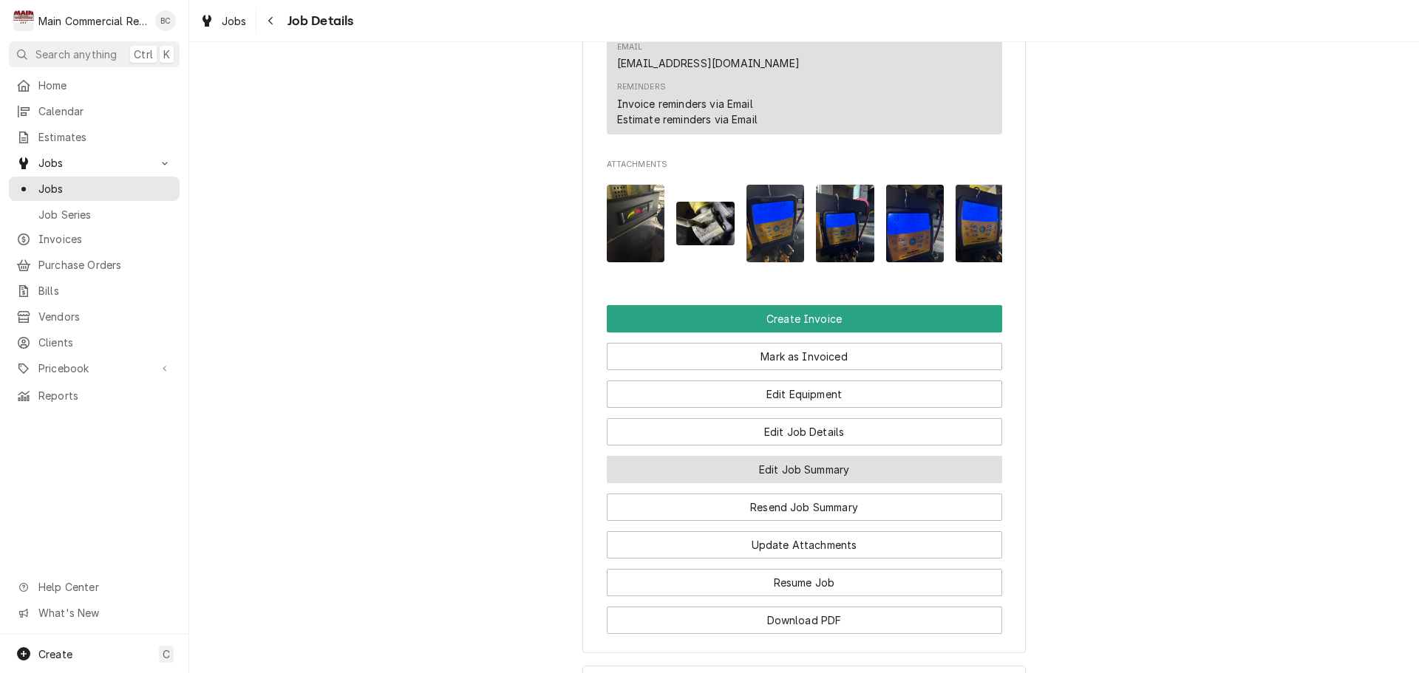
click at [761, 483] on button "Edit Job Summary" at bounding box center [804, 469] width 395 height 27
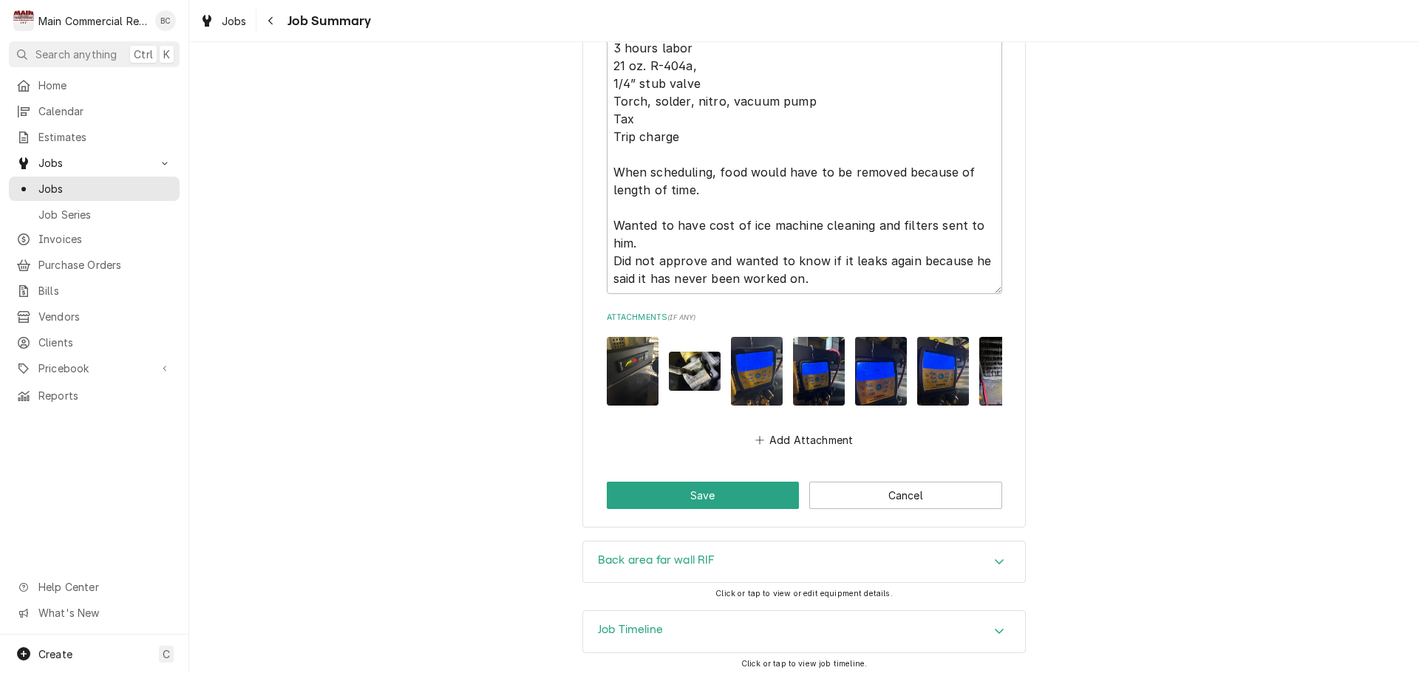
scroll to position [2189, 0]
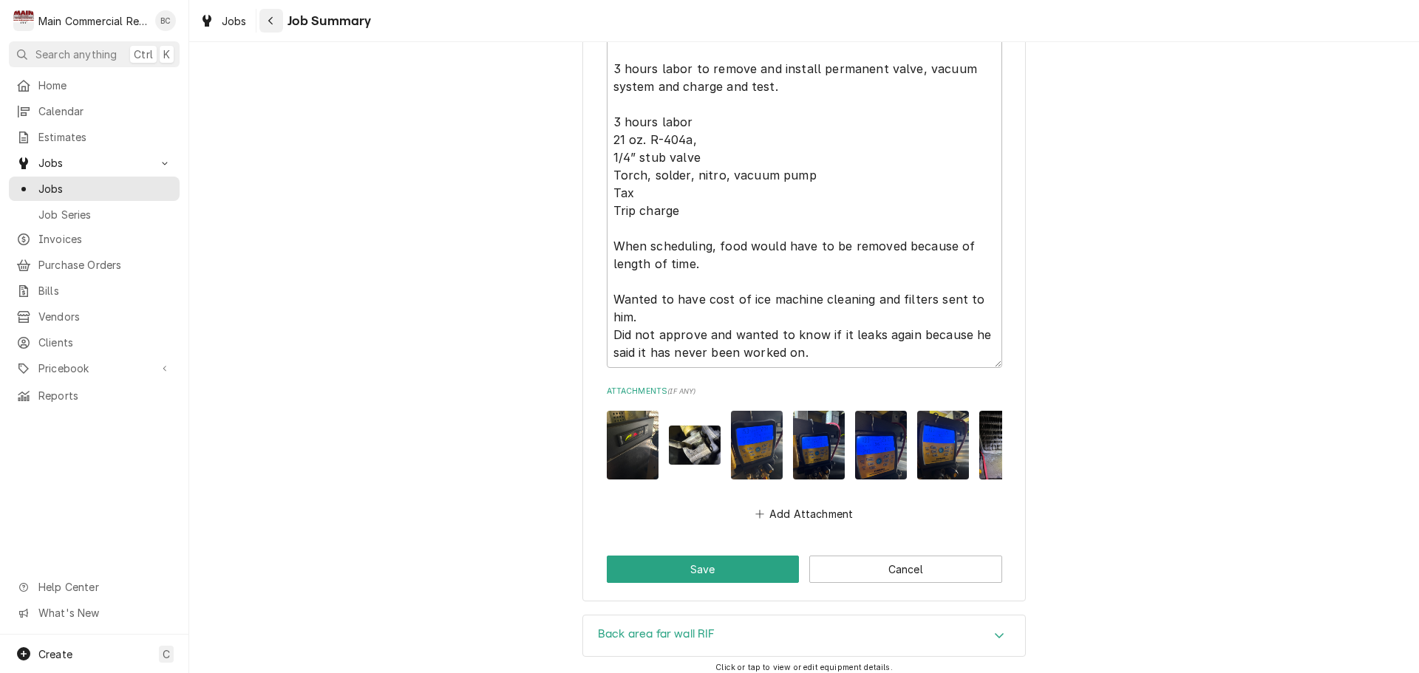
click at [270, 18] on icon "Navigate back" at bounding box center [271, 21] width 7 height 10
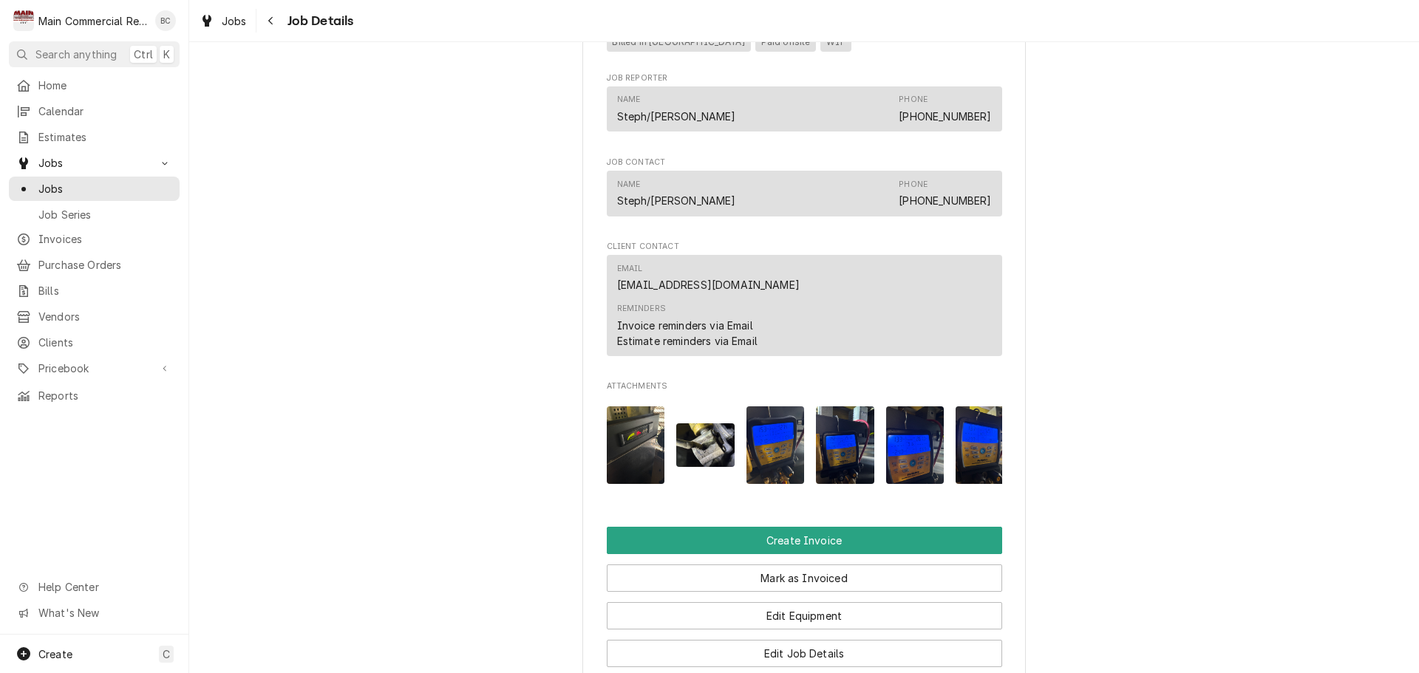
scroll to position [1183, 0]
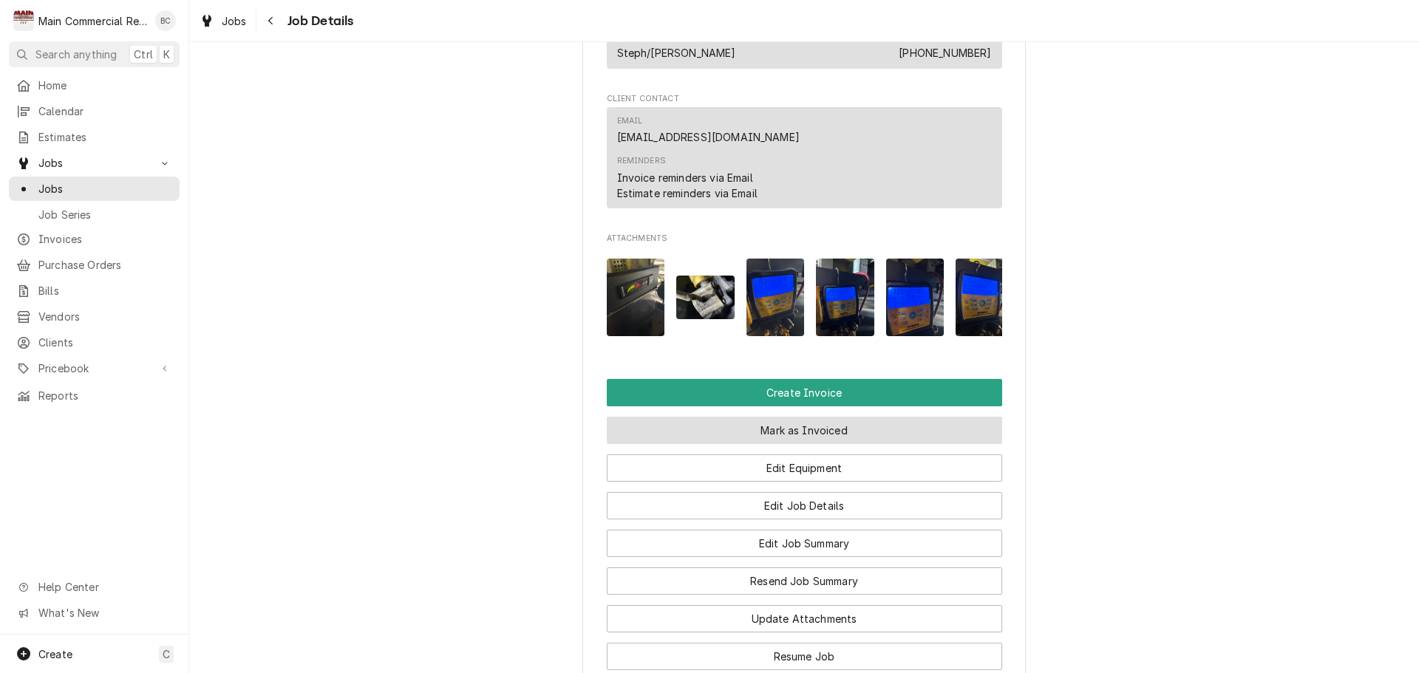
click at [776, 444] on button "Mark as Invoiced" at bounding box center [804, 430] width 395 height 27
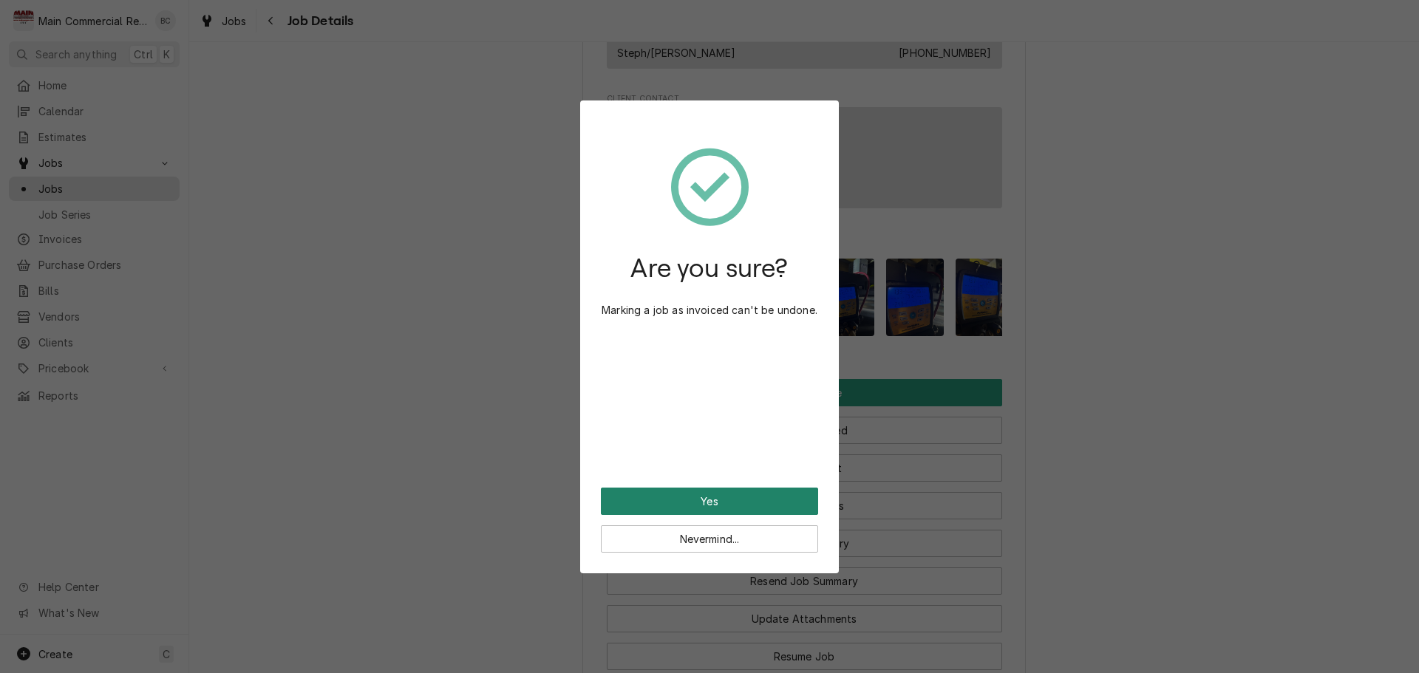
click at [718, 499] on button "Yes" at bounding box center [709, 501] width 217 height 27
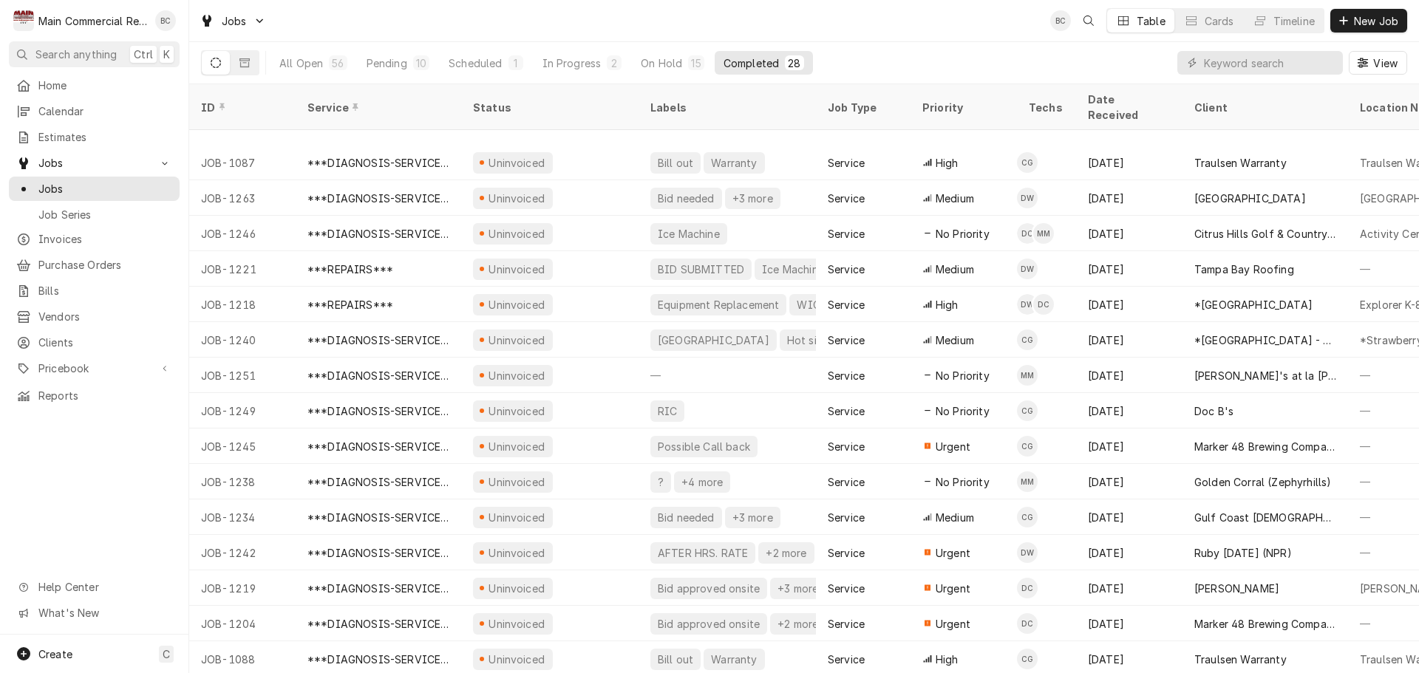
scroll to position [443, 0]
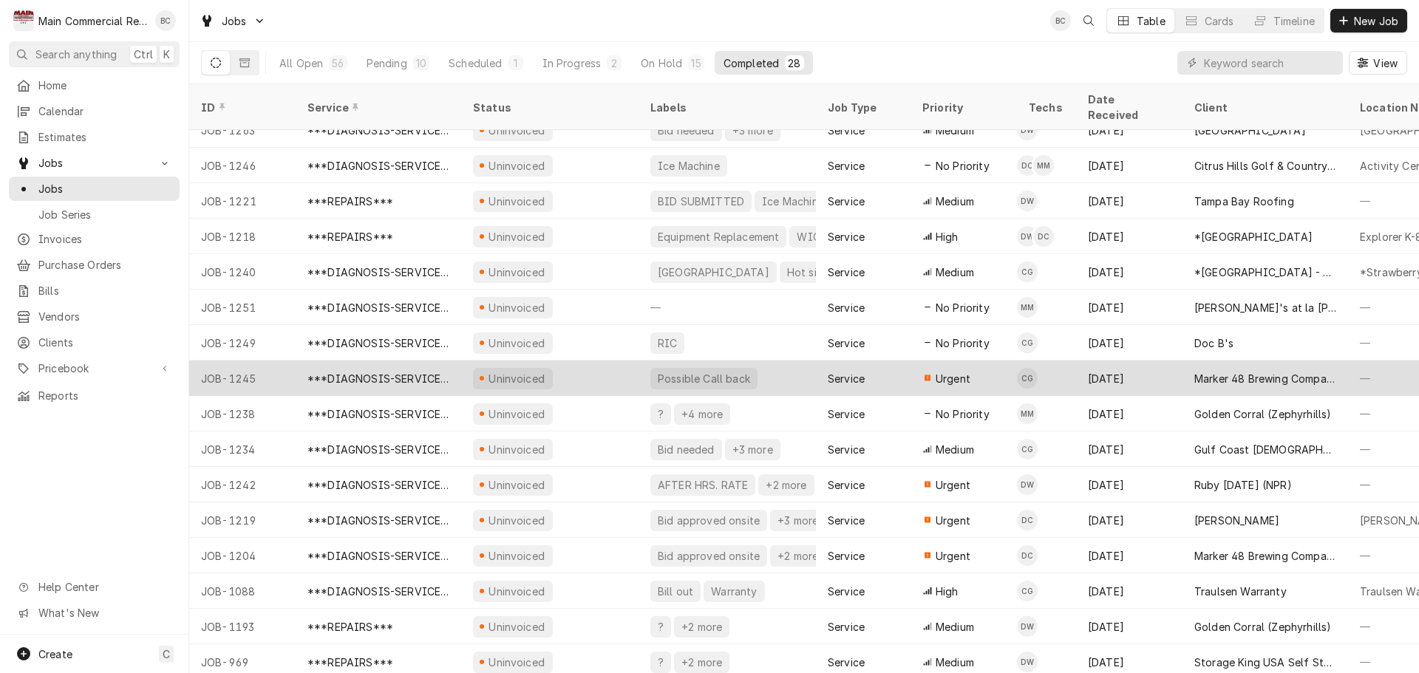
click at [528, 371] on div "Uninvoiced" at bounding box center [517, 379] width 60 height 16
